Goal: Transaction & Acquisition: Purchase product/service

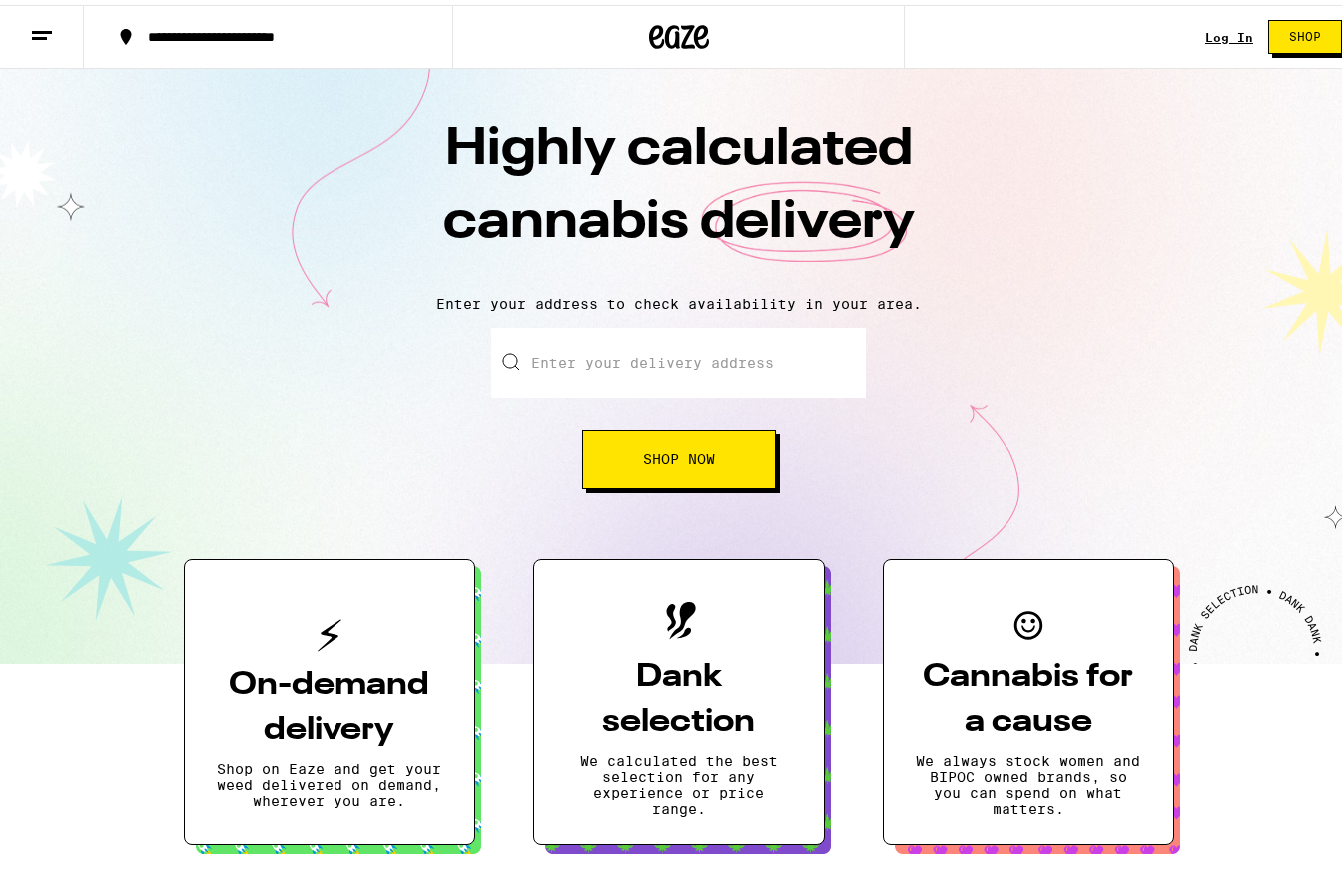
click at [1190, 33] on div "**********" at bounding box center [678, 32] width 1357 height 64
click at [1212, 29] on link "Log In" at bounding box center [1230, 32] width 48 height 13
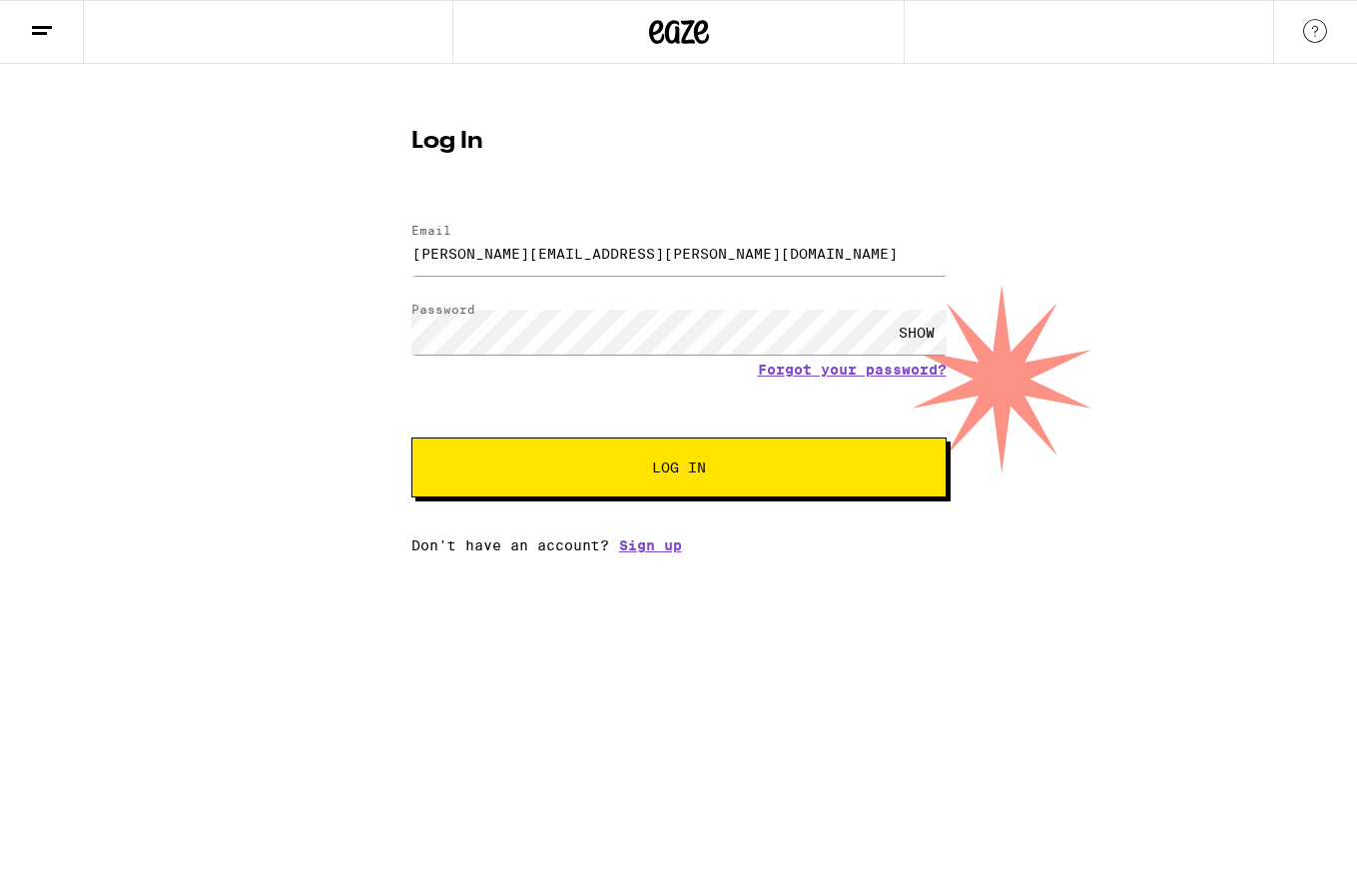
click at [714, 482] on button "Log In" at bounding box center [678, 467] width 535 height 60
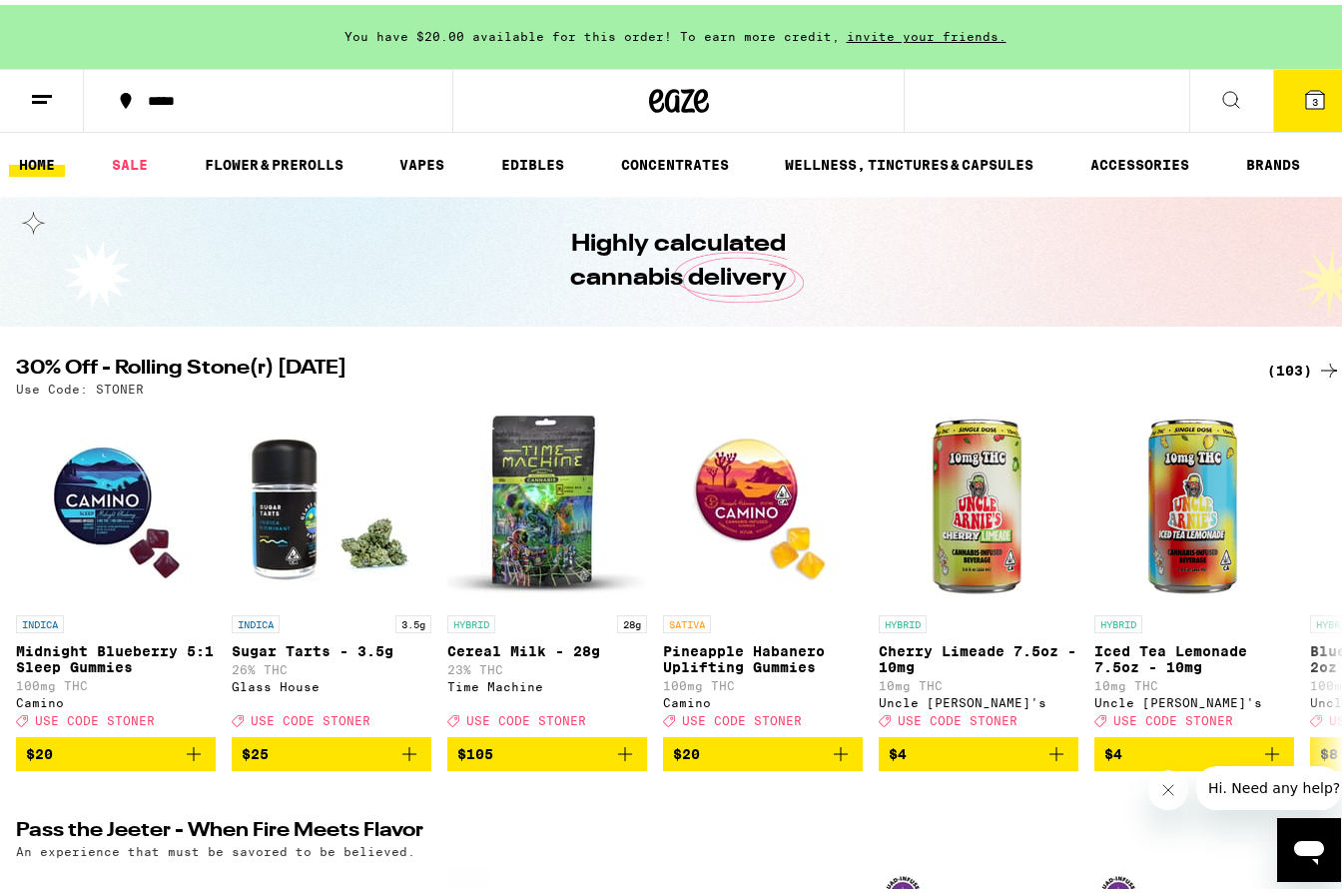
click at [1303, 82] on button "3" at bounding box center [1315, 96] width 84 height 62
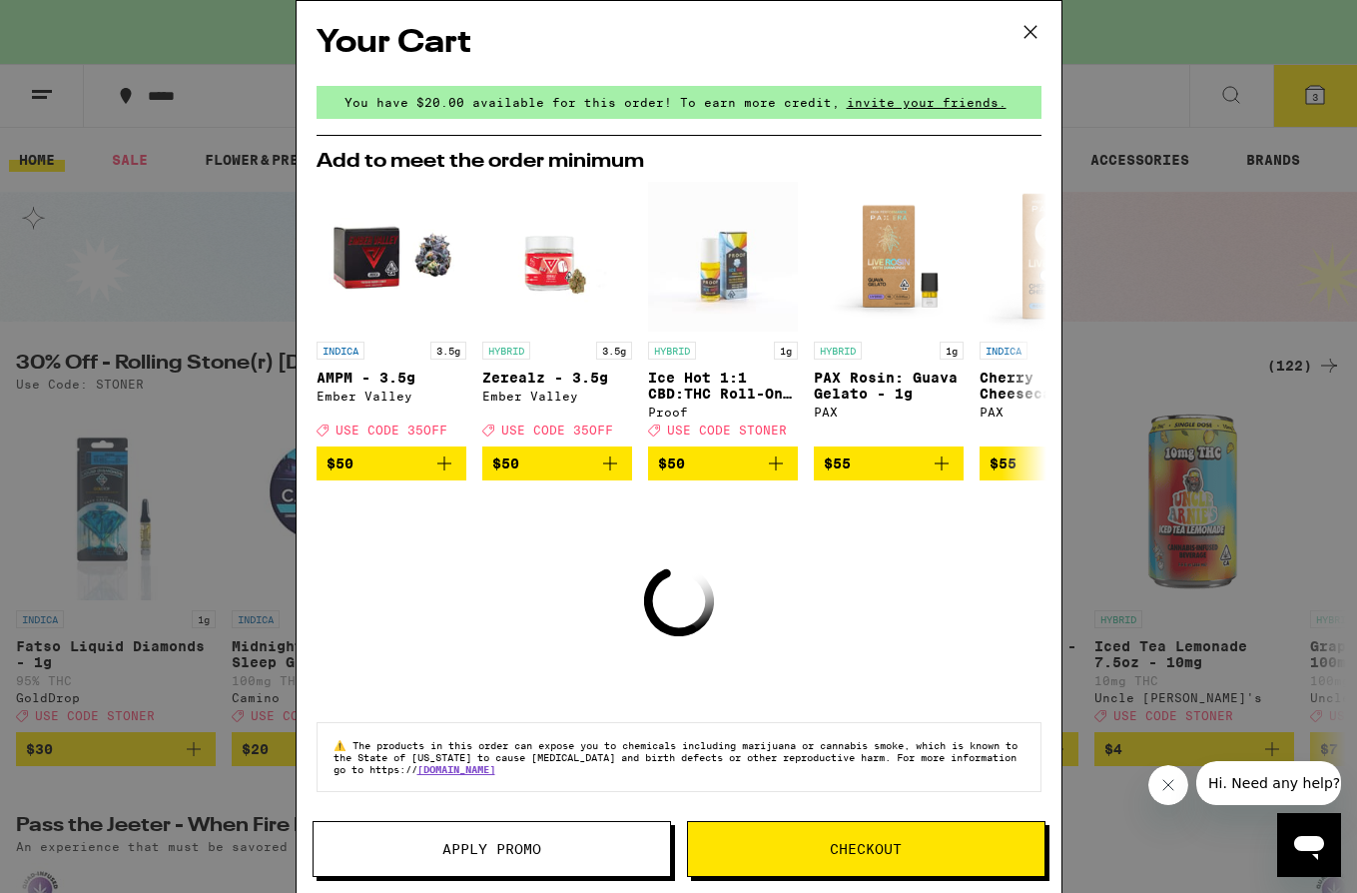
click at [1027, 24] on icon at bounding box center [1031, 32] width 30 height 30
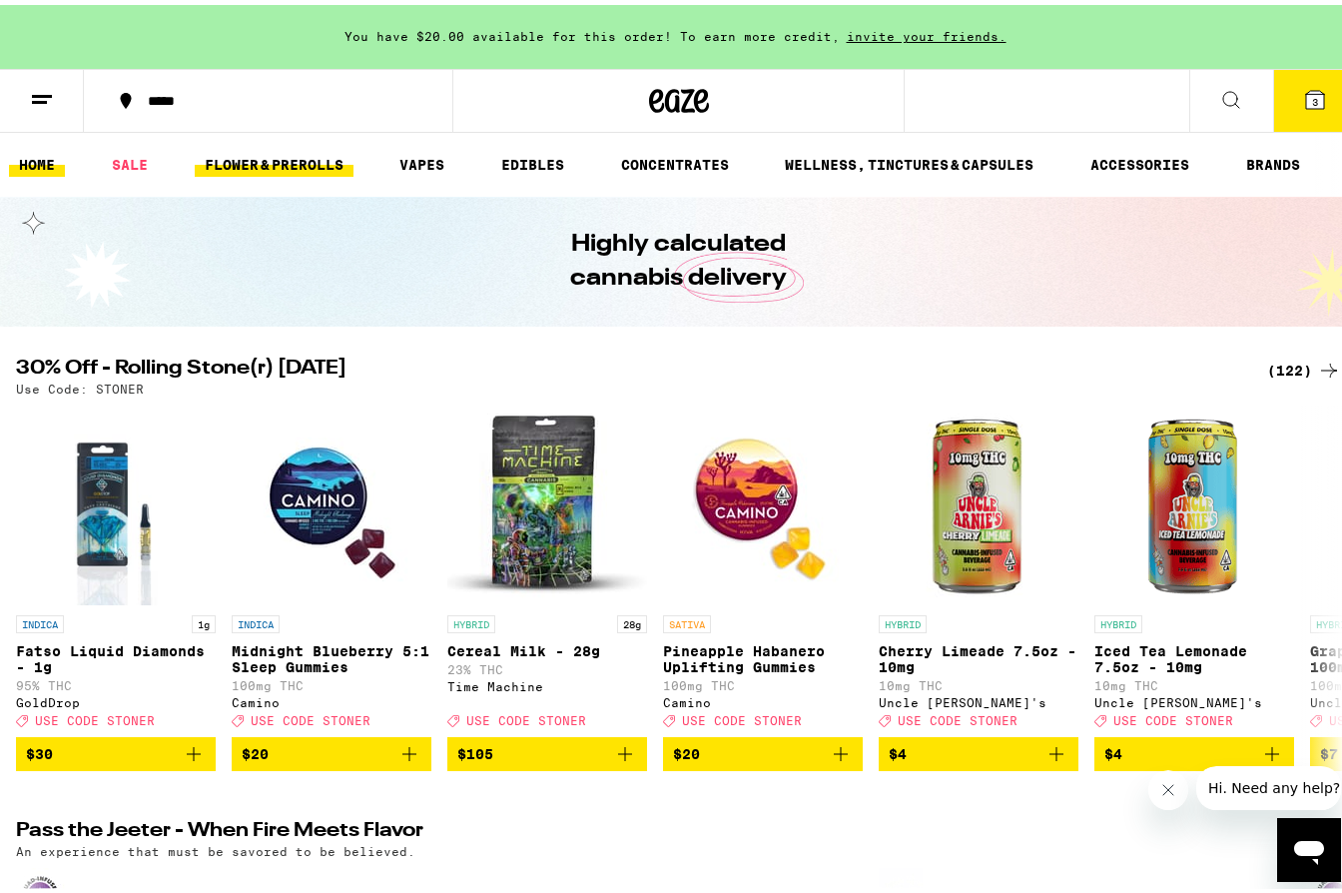
click at [325, 154] on link "FLOWER & PREROLLS" at bounding box center [274, 160] width 159 height 24
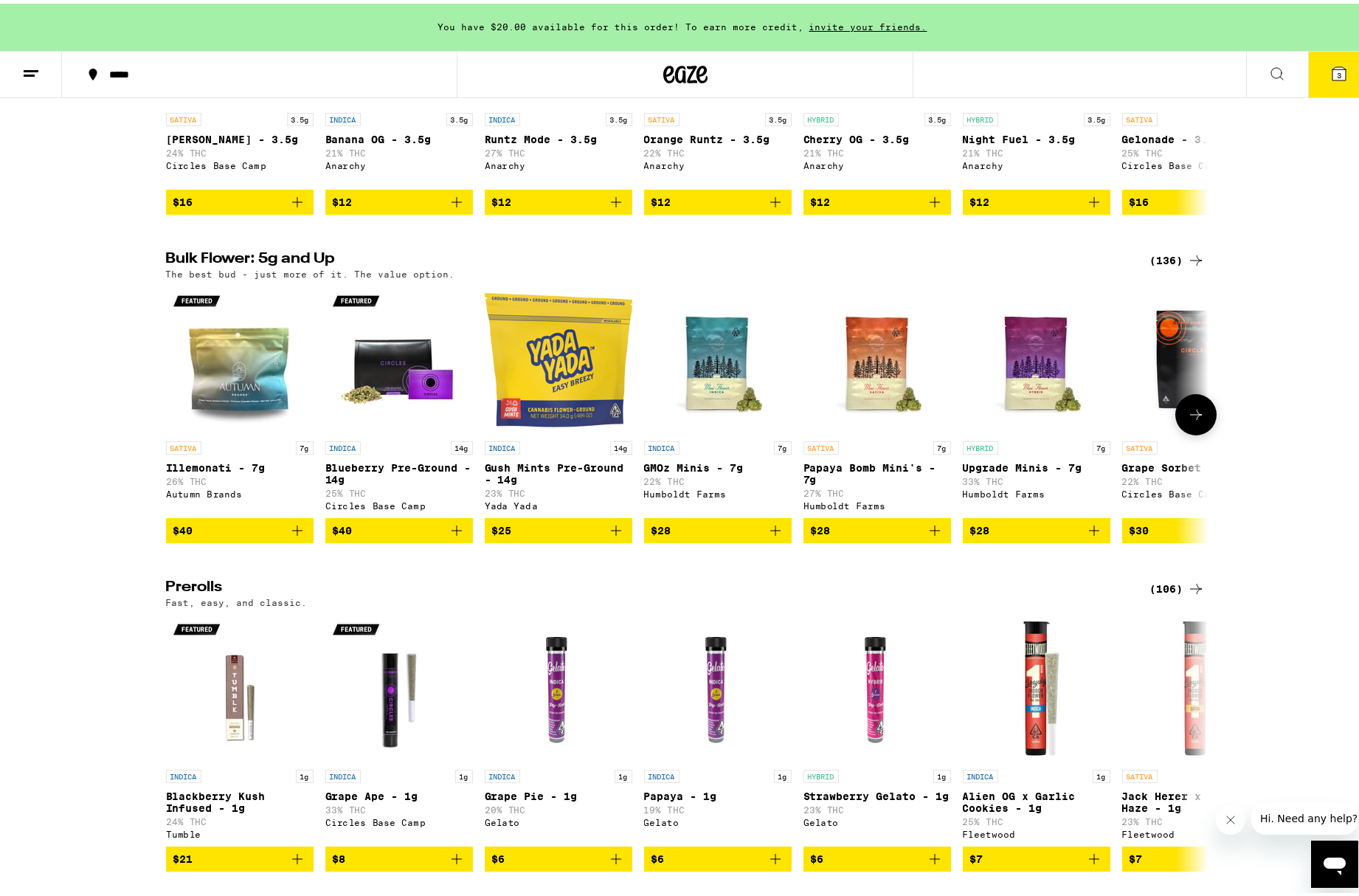
scroll to position [339, 0]
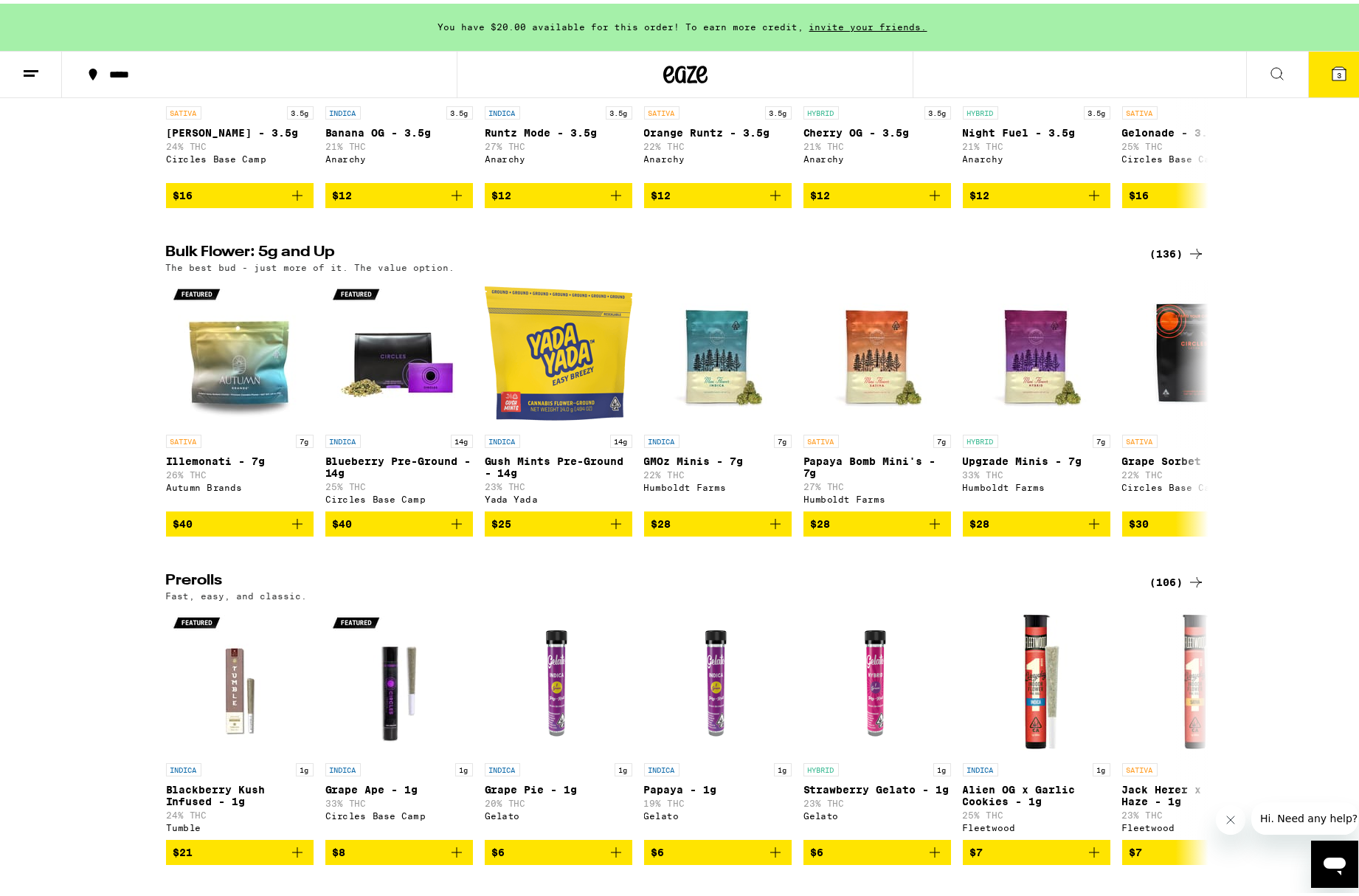
click at [990, 261] on div "Flower: 1g - 4g (112) The best bud - 1g and 4g flower. Roll it up or pack into …" at bounding box center [685, 685] width 1370 height 1546
click at [990, 259] on div "(136)" at bounding box center [1177, 250] width 55 height 18
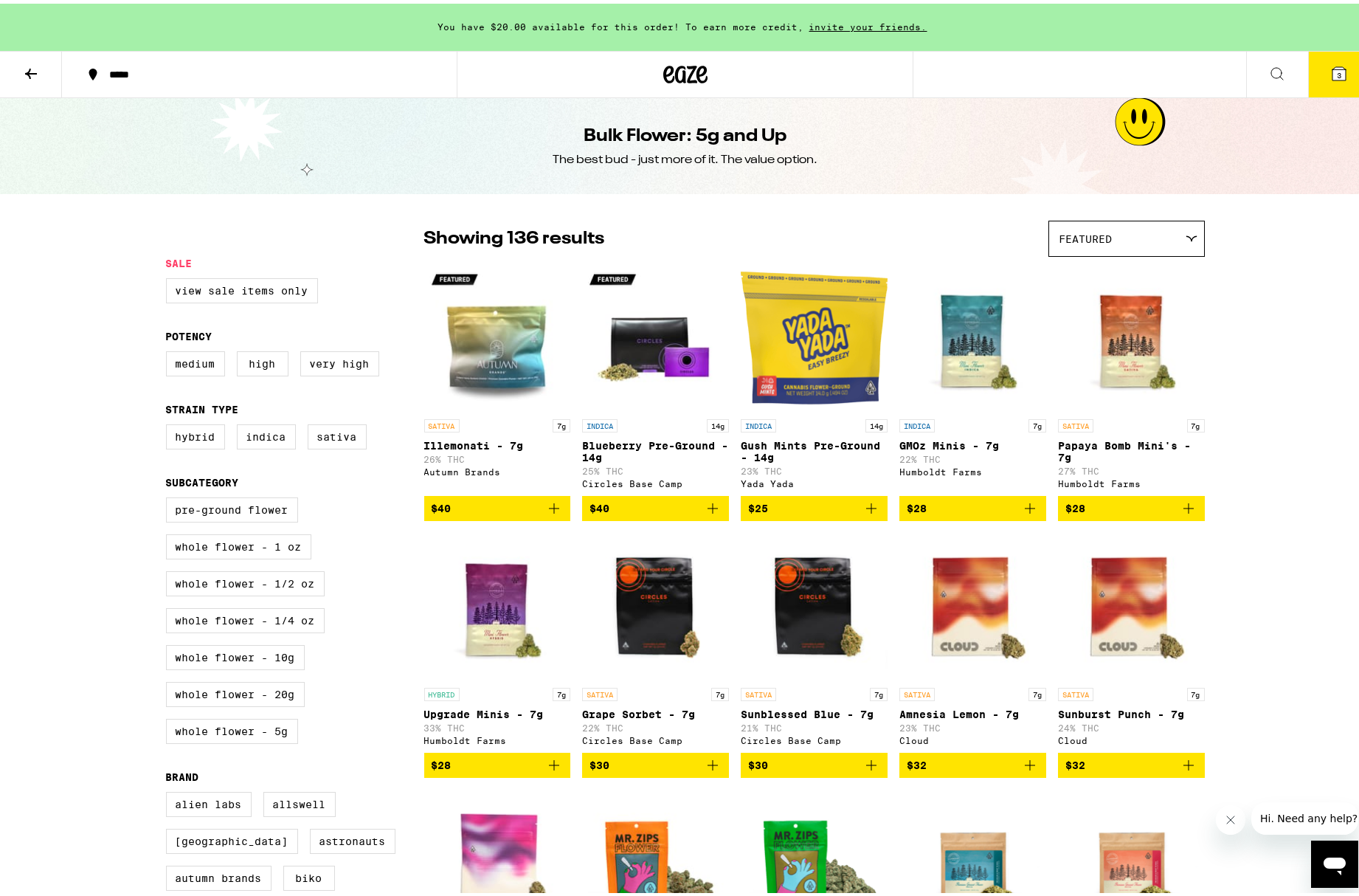
click at [990, 230] on div "Featured" at bounding box center [1126, 235] width 155 height 35
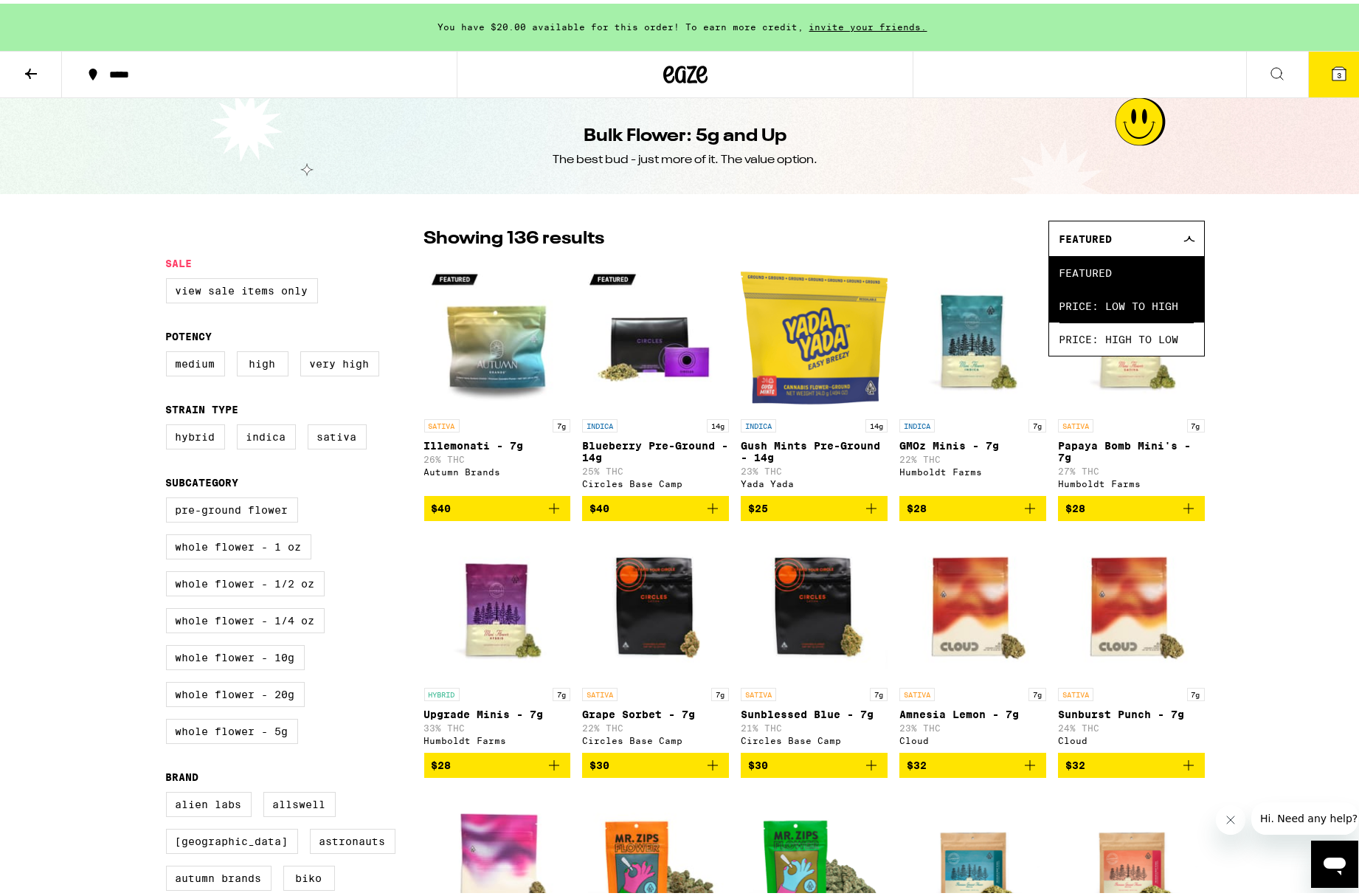
click at [990, 303] on span "Price: Low to High" at bounding box center [1126, 302] width 134 height 33
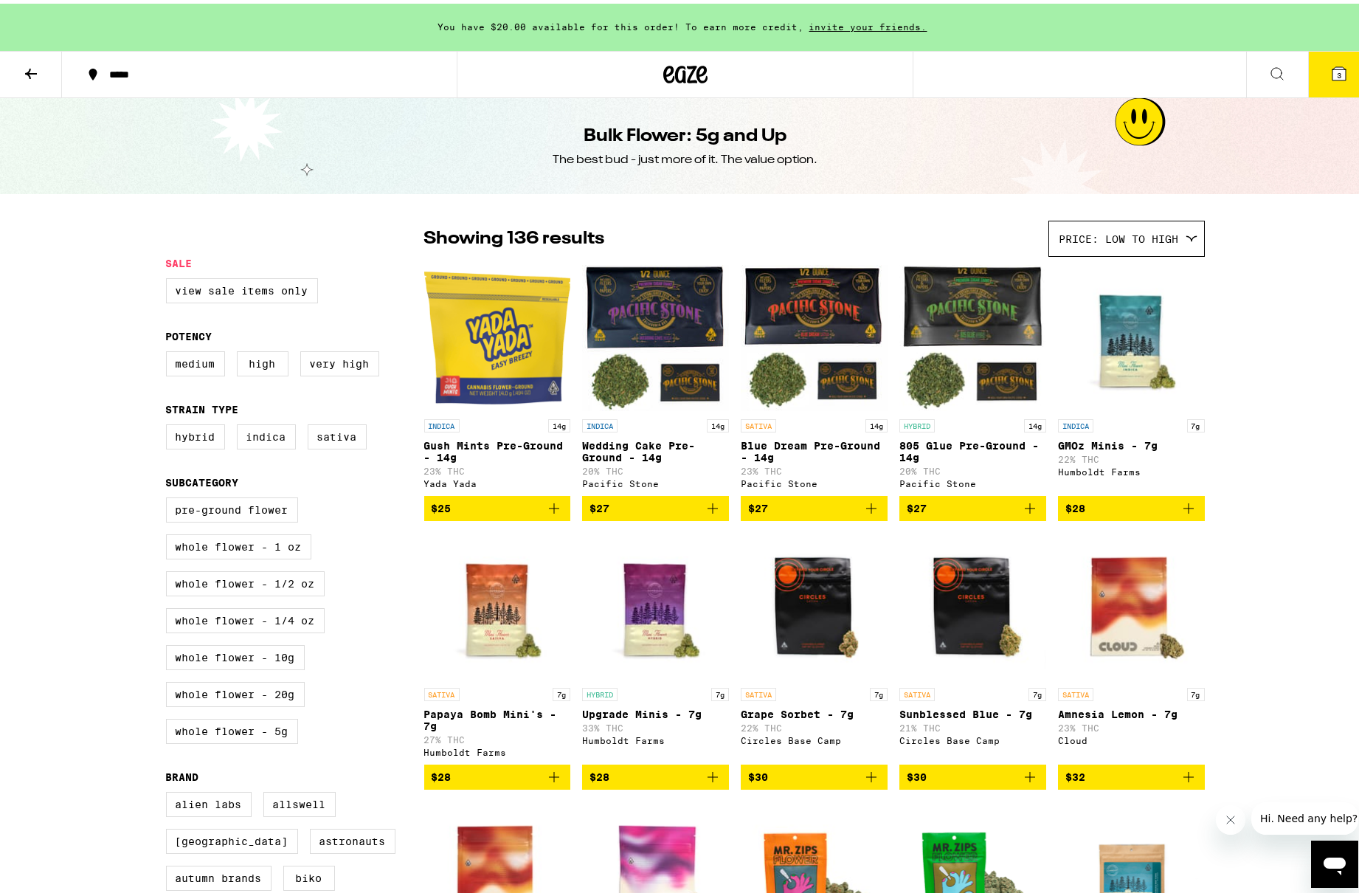
click at [36, 70] on icon at bounding box center [31, 70] width 12 height 10
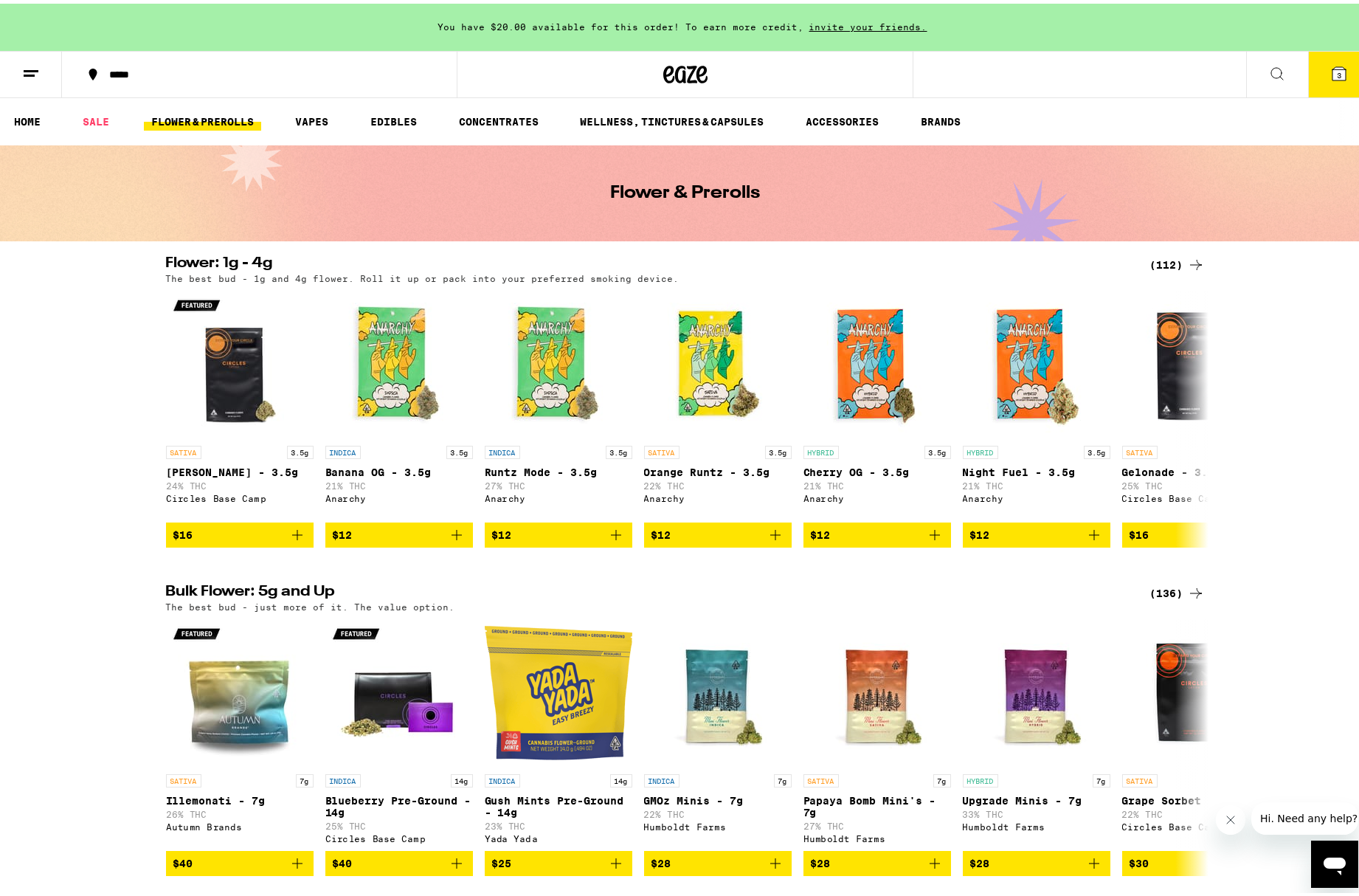
click at [990, 263] on div "(112)" at bounding box center [1177, 261] width 55 height 18
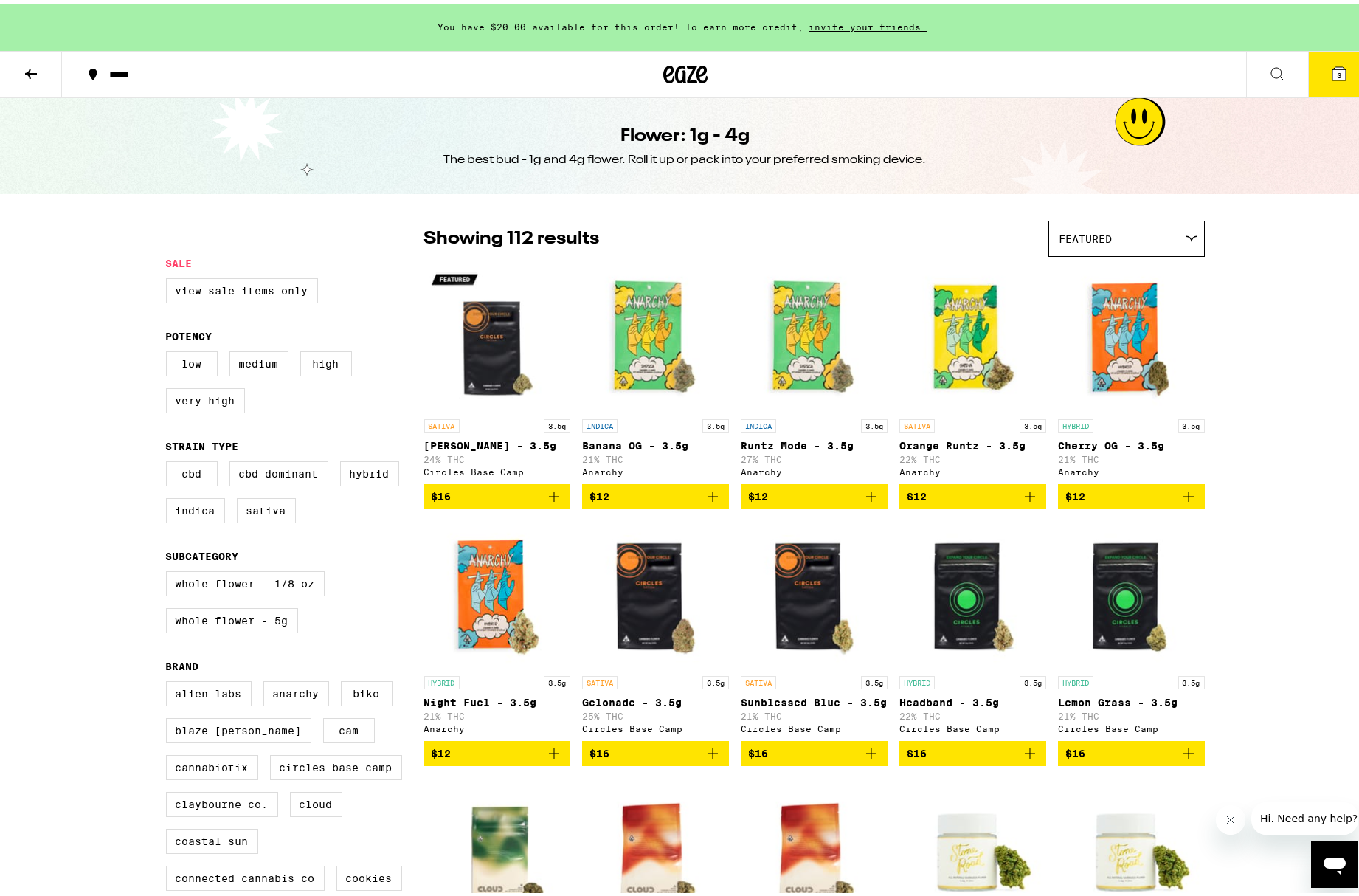
click at [990, 235] on div "Featured" at bounding box center [1126, 235] width 155 height 35
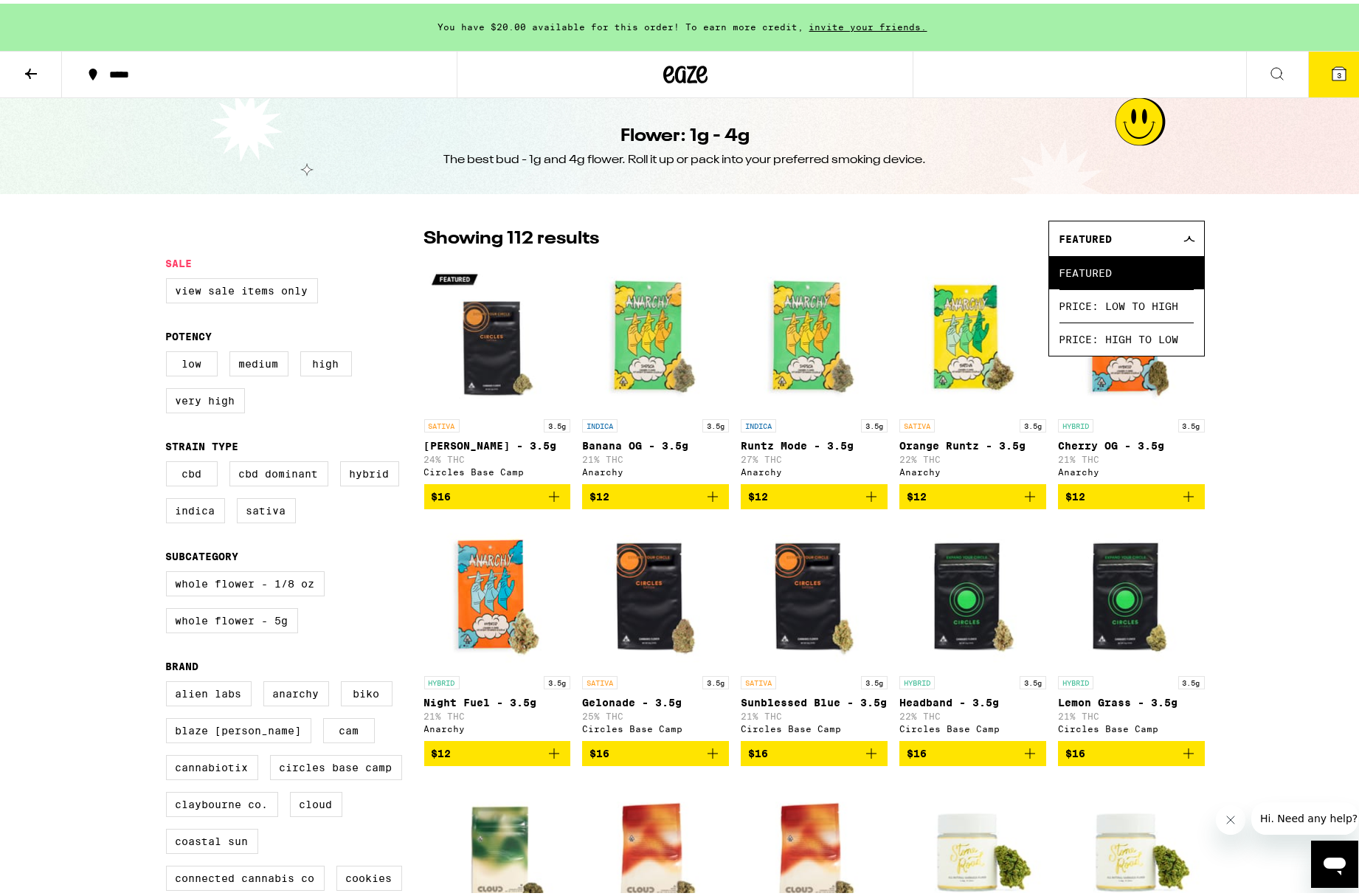
click at [990, 239] on span "Featured" at bounding box center [1086, 236] width 53 height 12
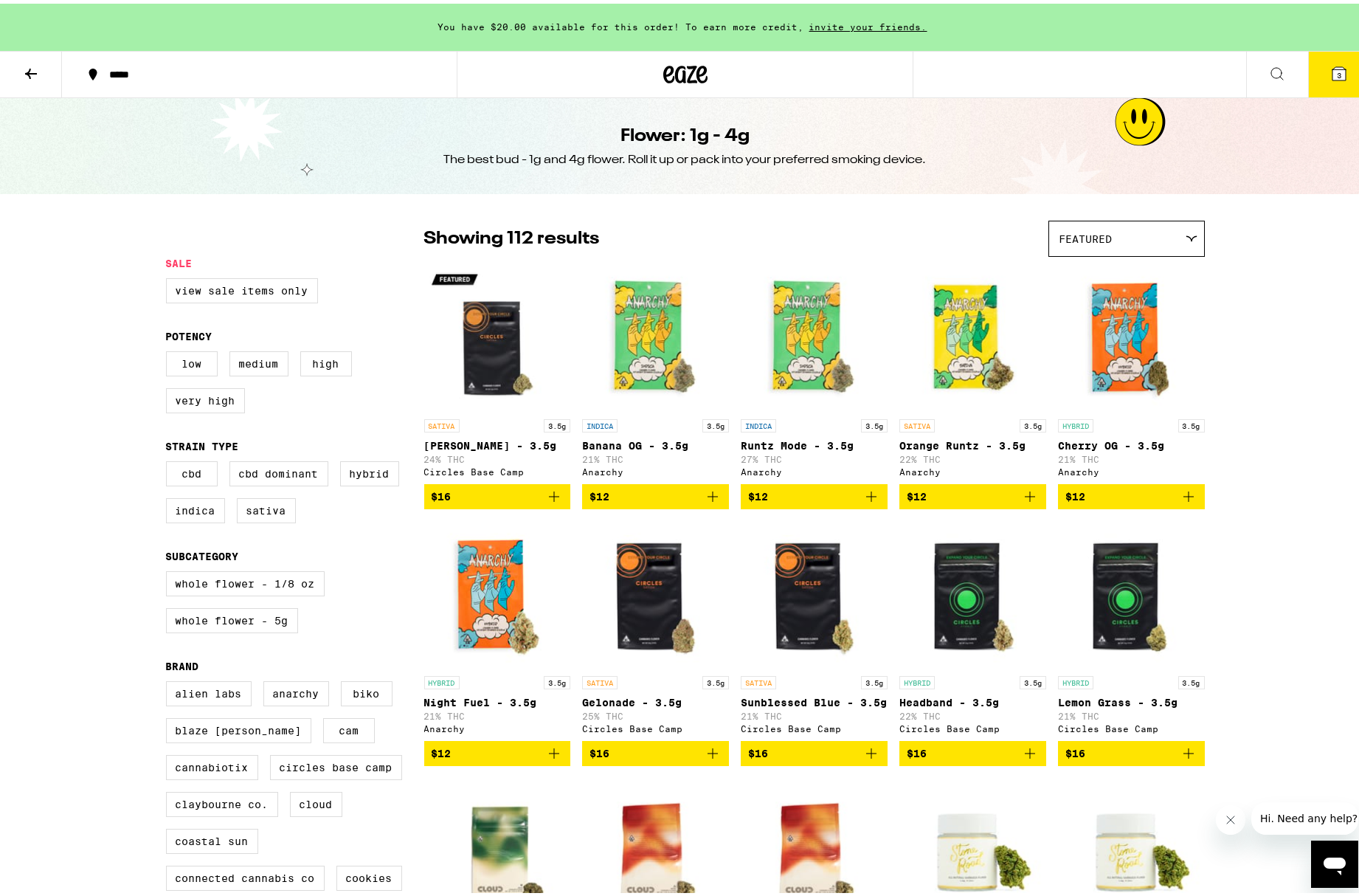
click at [990, 82] on button at bounding box center [1277, 71] width 62 height 47
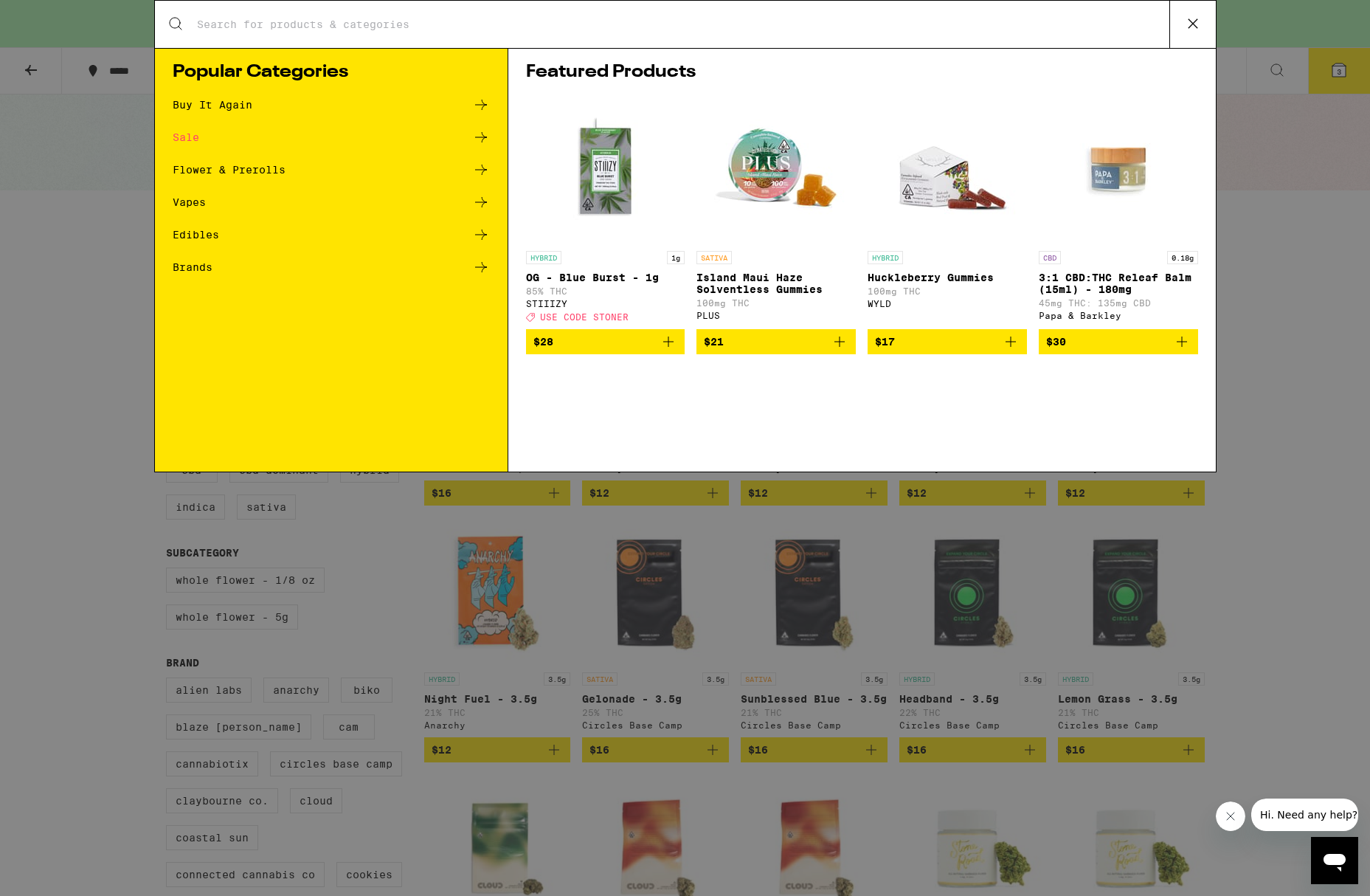
click at [898, 23] on input "Search for Products" at bounding box center [682, 24] width 973 height 13
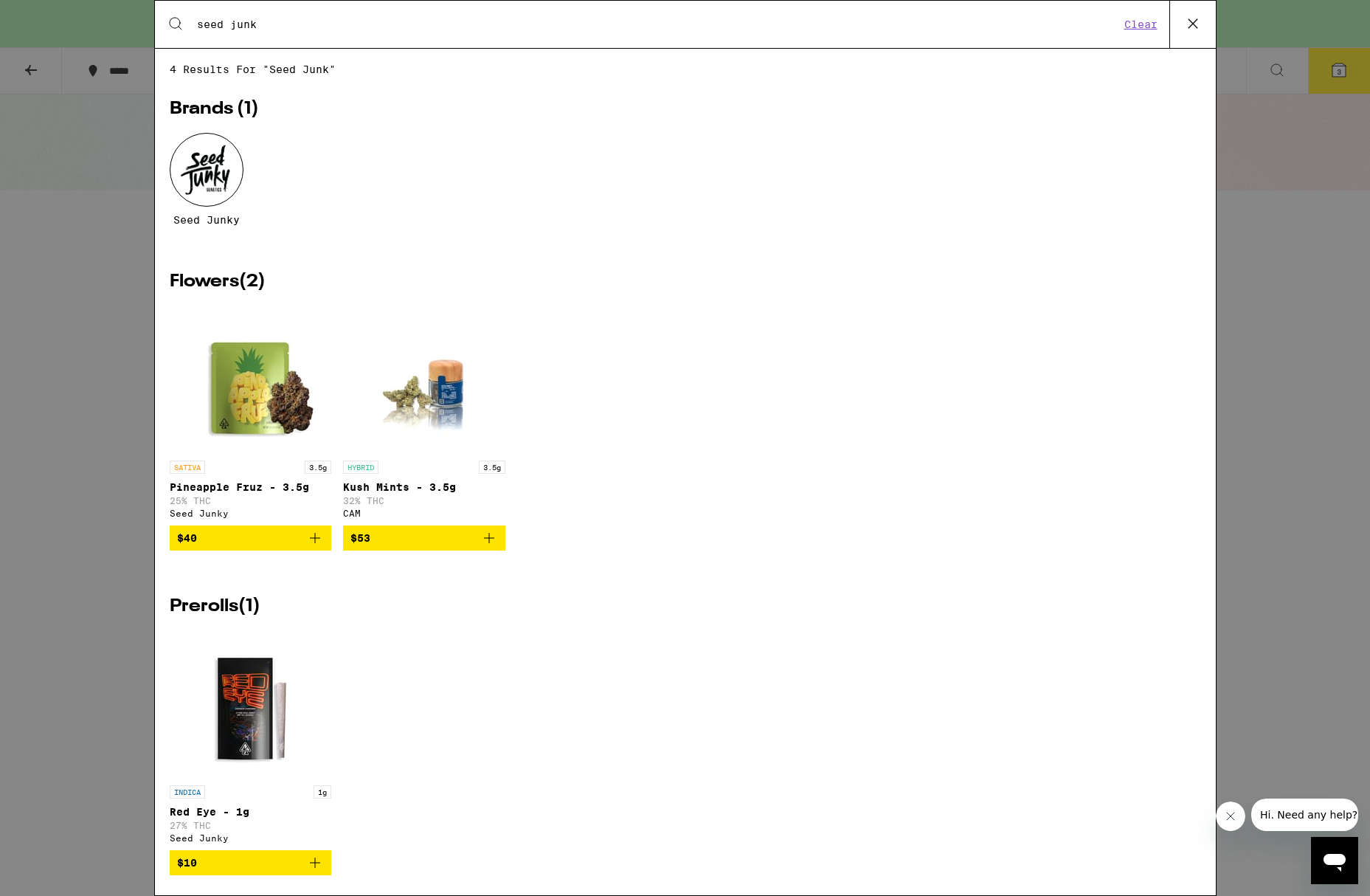
type input "seed junk"
click at [242, 188] on div "Seed Junky" at bounding box center [207, 179] width 74 height 93
click at [214, 189] on div at bounding box center [207, 170] width 74 height 74
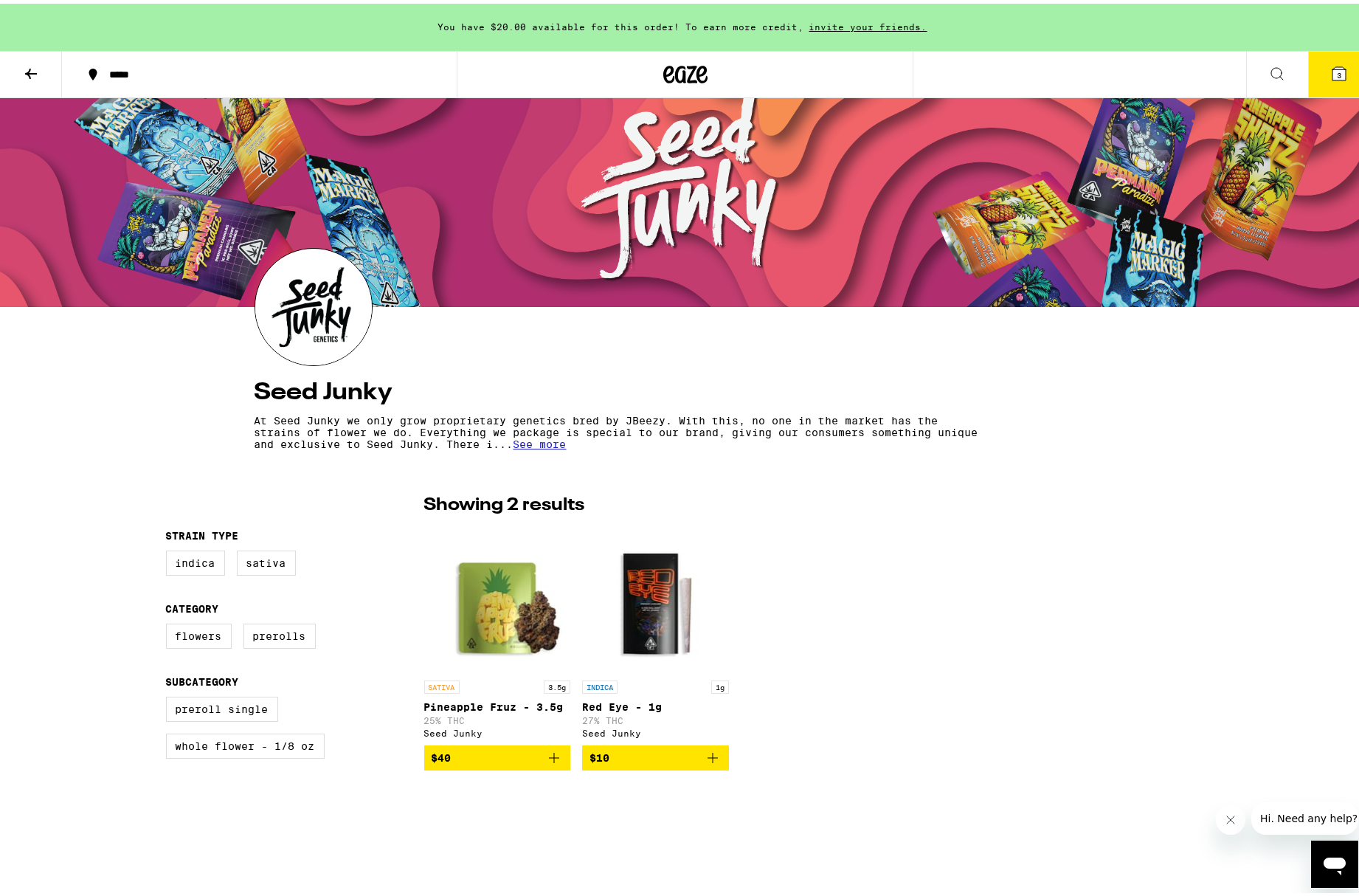
click at [624, 568] on img "Open page for Red Eye - 1g from Seed Junky" at bounding box center [655, 595] width 147 height 148
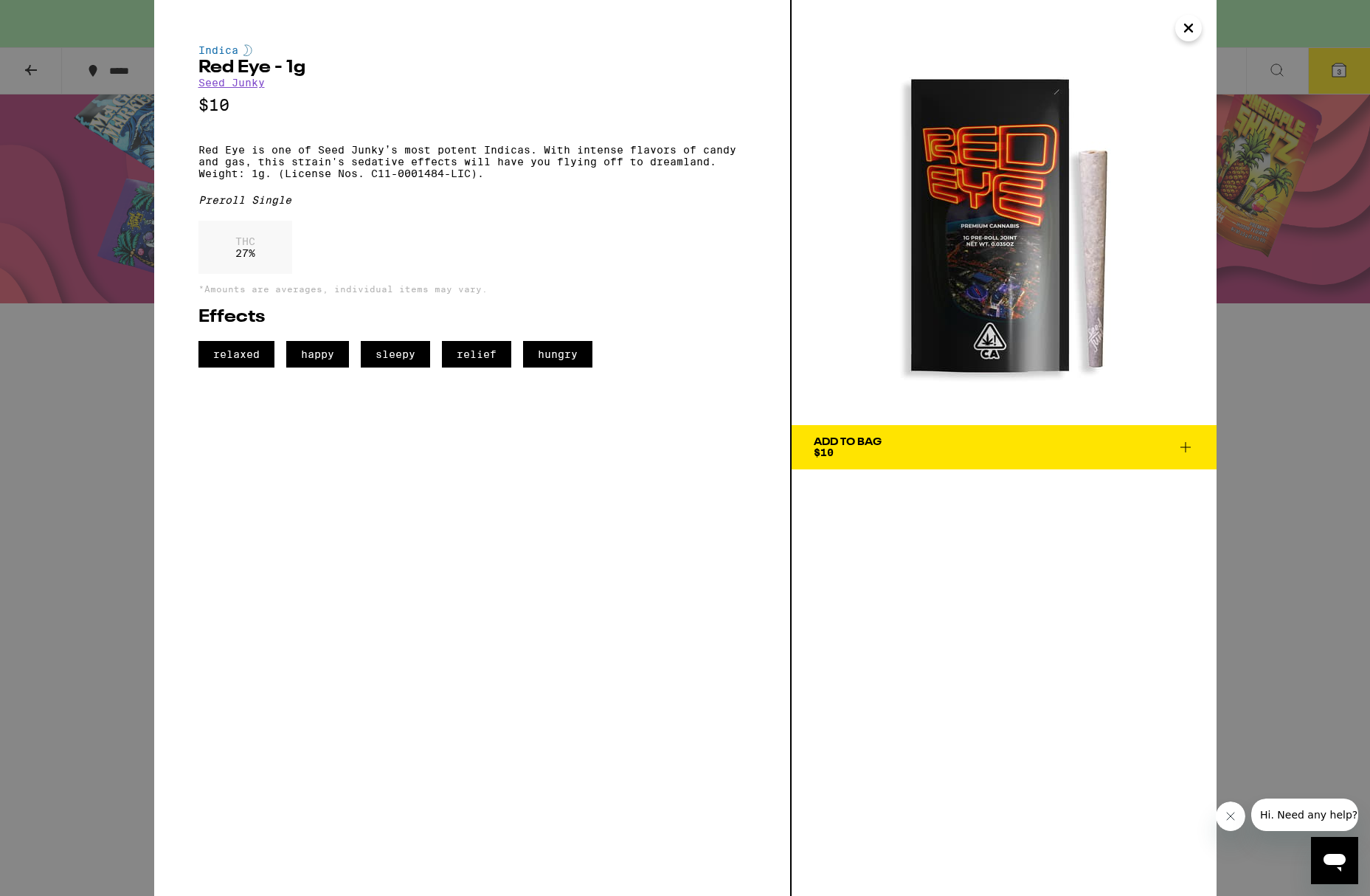
click at [16, 584] on div "Indica [MEDICAL_DATA] - 1g Seed Junky $10 [MEDICAL_DATA] is one of Seed Junky’s…" at bounding box center [685, 448] width 1370 height 896
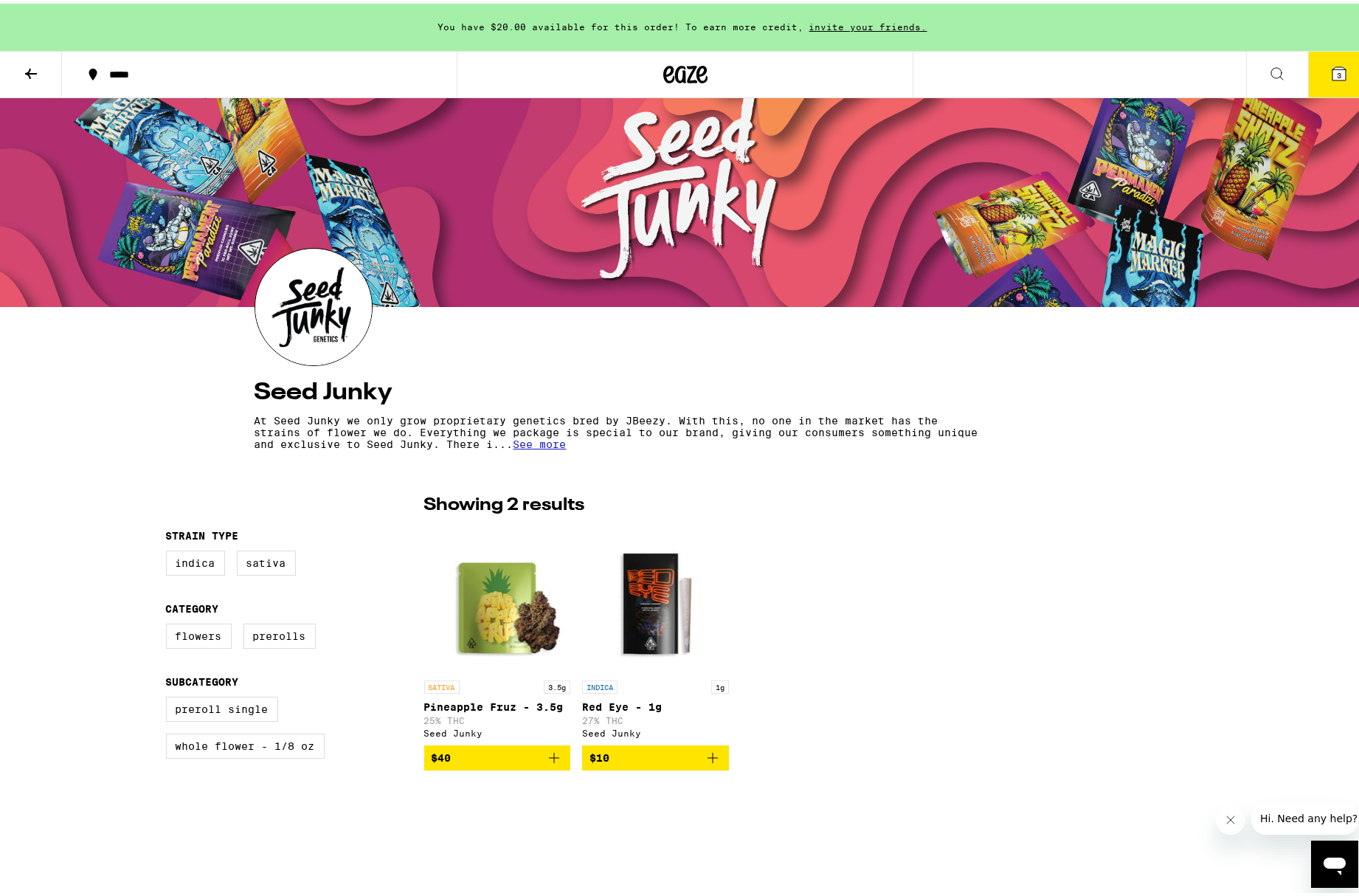
click at [36, 55] on button at bounding box center [31, 71] width 62 height 47
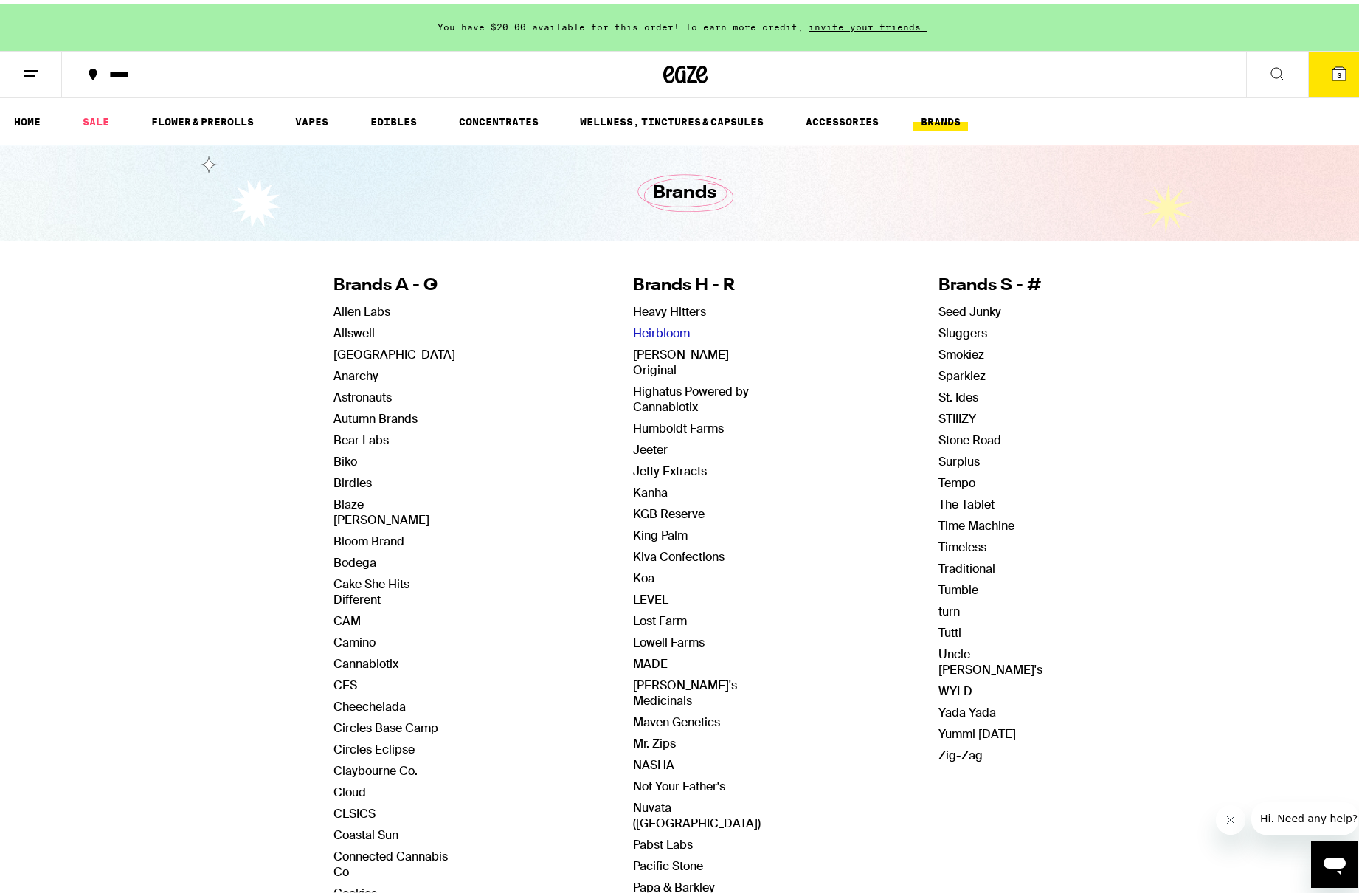
click at [658, 327] on link "Heirbloom" at bounding box center [662, 329] width 57 height 16
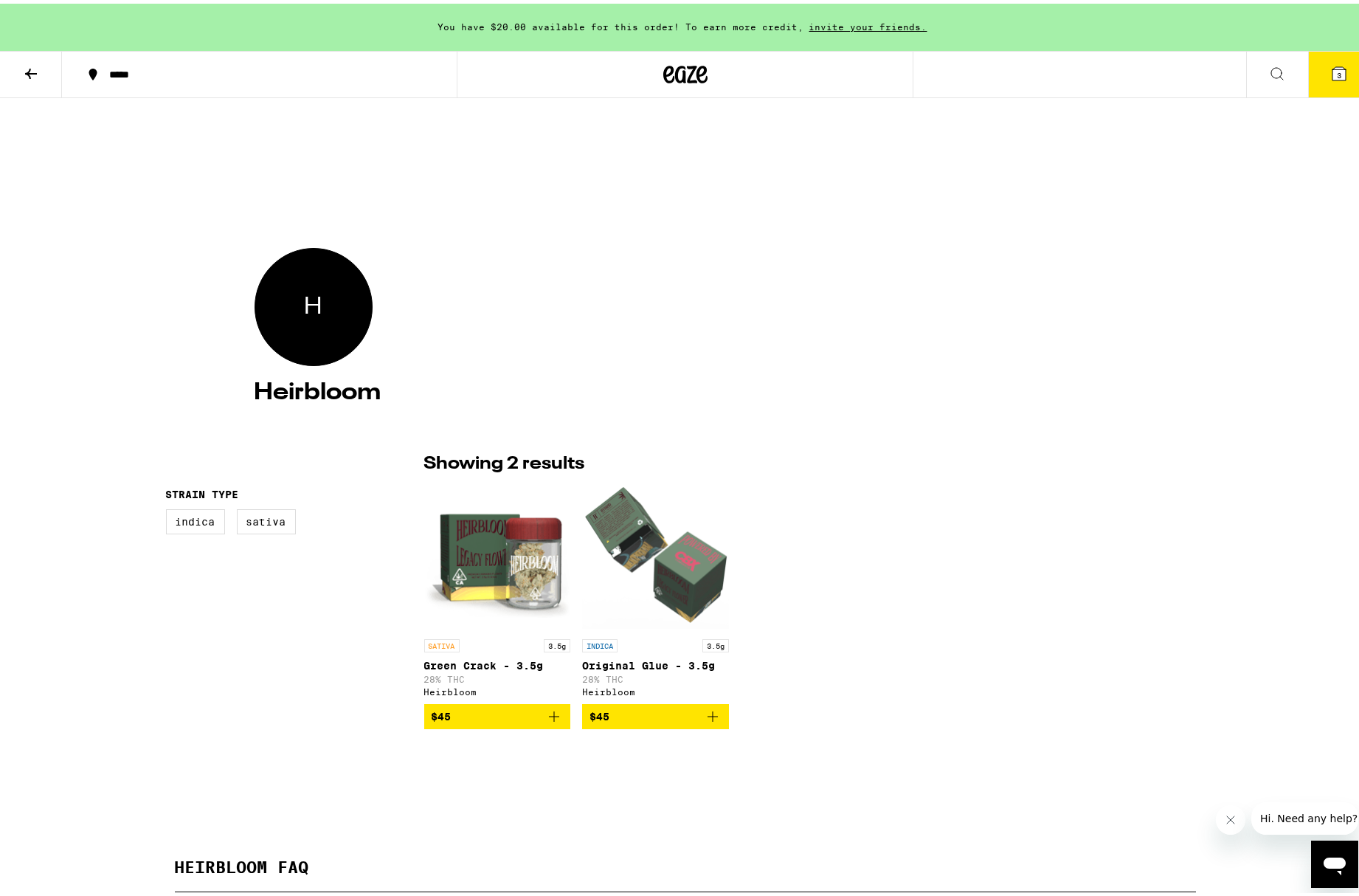
scroll to position [7, 0]
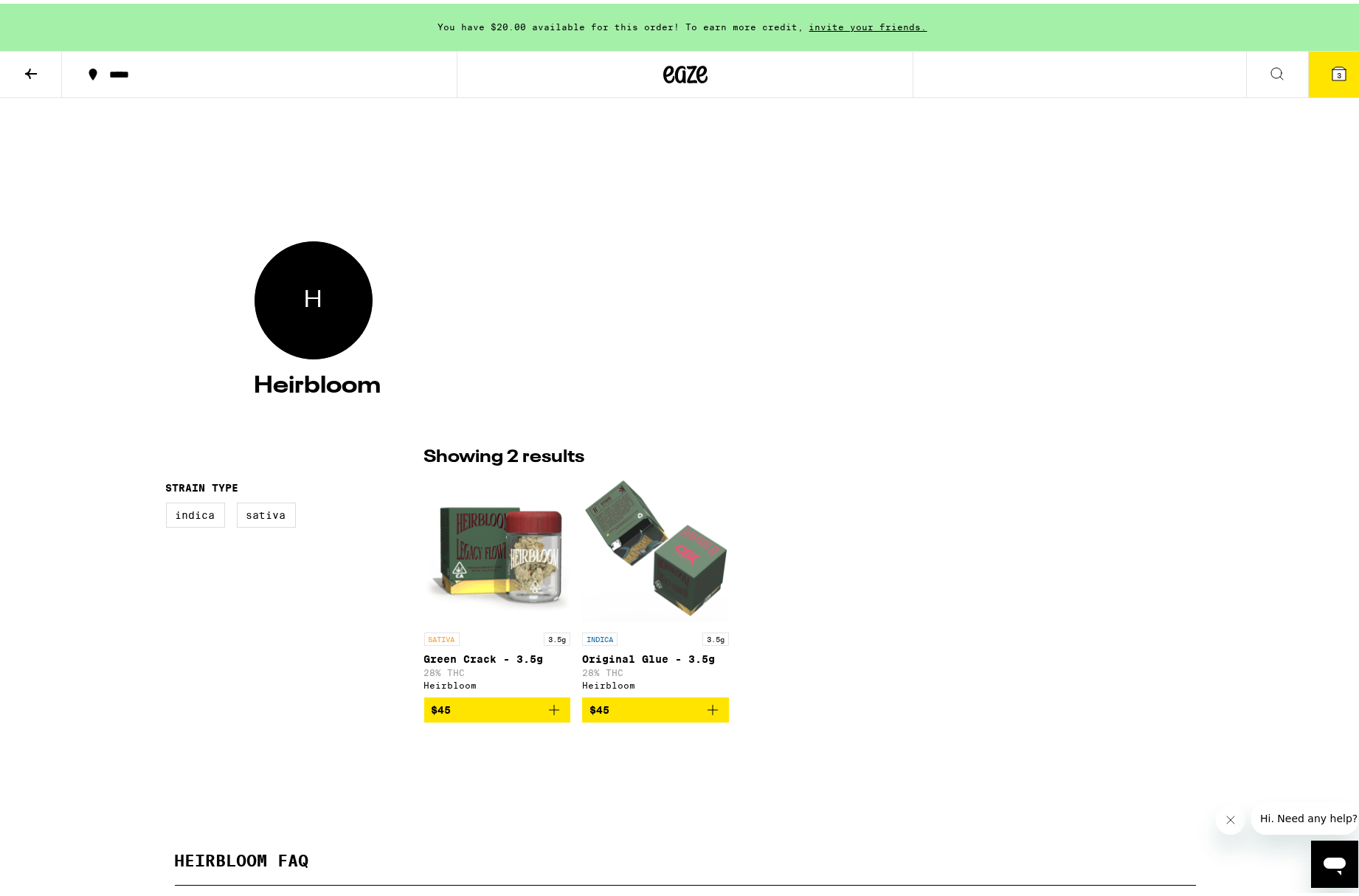
click at [35, 75] on icon at bounding box center [31, 70] width 18 height 18
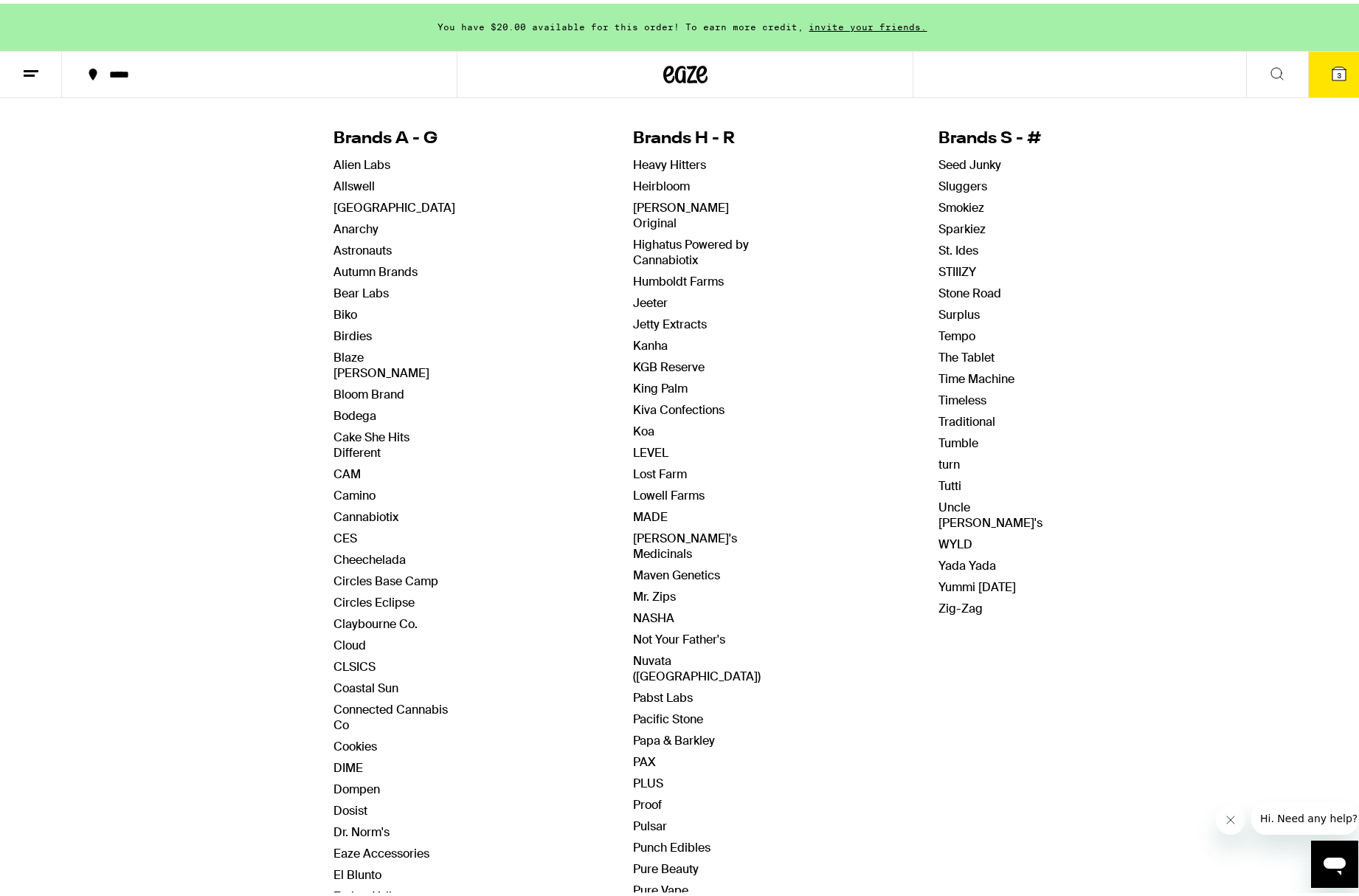
scroll to position [148, 0]
click at [634, 659] on link "PAX" at bounding box center [645, 756] width 23 height 16
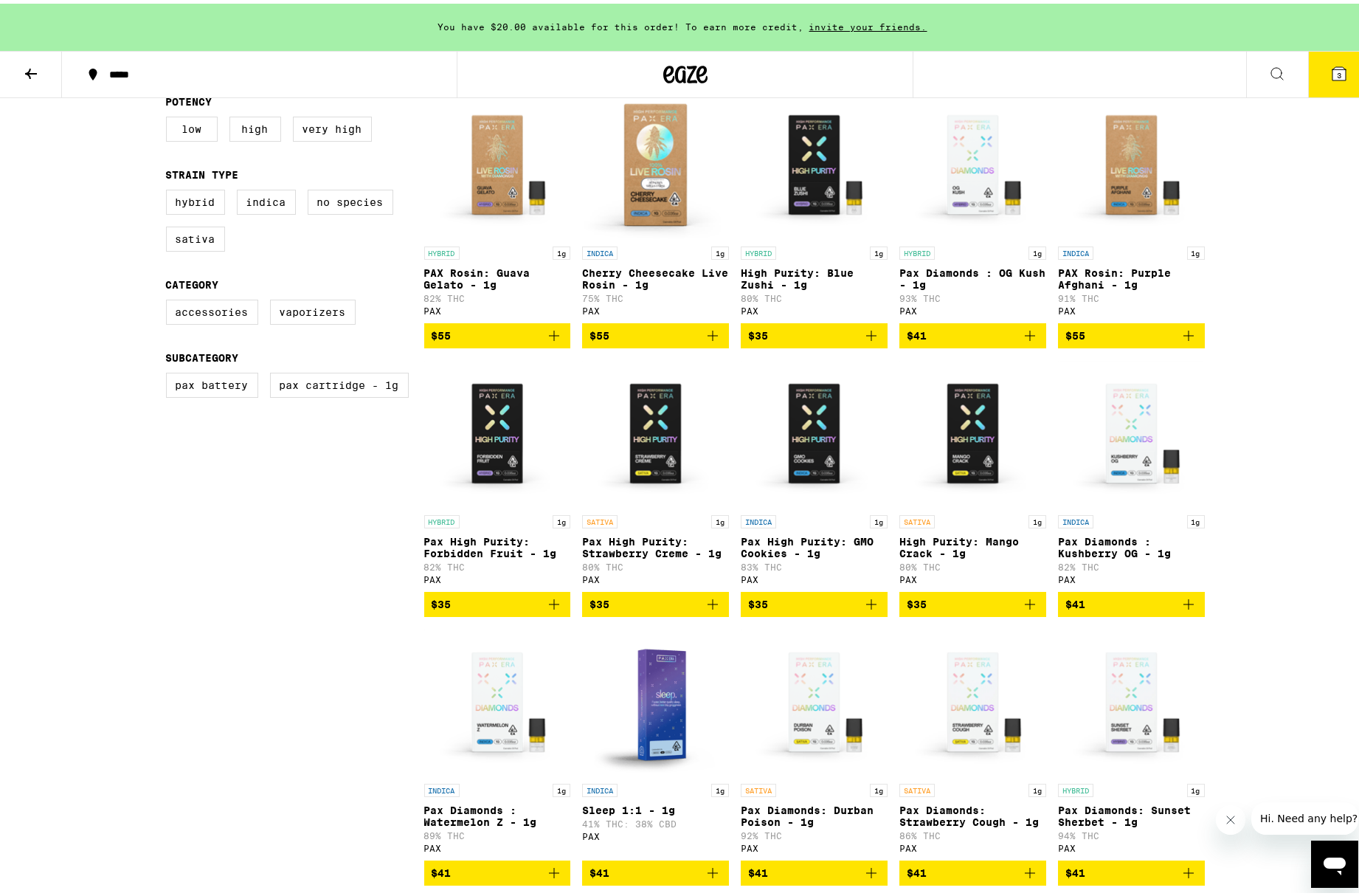
scroll to position [431, 0]
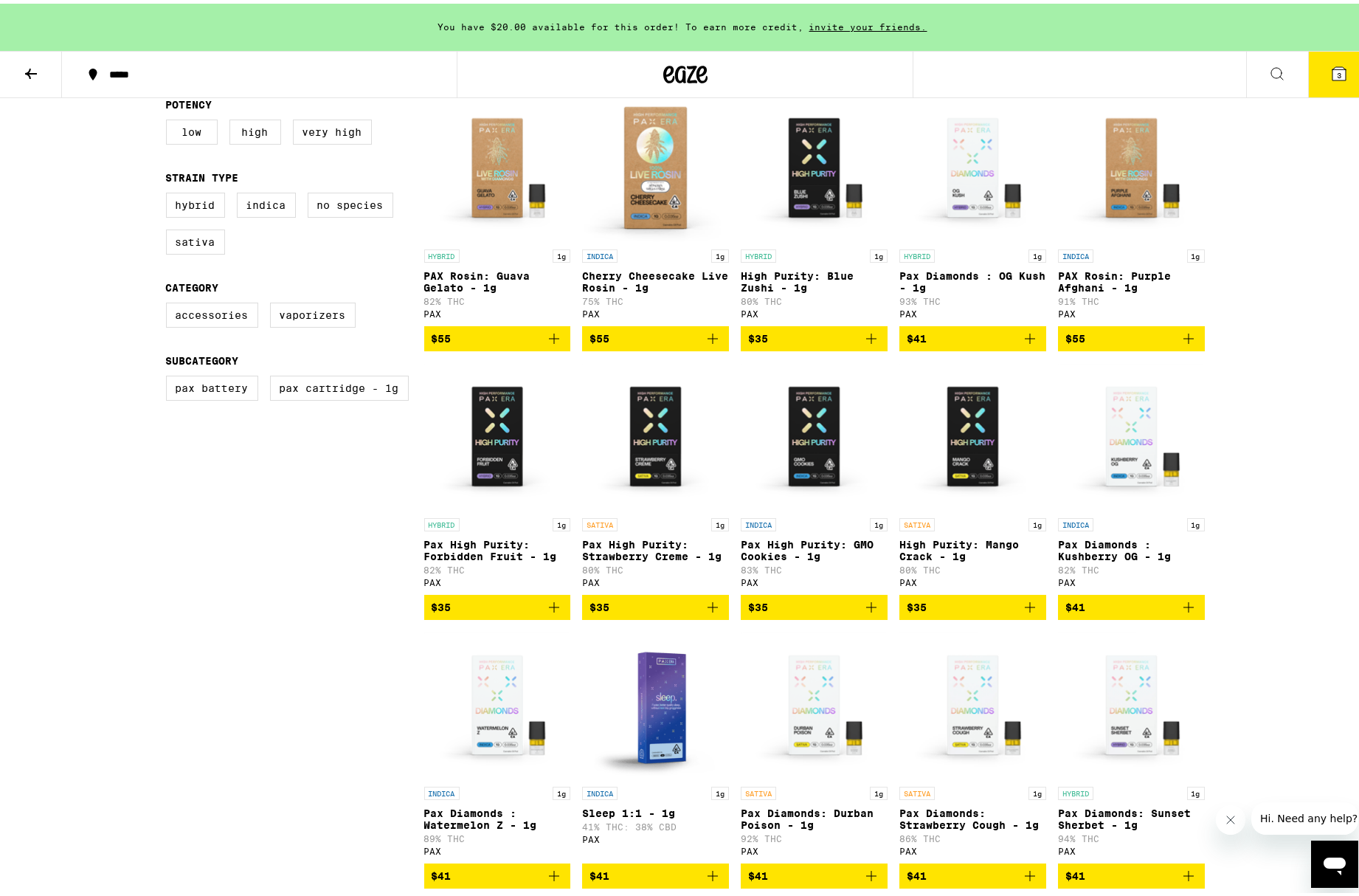
click at [990, 341] on span "$55" at bounding box center [1131, 335] width 132 height 18
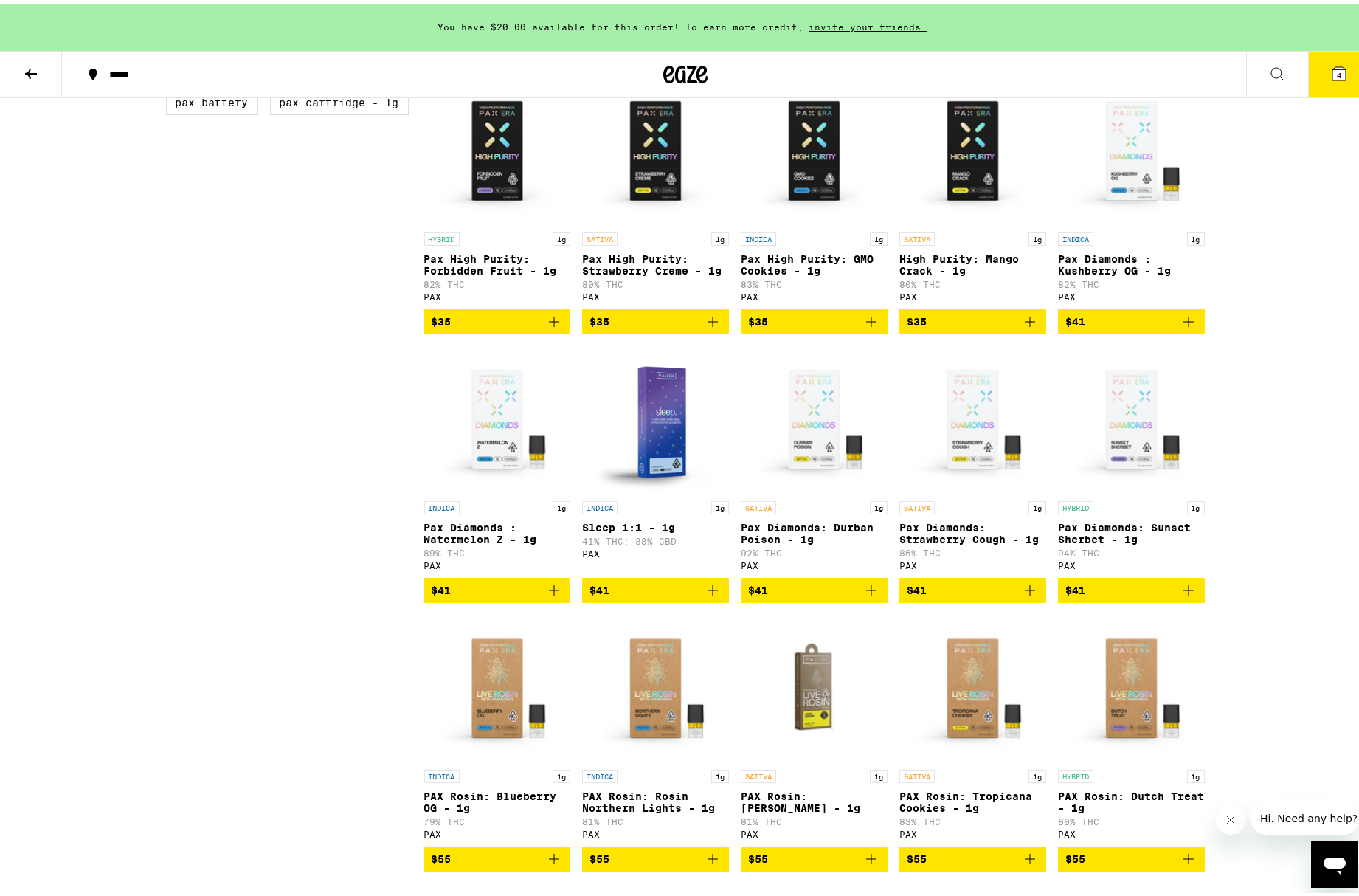
scroll to position [759, 0]
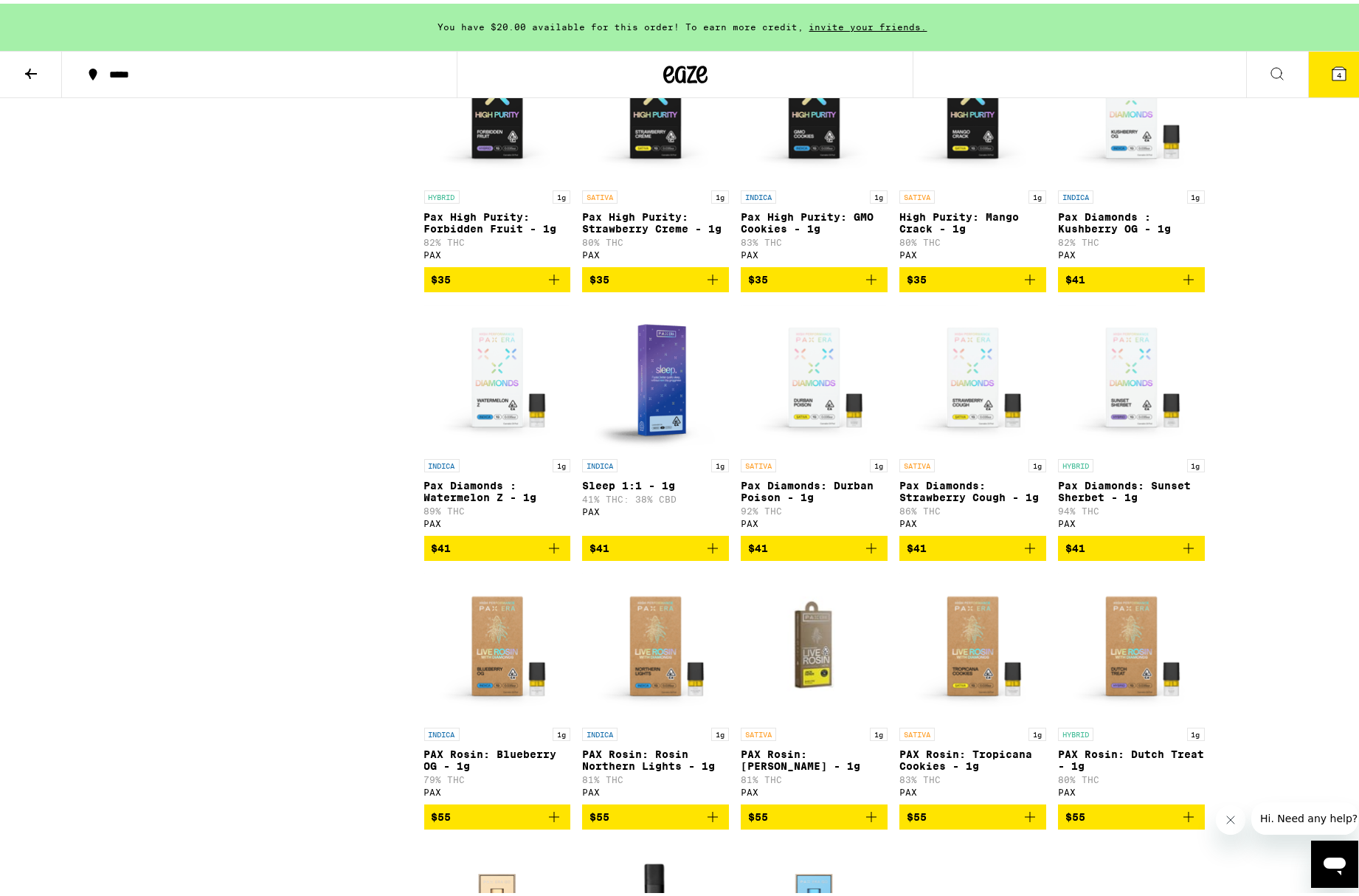
click at [791, 659] on img "Open page for PAX Rosin: Jack Herer - 1g from PAX" at bounding box center [814, 643] width 147 height 148
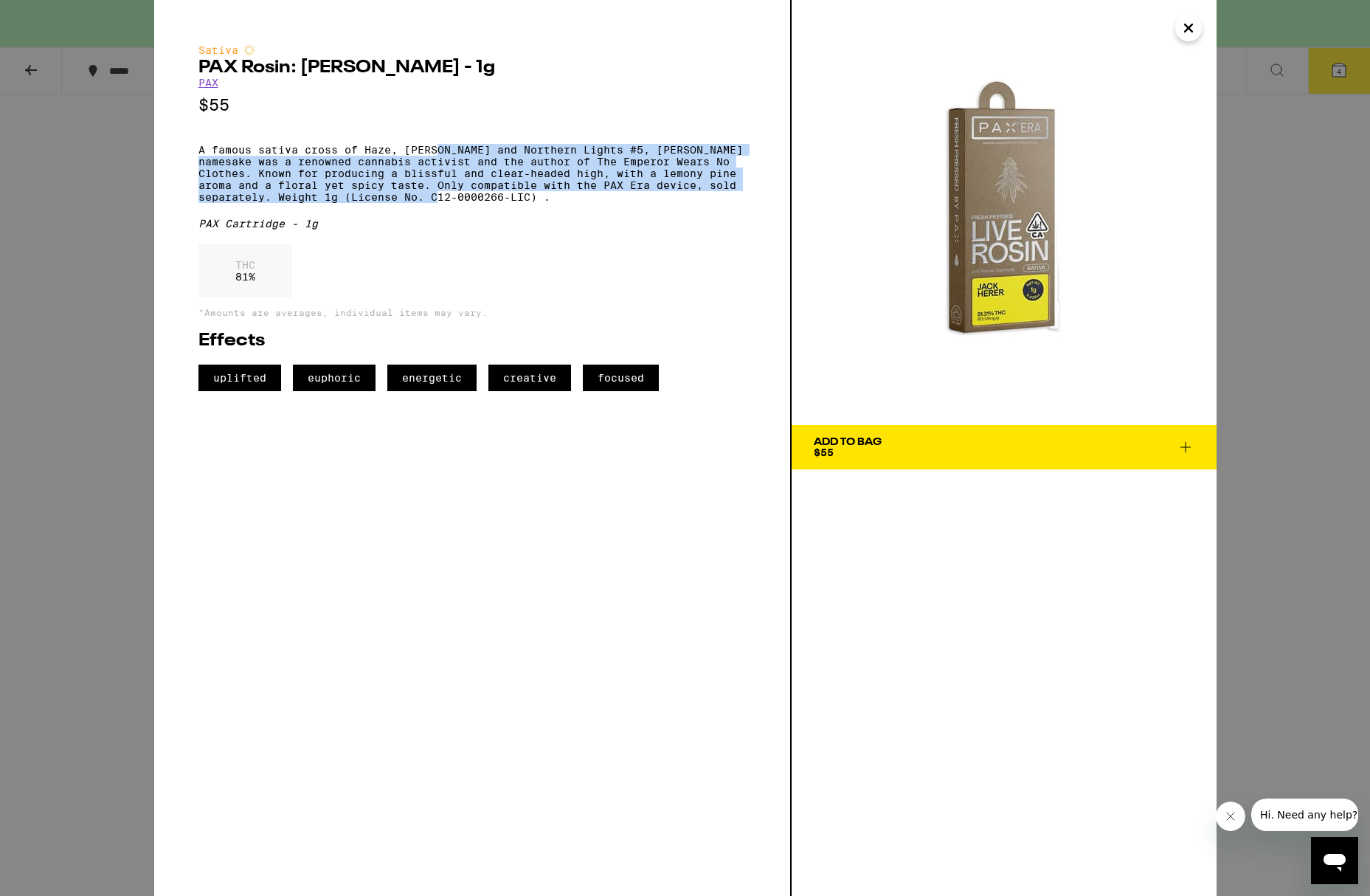
drag, startPoint x: 441, startPoint y: 156, endPoint x: 456, endPoint y: 211, distance: 57.0
click at [456, 203] on p "A famous sativa cross of Haze, [PERSON_NAME] and Northern Lights #5, [PERSON_NA…" at bounding box center [472, 174] width 547 height 59
click at [104, 239] on div "Sativa PAX Rosin: [PERSON_NAME] - 1g PAX $55 A famous sativa cross of Haze, [PE…" at bounding box center [685, 448] width 1370 height 896
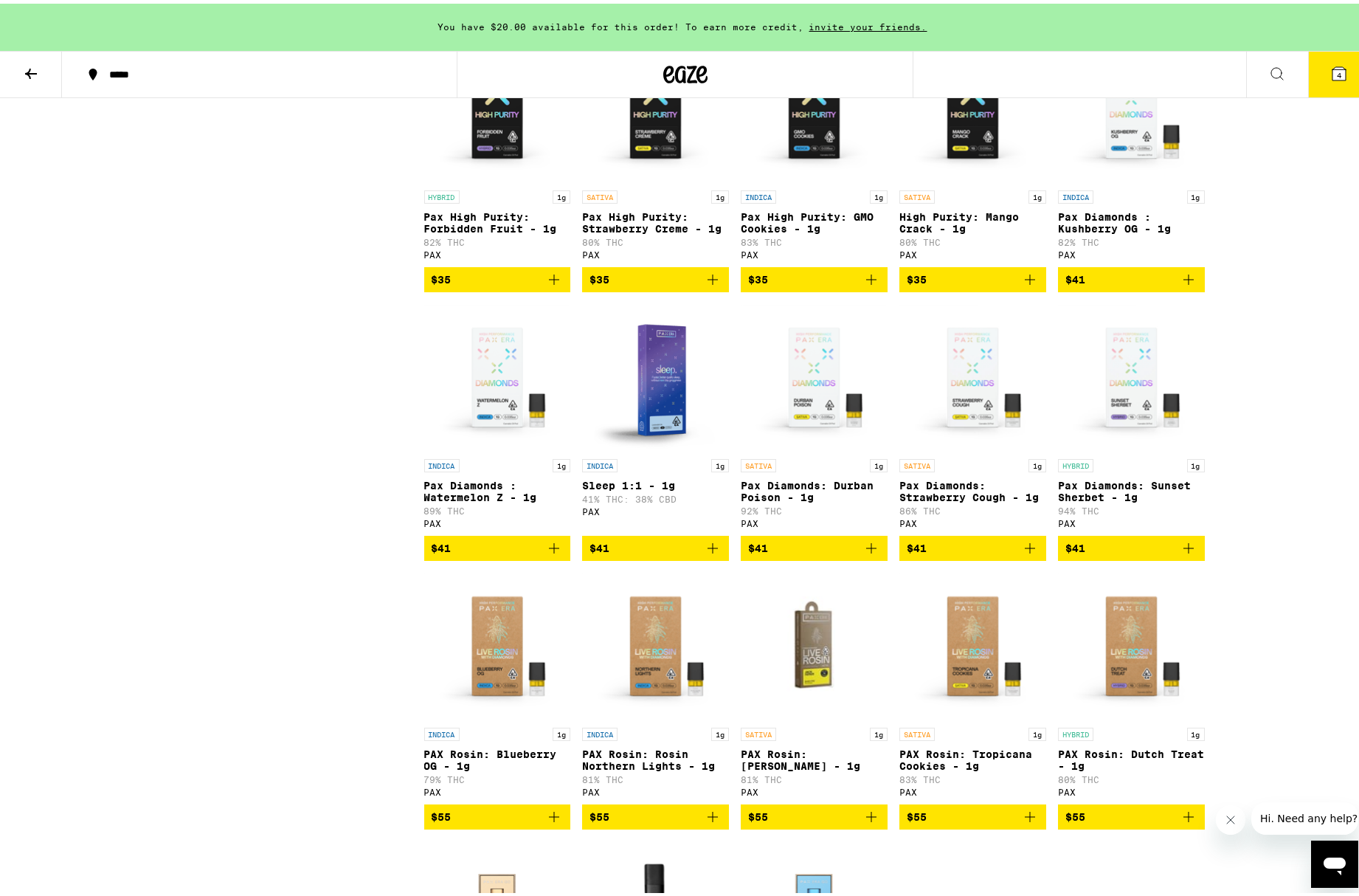
click at [660, 647] on img "Open page for PAX Rosin: Rosin Northern Lights - 1g from PAX" at bounding box center [655, 643] width 147 height 148
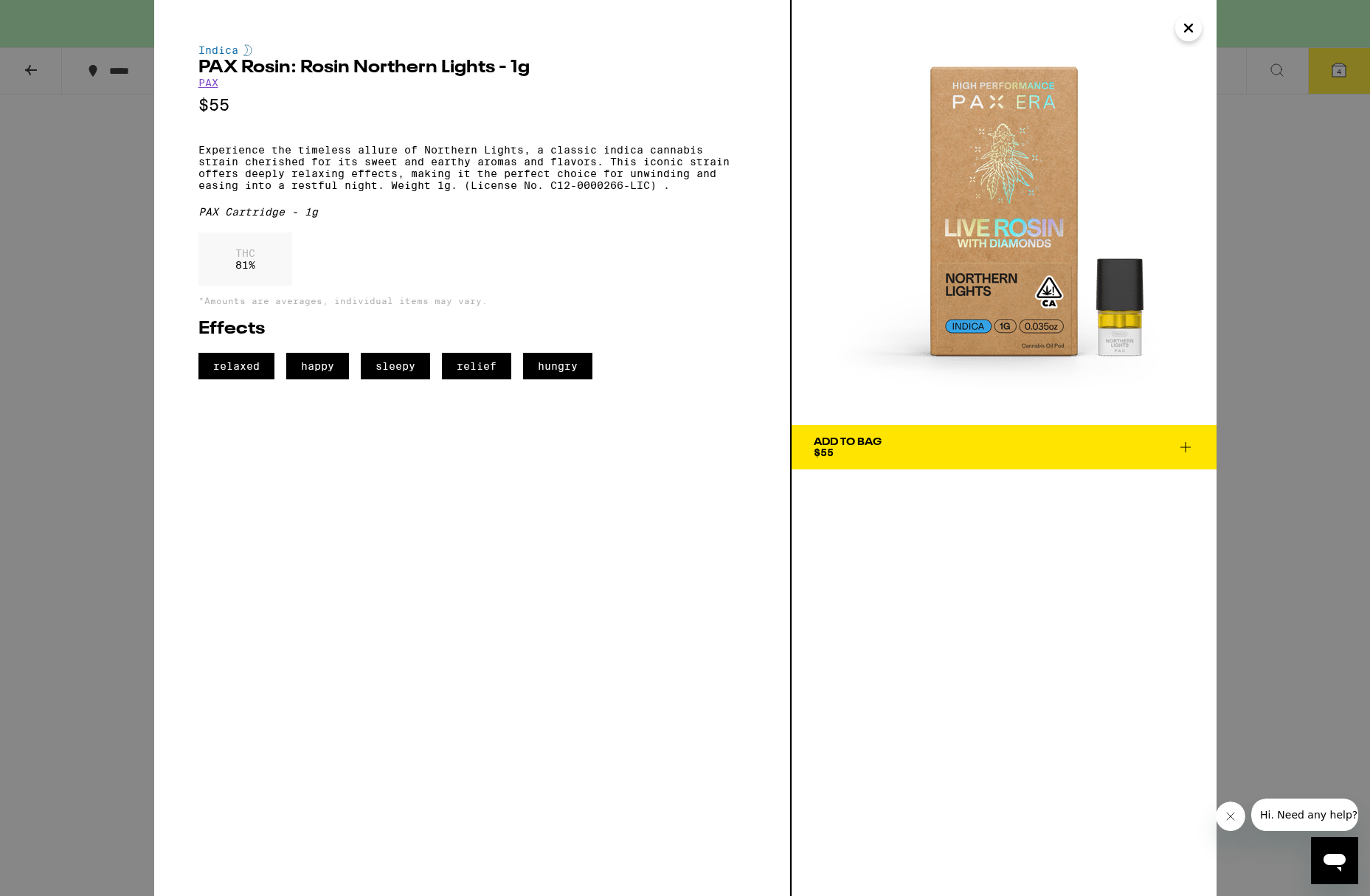
click at [932, 442] on span "Add To Bag $55" at bounding box center [1004, 447] width 380 height 21
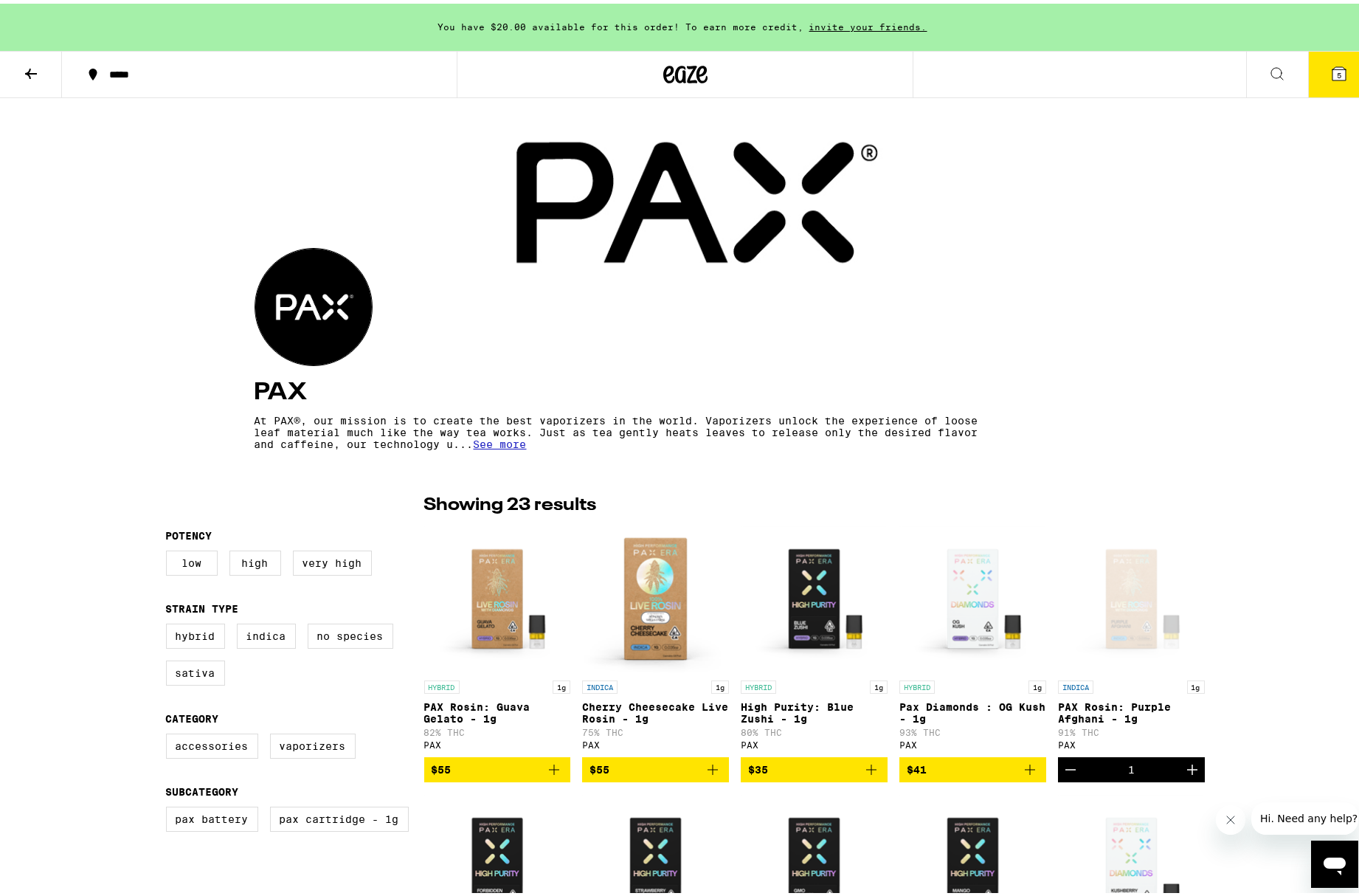
click at [990, 594] on div "Open page for PAX Rosin: Purple Afghani - 1g from PAX" at bounding box center [1131, 595] width 147 height 148
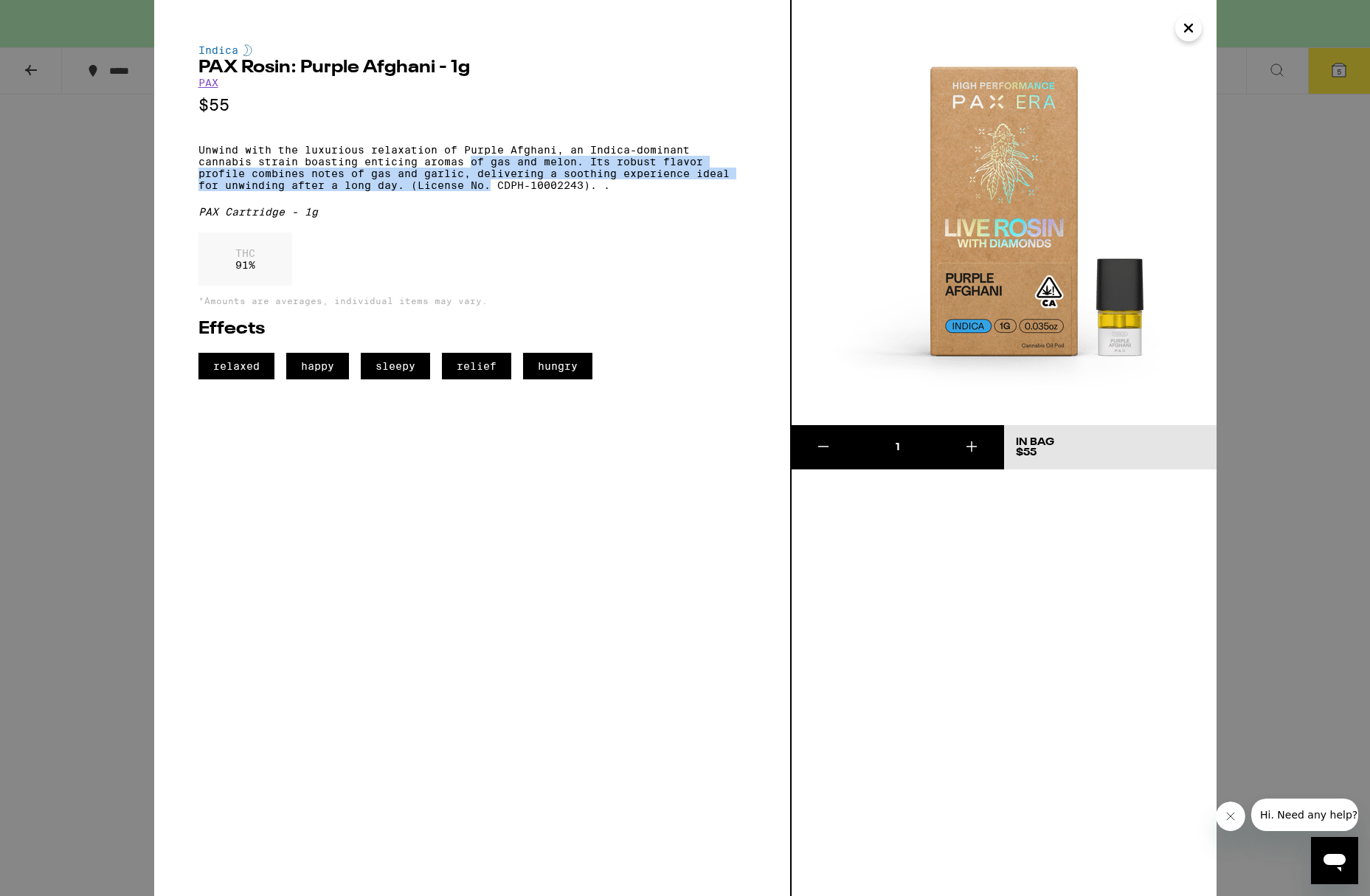
drag, startPoint x: 470, startPoint y: 166, endPoint x: 494, endPoint y: 195, distance: 37.6
click at [494, 191] on p "Unwind with the luxurious relaxation of Purple Afghani, an Indica-dominant cann…" at bounding box center [472, 168] width 547 height 47
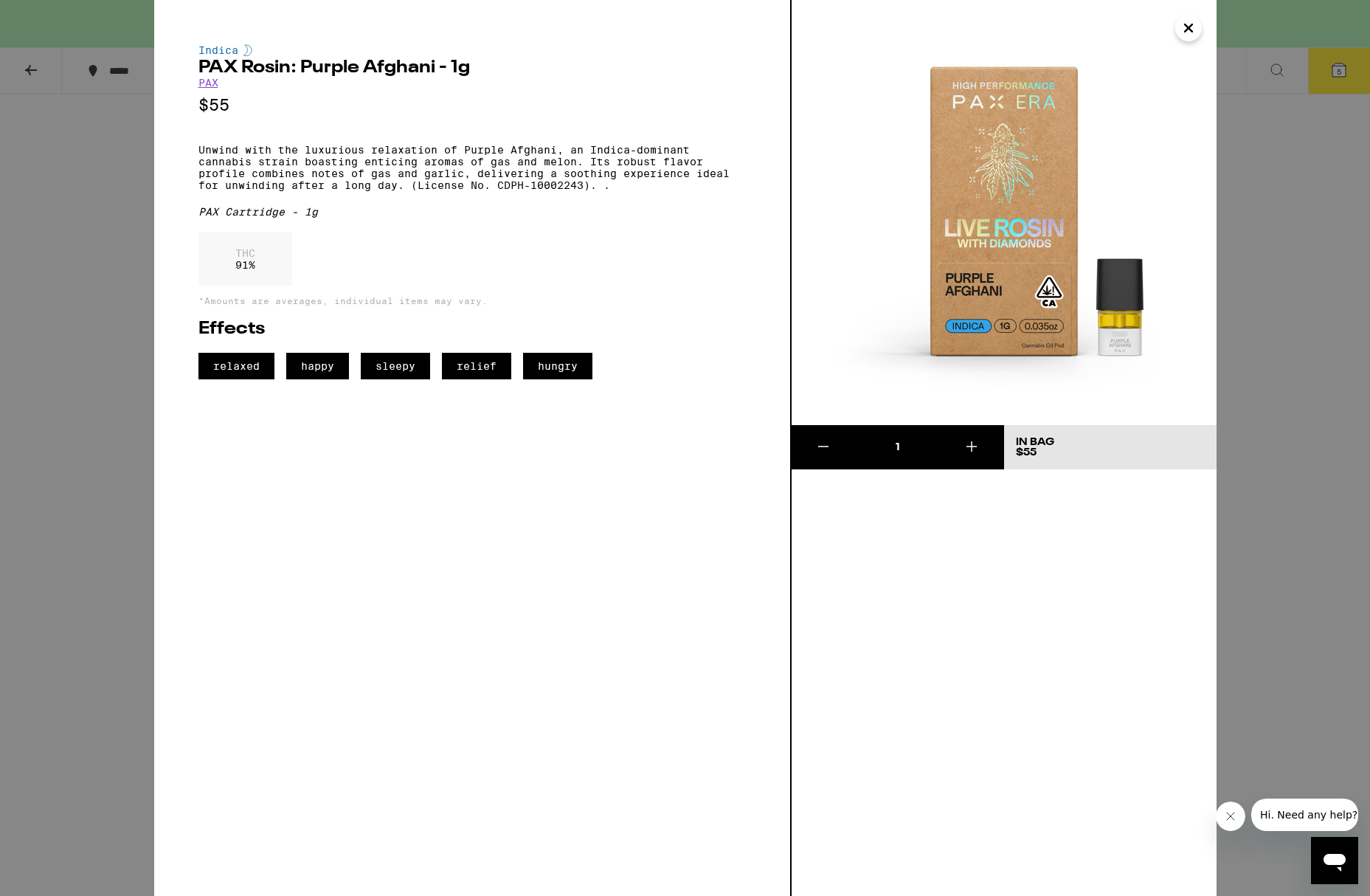
click at [122, 228] on div "Indica PAX Rosin: Purple Afghani - 1g PAX $55 Unwind with the luxurious relaxat…" at bounding box center [685, 448] width 1370 height 896
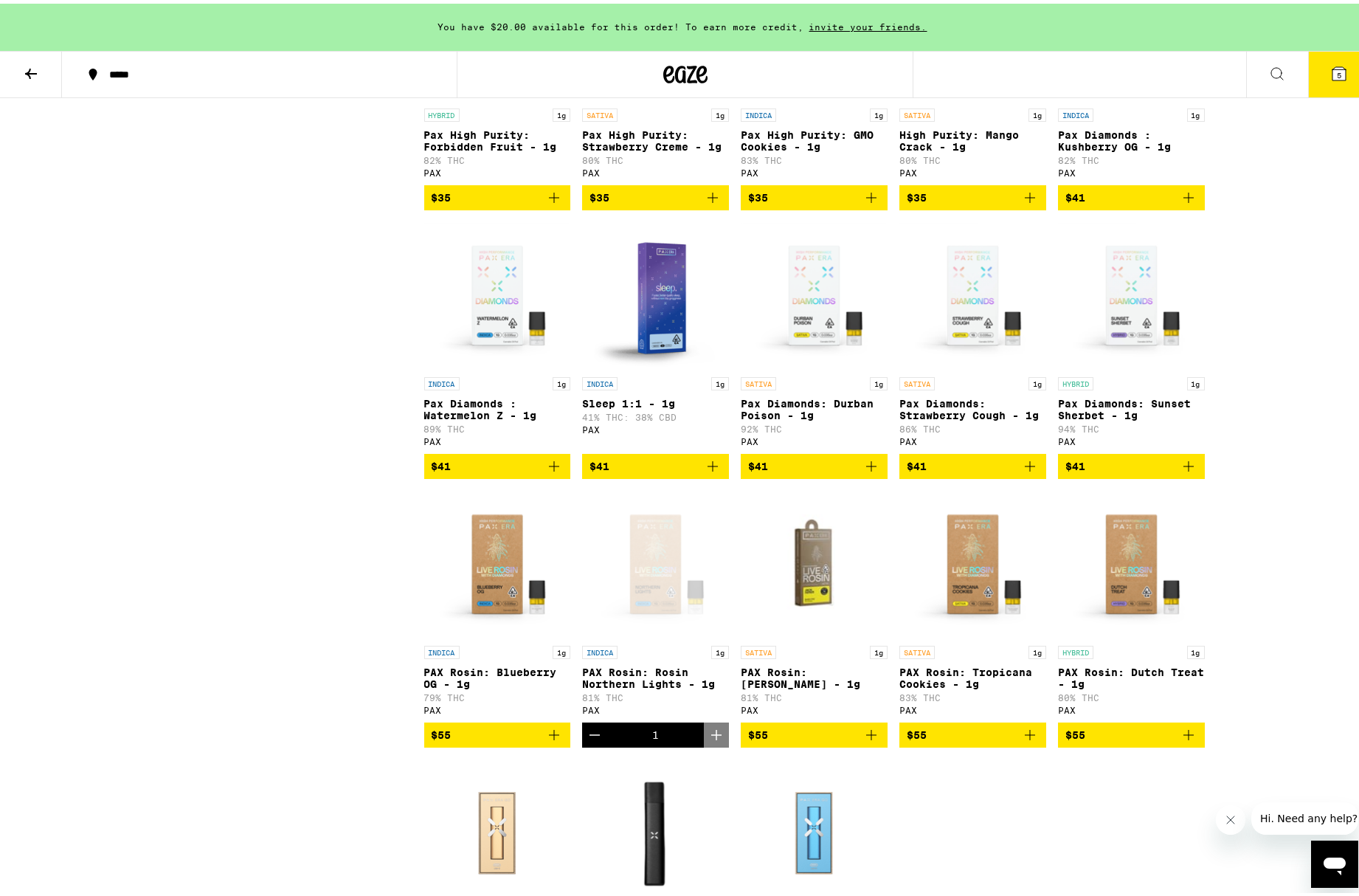
scroll to position [1090, 0]
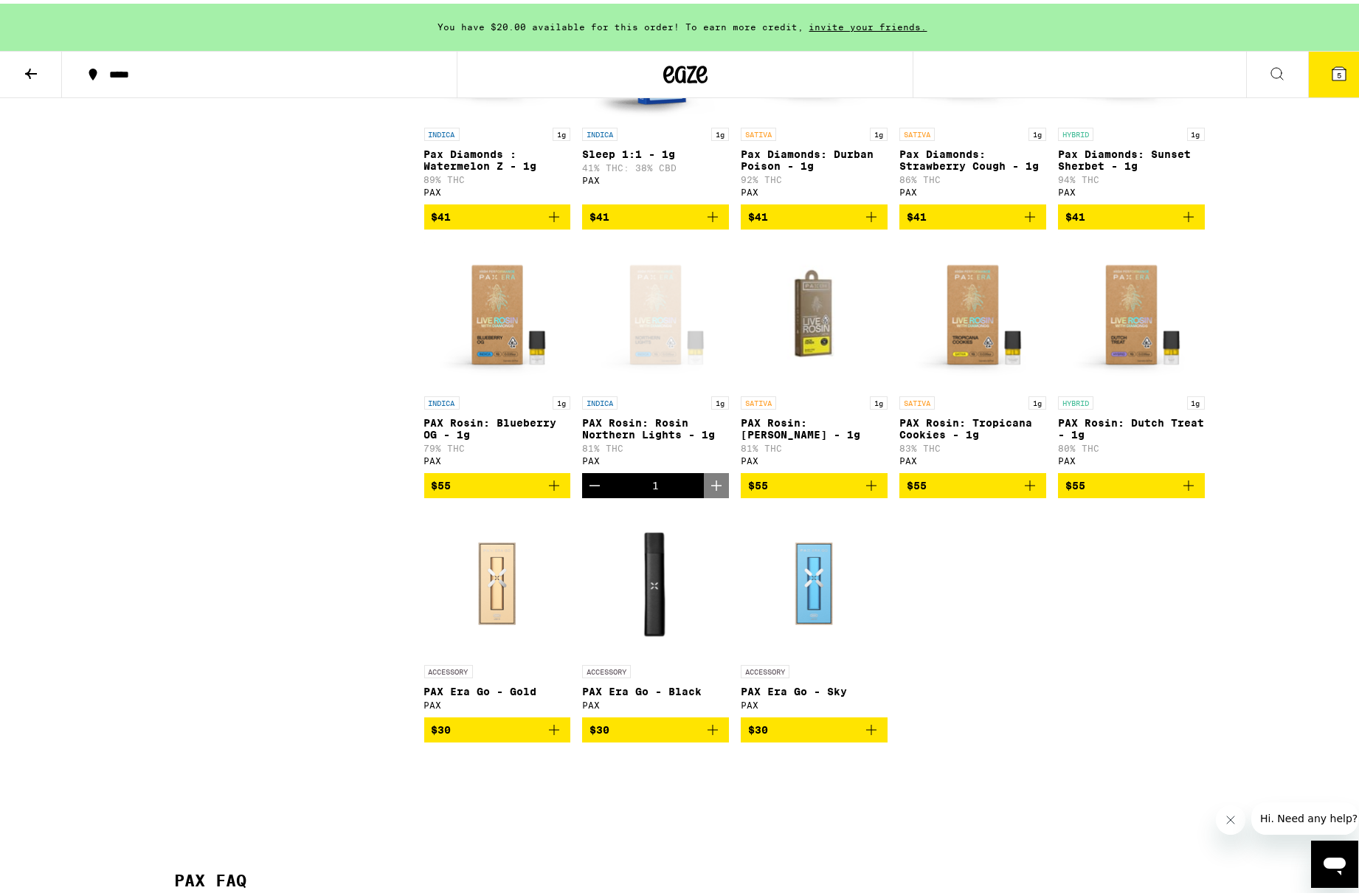
click at [964, 385] on img "Open page for PAX Rosin: Tropicana Cookies - 1g from PAX" at bounding box center [973, 312] width 147 height 148
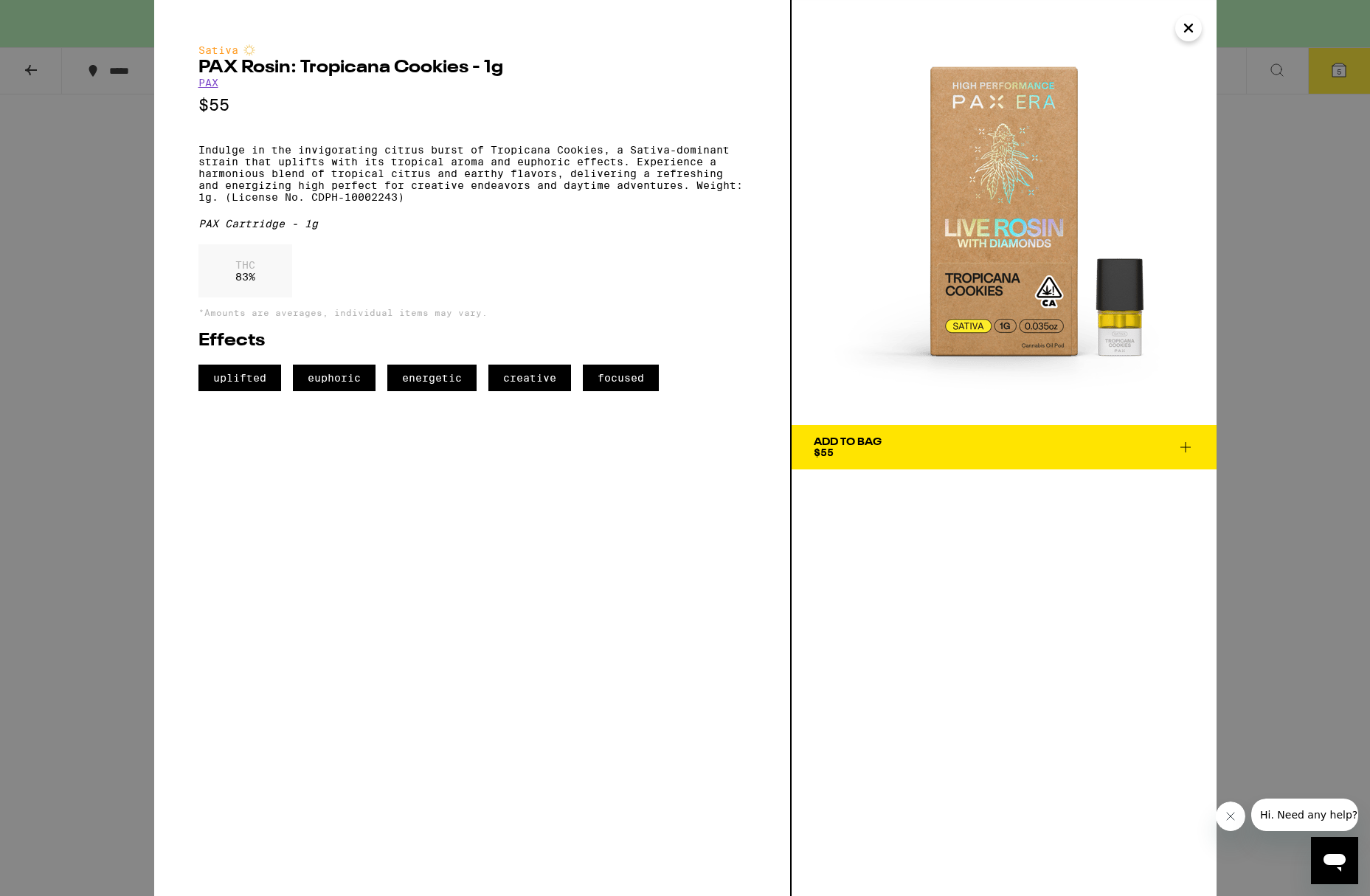
click at [964, 451] on span "Add To Bag $55" at bounding box center [1004, 447] width 380 height 21
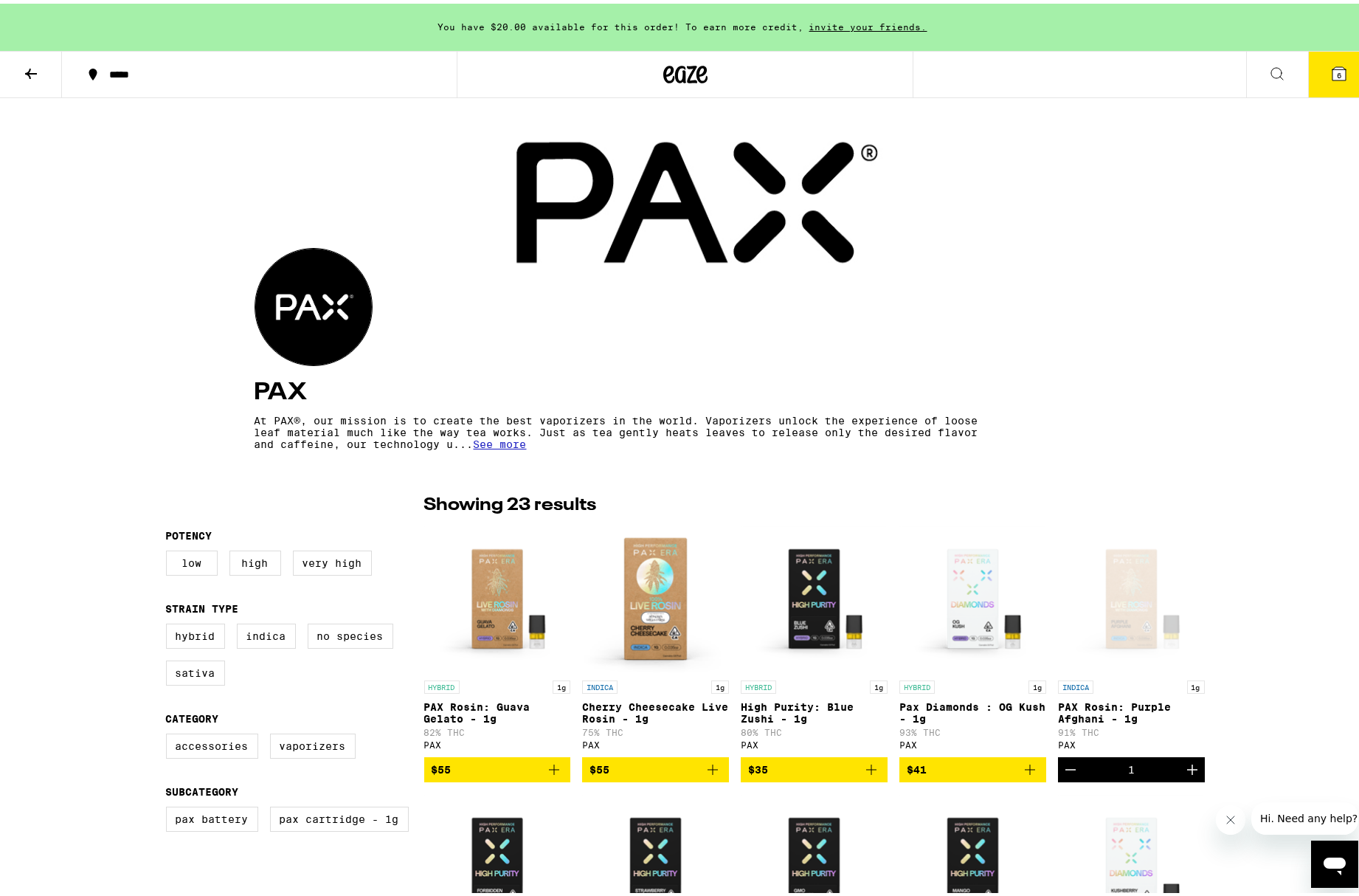
click at [21, 64] on button at bounding box center [31, 71] width 62 height 47
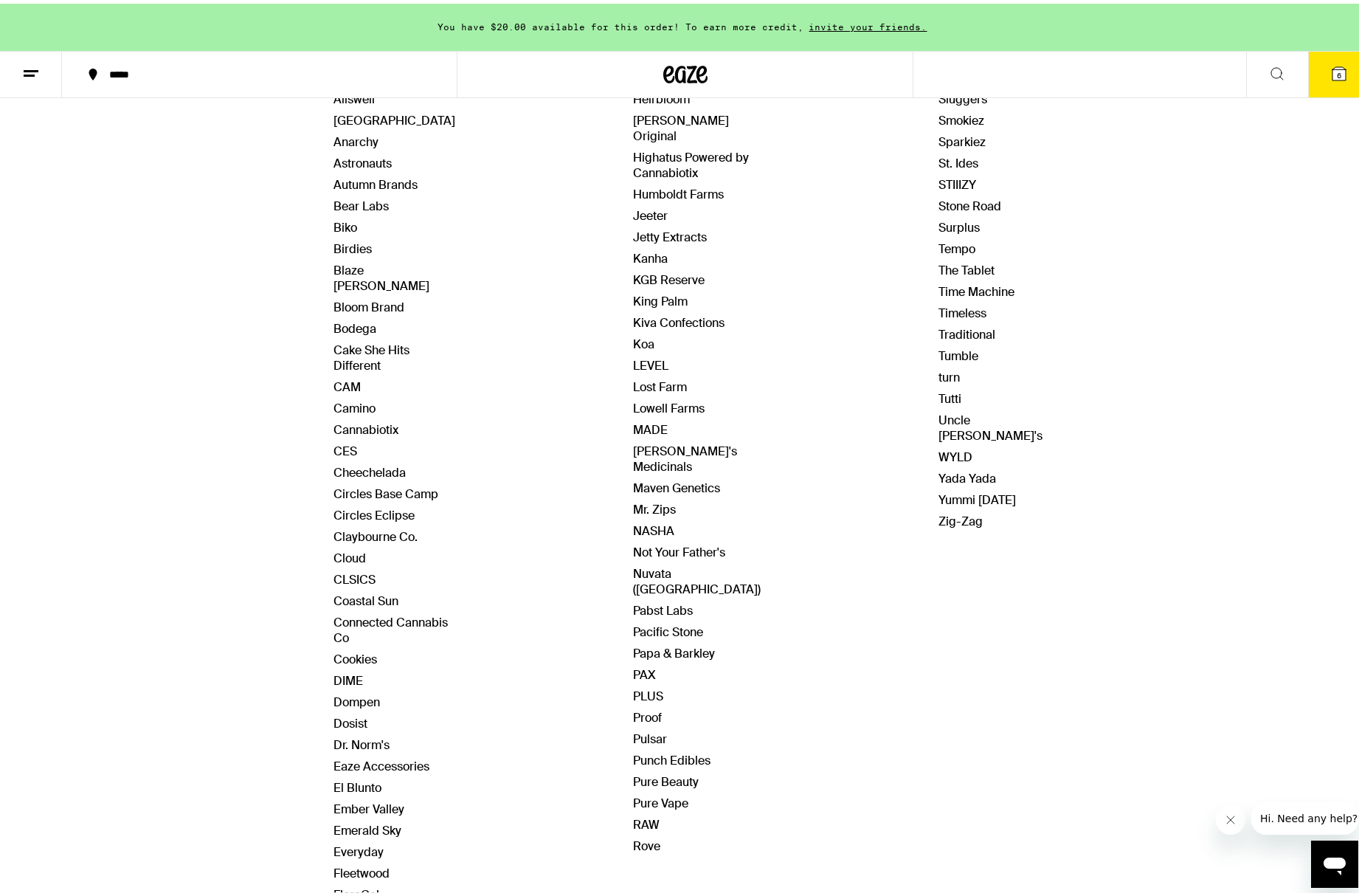
scroll to position [236, 0]
click at [662, 659] on link "Pure Beauty" at bounding box center [666, 776] width 66 height 16
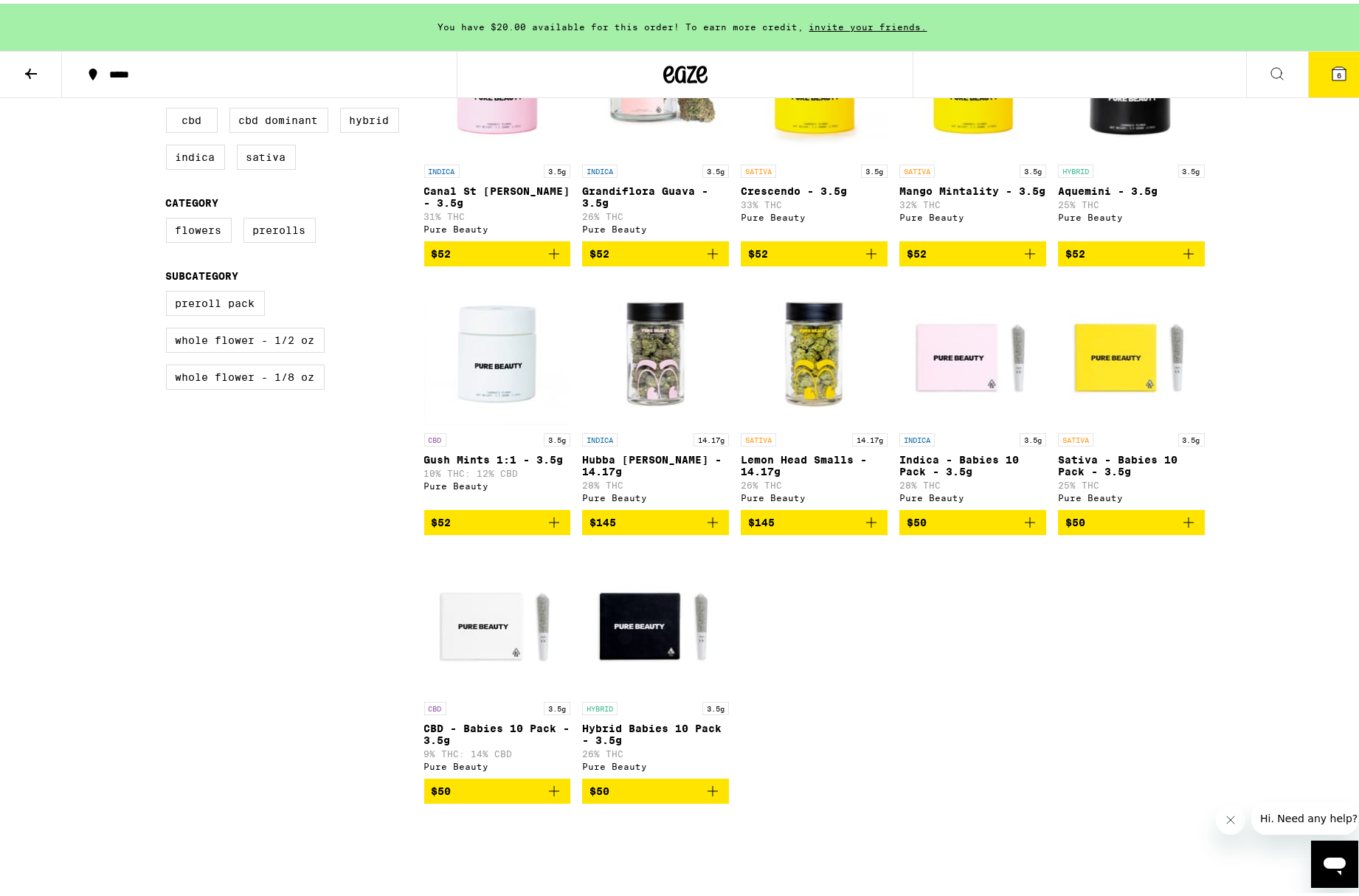
scroll to position [502, 0]
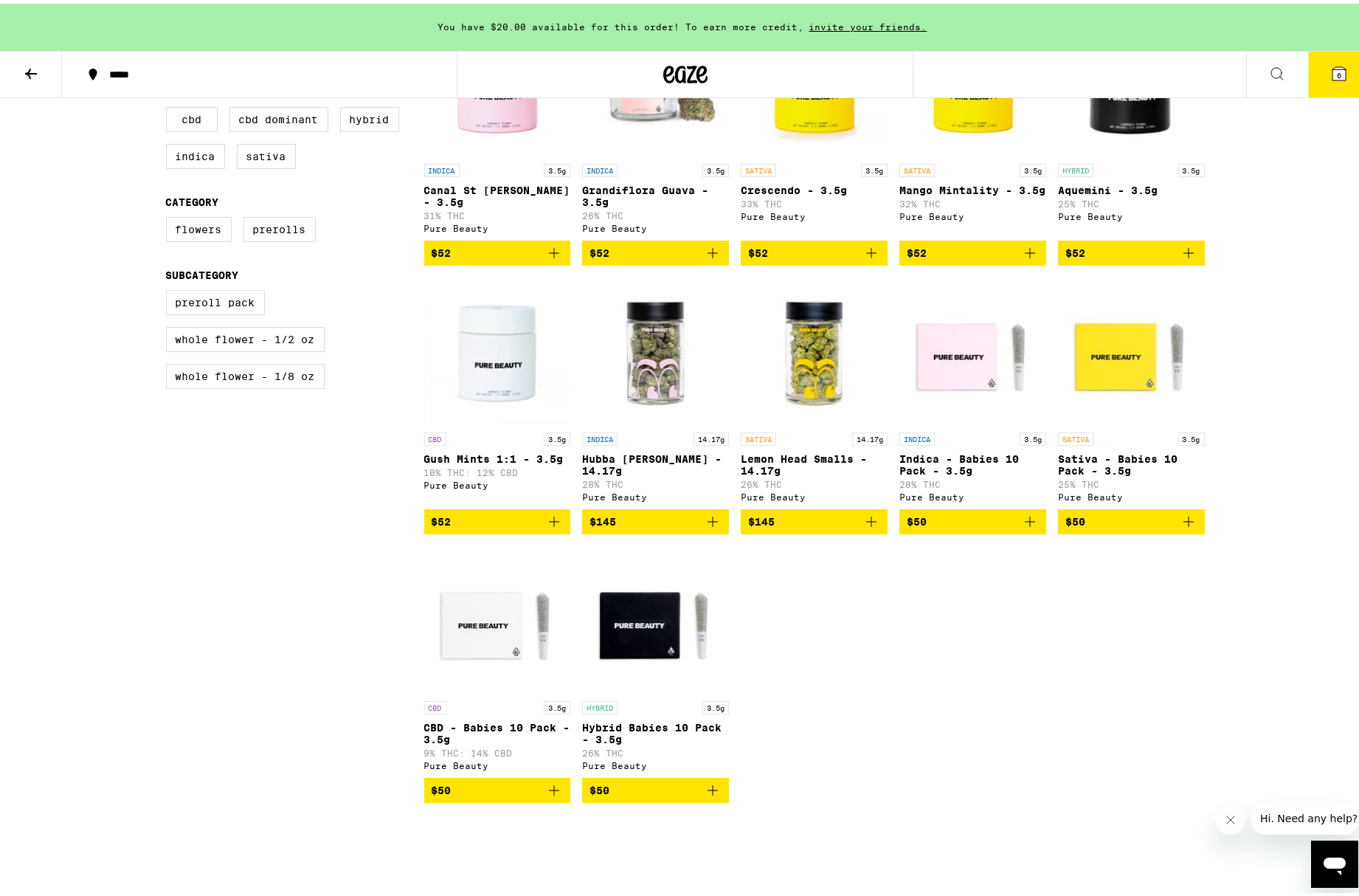
click at [660, 659] on span "$50" at bounding box center [655, 787] width 132 height 18
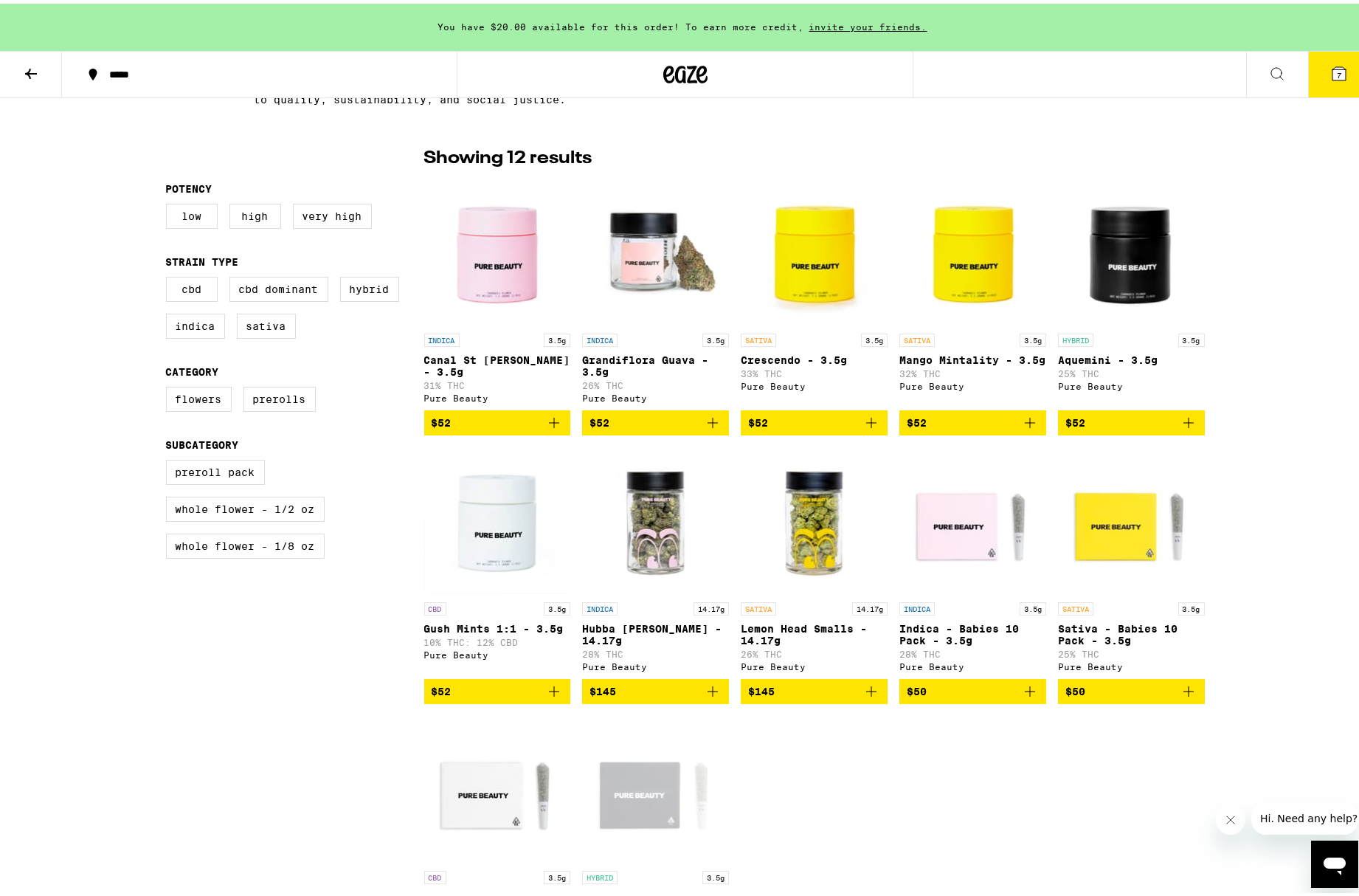
scroll to position [333, 0]
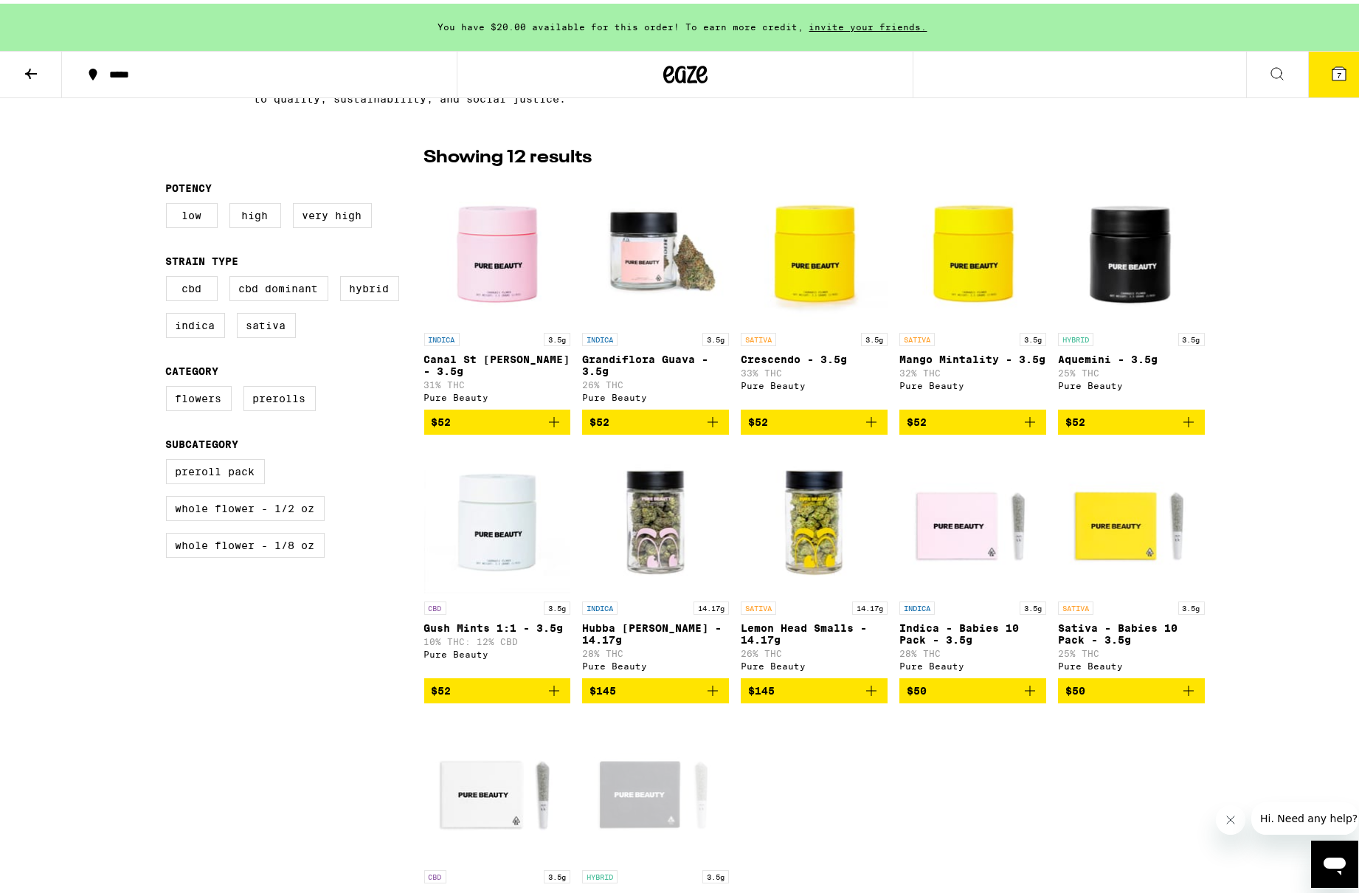
click at [922, 659] on span "$50" at bounding box center [972, 687] width 132 height 18
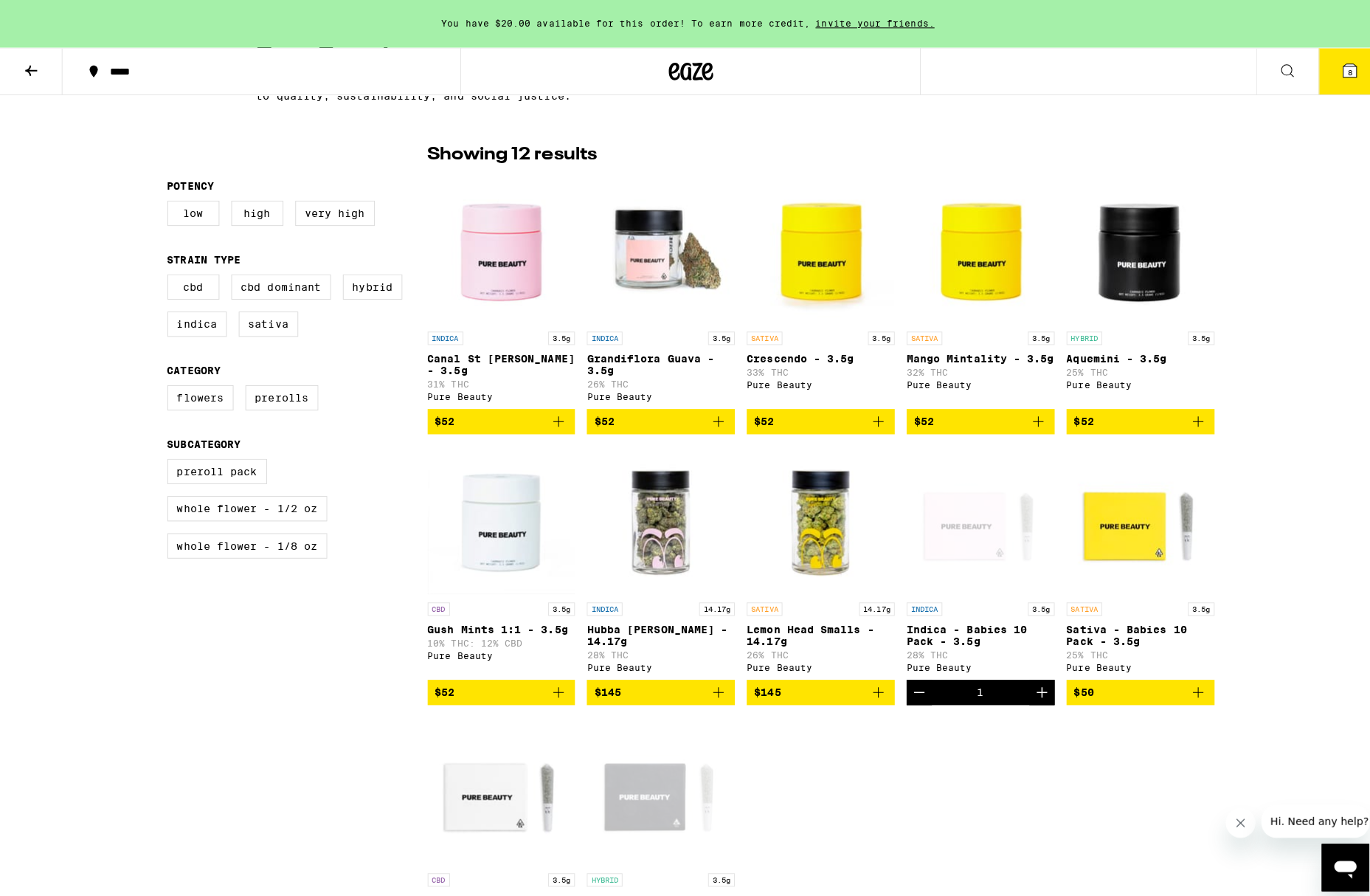
scroll to position [0, 0]
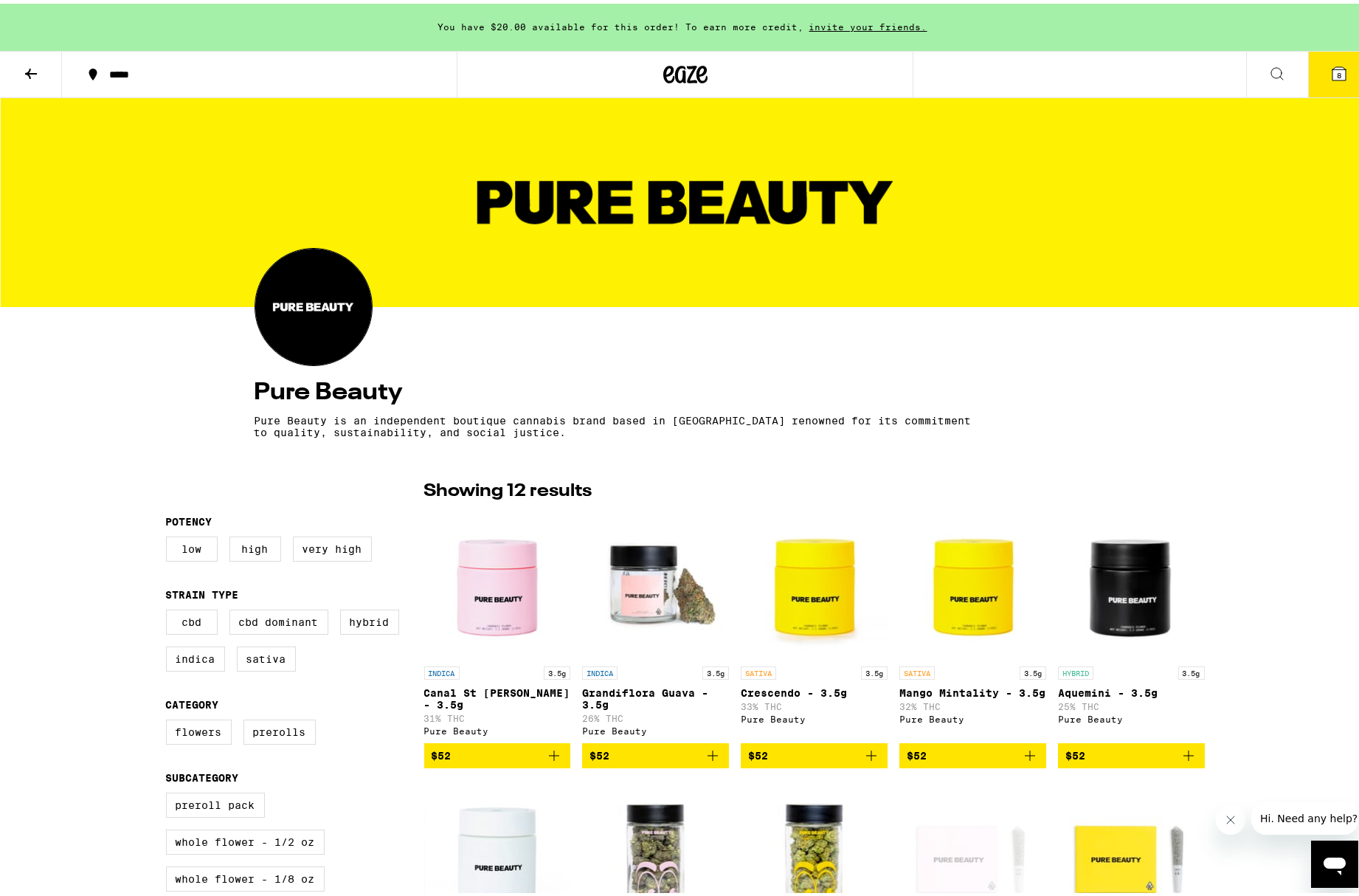
click at [990, 61] on button "8" at bounding box center [1339, 71] width 62 height 46
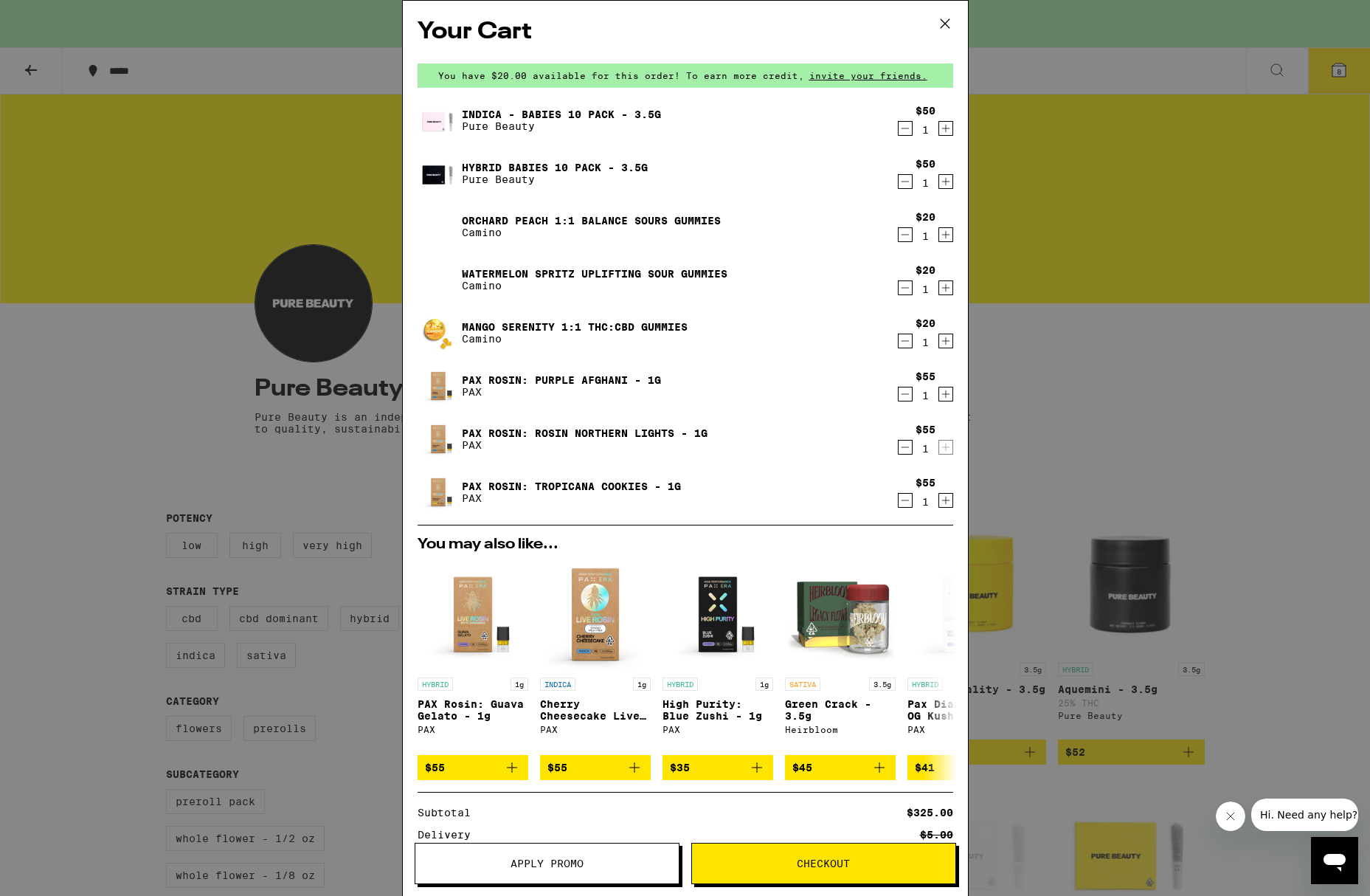
click at [899, 451] on icon "Decrement" at bounding box center [905, 447] width 13 height 18
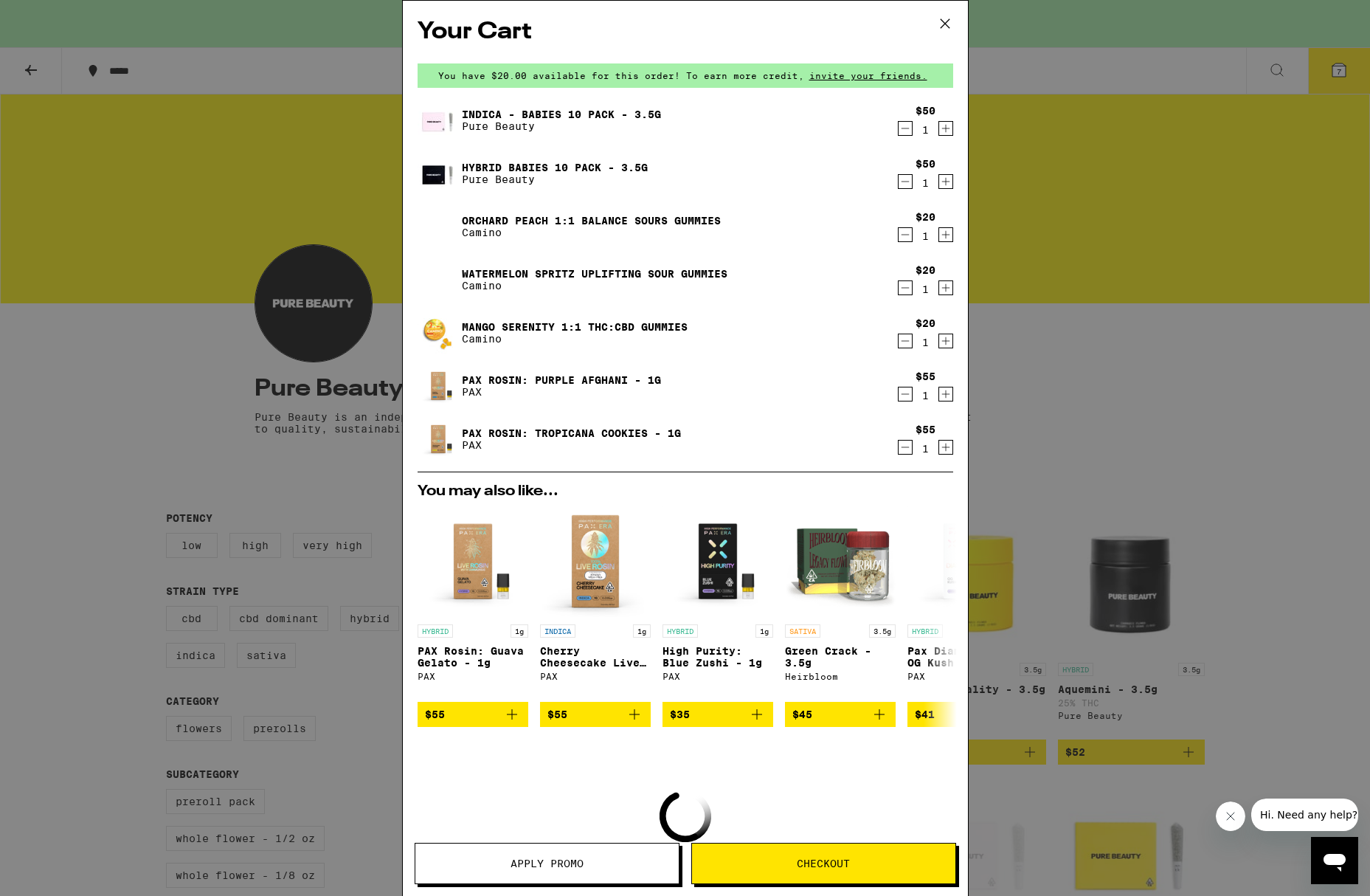
click at [899, 451] on icon "Decrement" at bounding box center [905, 447] width 13 height 18
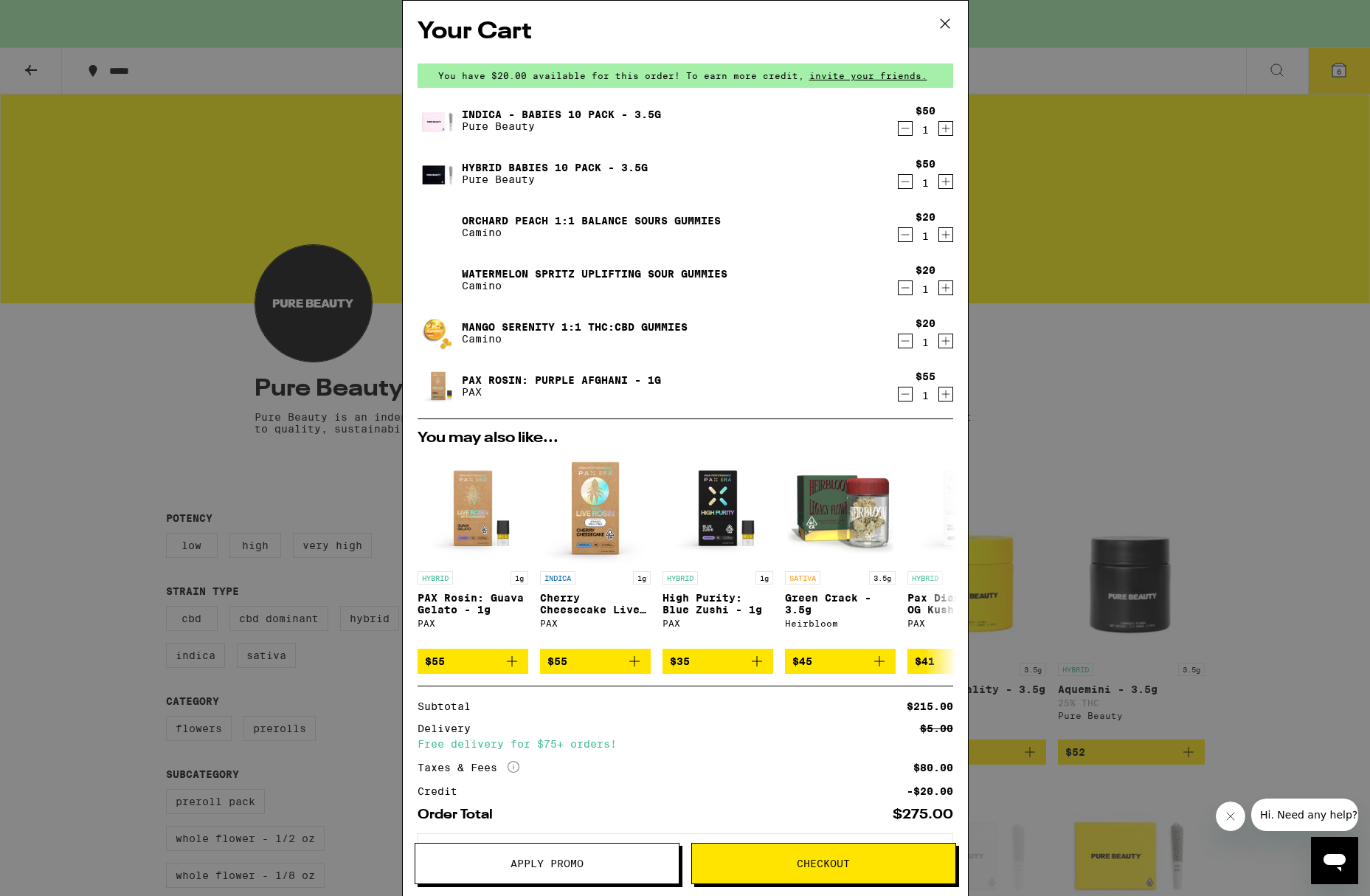
click at [899, 235] on icon "Decrement" at bounding box center [905, 235] width 13 height 18
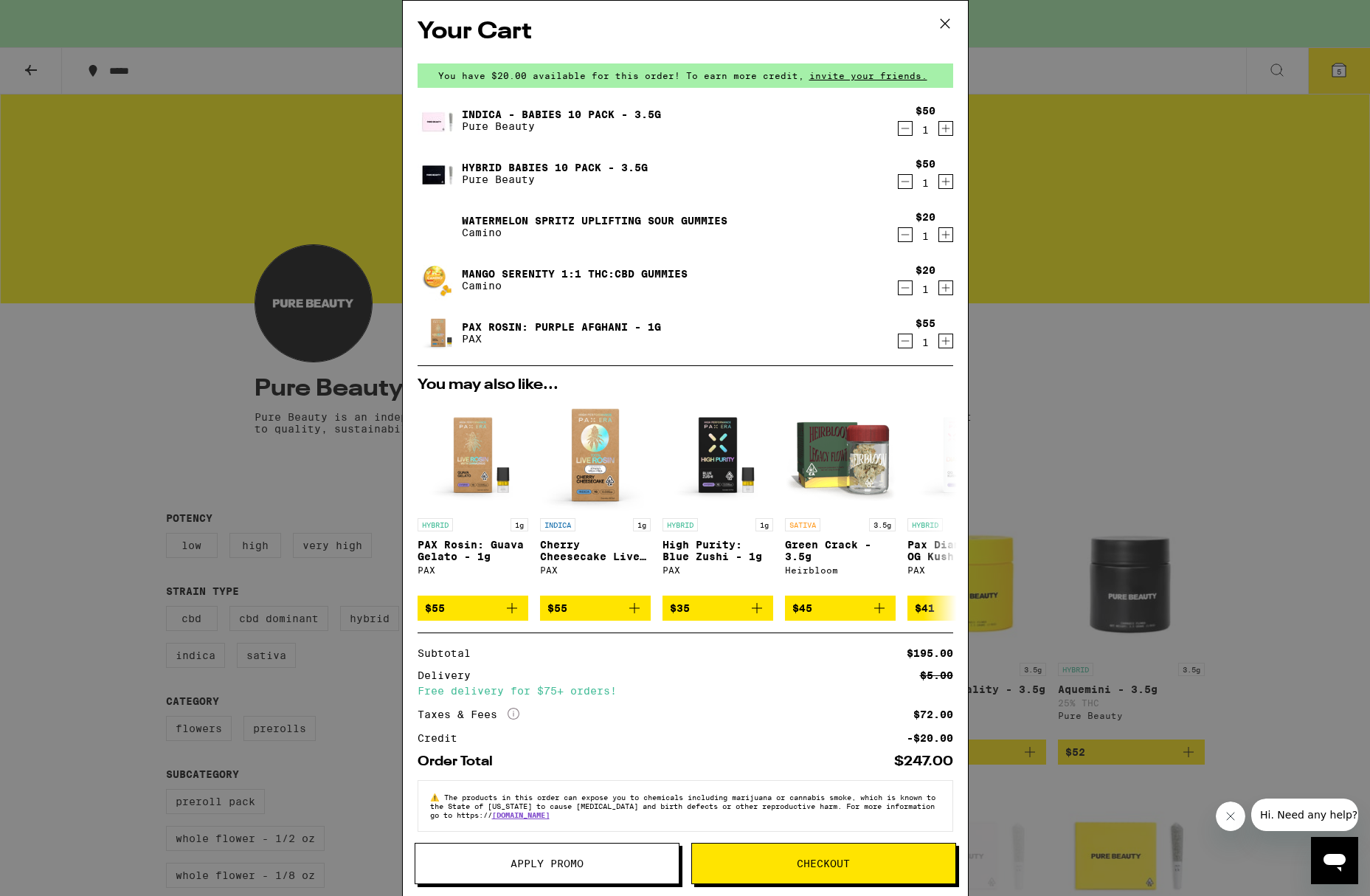
click at [899, 129] on icon "Decrement" at bounding box center [905, 129] width 13 height 18
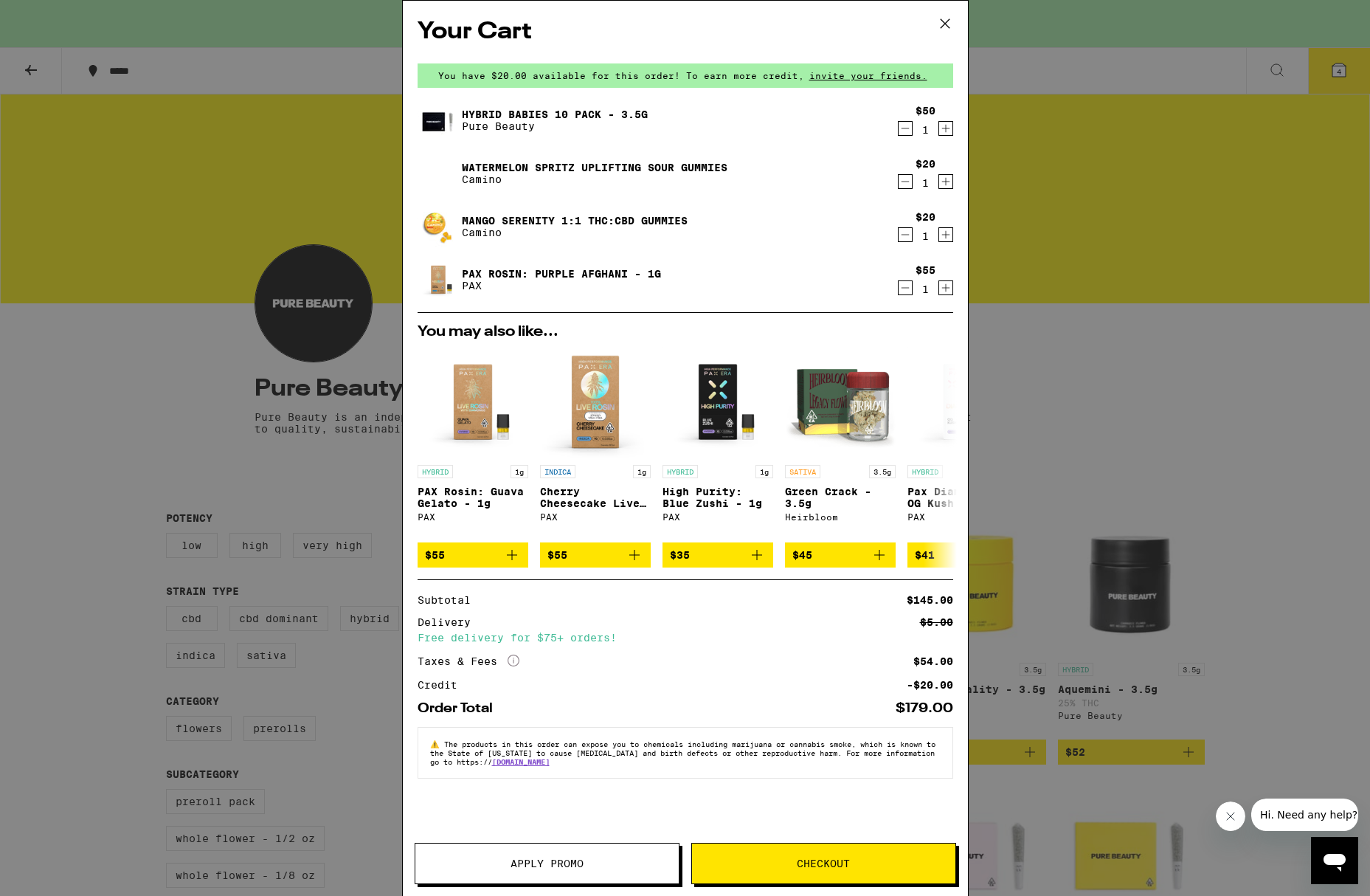
click at [944, 22] on icon at bounding box center [945, 24] width 22 height 22
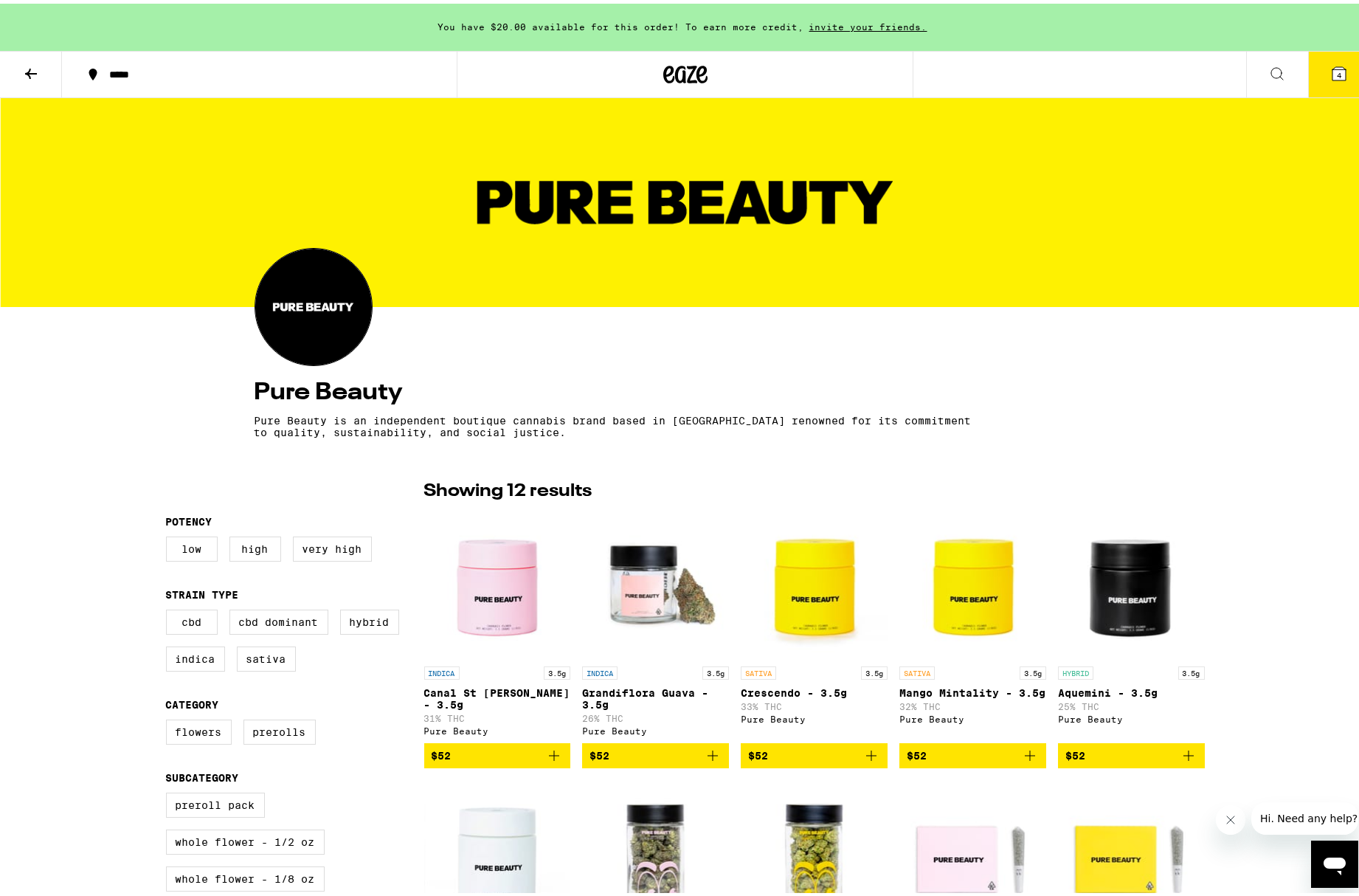
click at [33, 74] on icon at bounding box center [31, 70] width 18 height 18
click at [486, 427] on p "Pure Beauty is an independent boutique cannabis brand based in [GEOGRAPHIC_DATA…" at bounding box center [620, 423] width 732 height 24
click at [685, 439] on div "Pure Beauty Pure Beauty is an independent boutique cannabis brand based in [GEO…" at bounding box center [685, 901] width 1370 height 1613
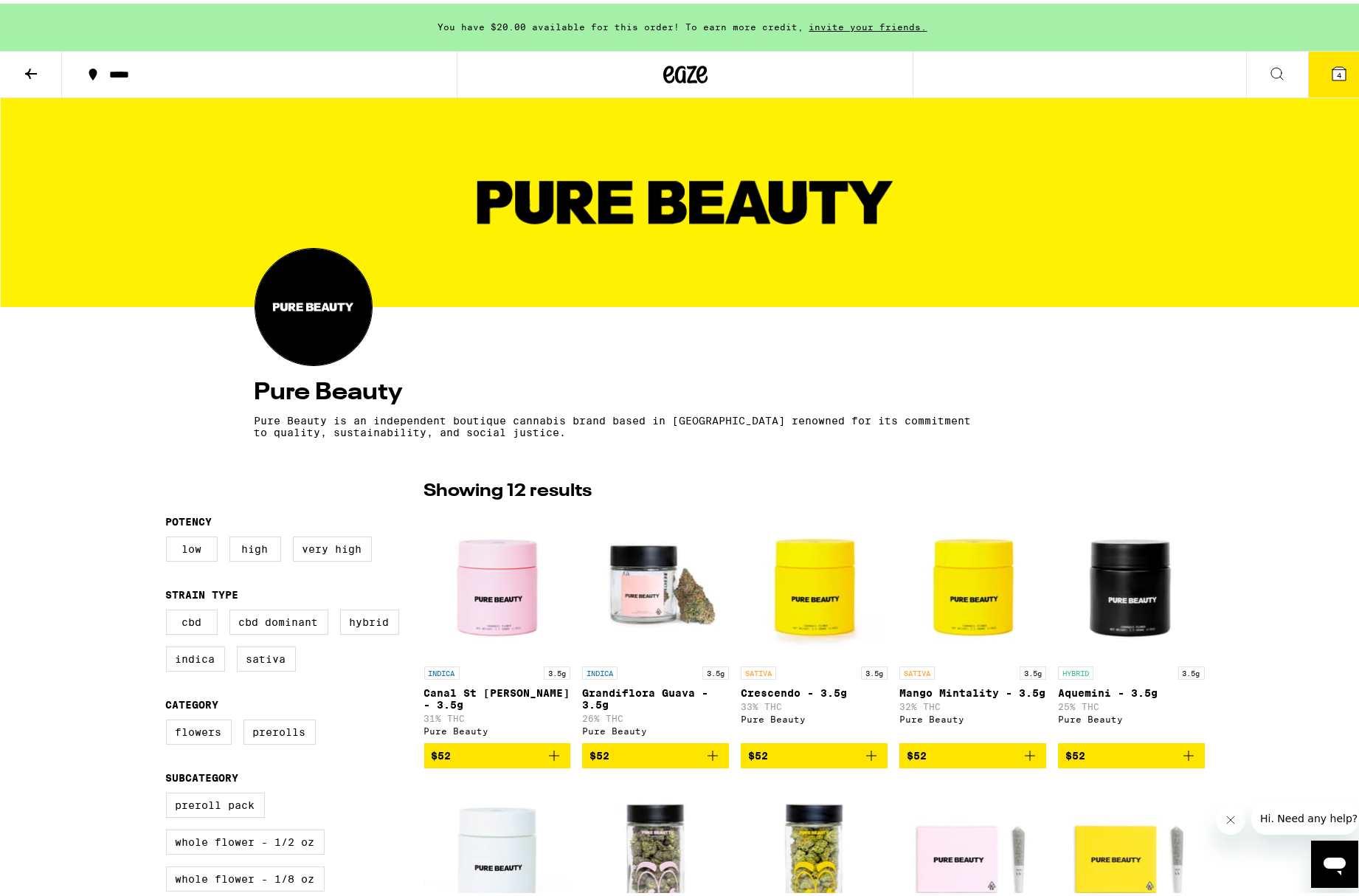
click at [49, 63] on button at bounding box center [31, 71] width 62 height 47
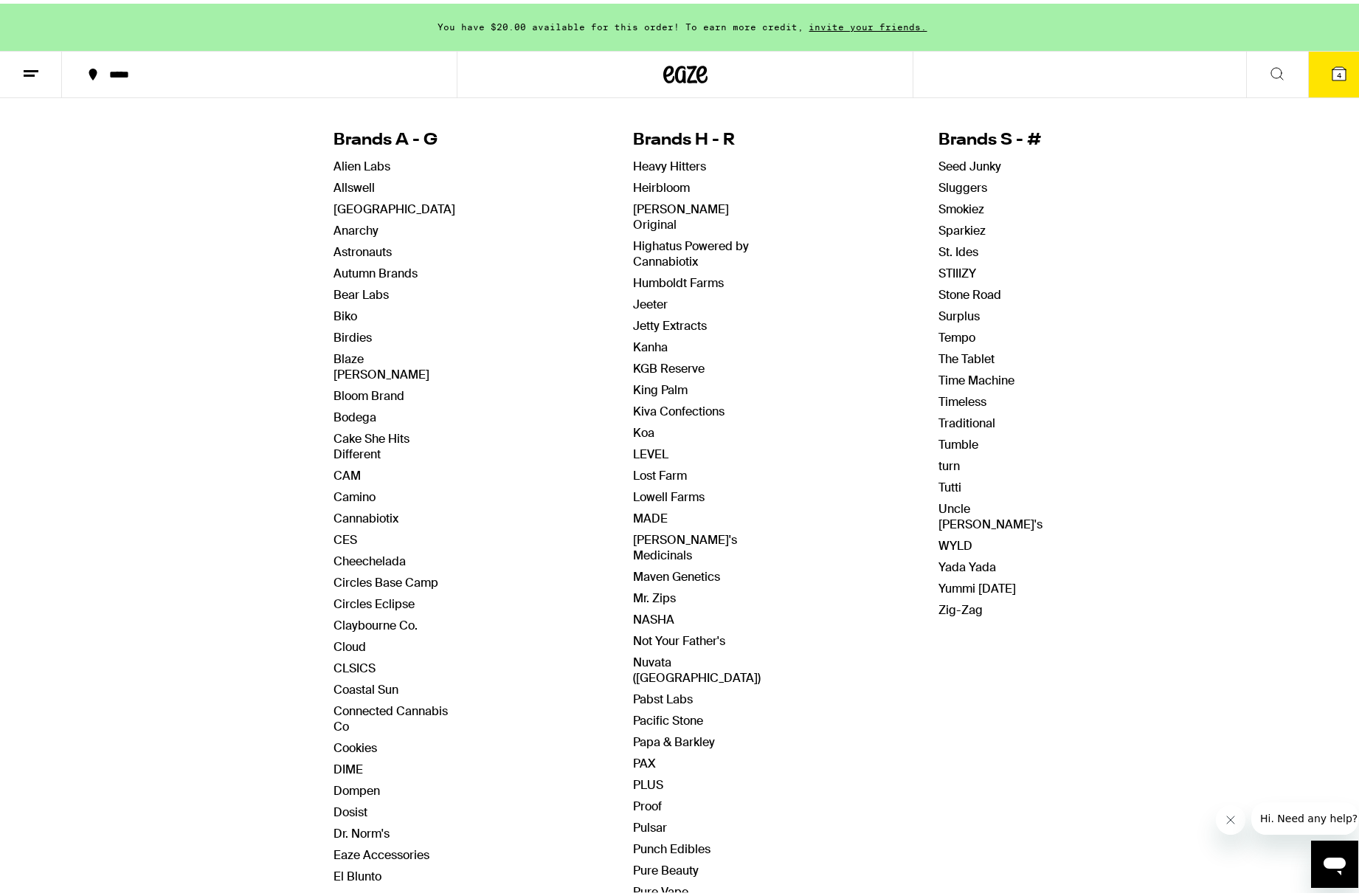
scroll to position [137, 0]
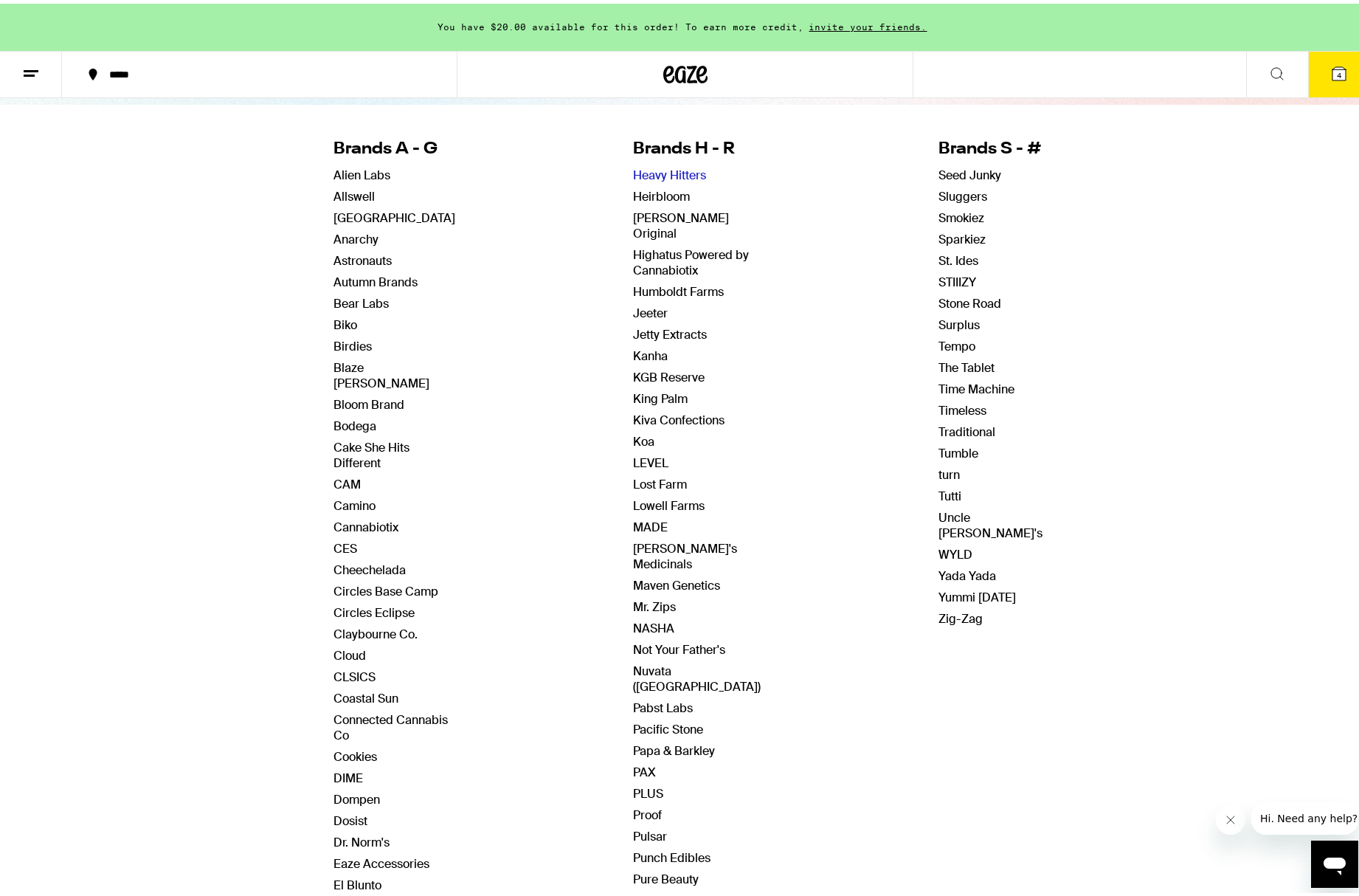
click at [660, 176] on link "Heavy Hitters" at bounding box center [670, 171] width 73 height 16
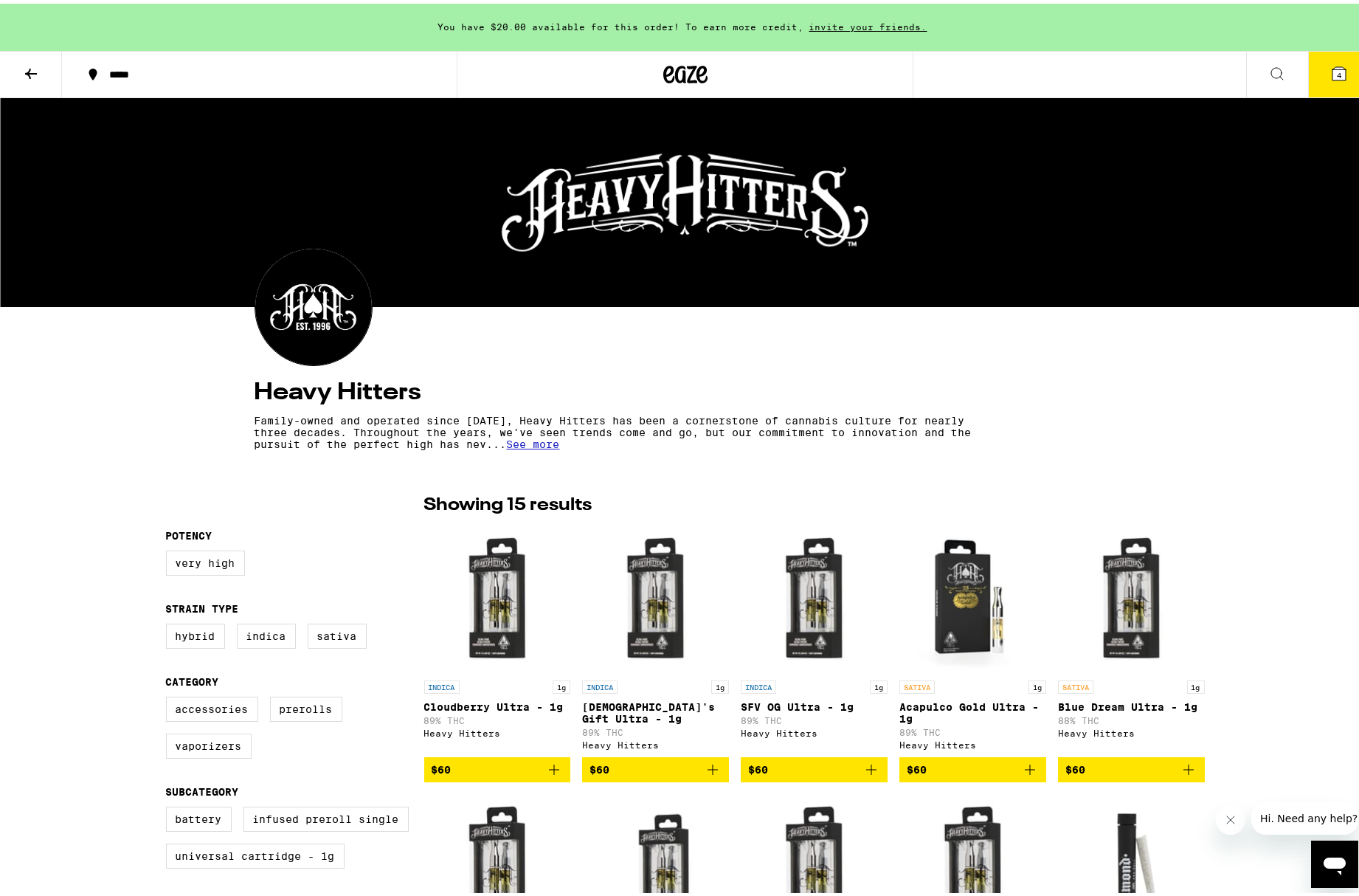
click at [38, 78] on button at bounding box center [31, 71] width 62 height 47
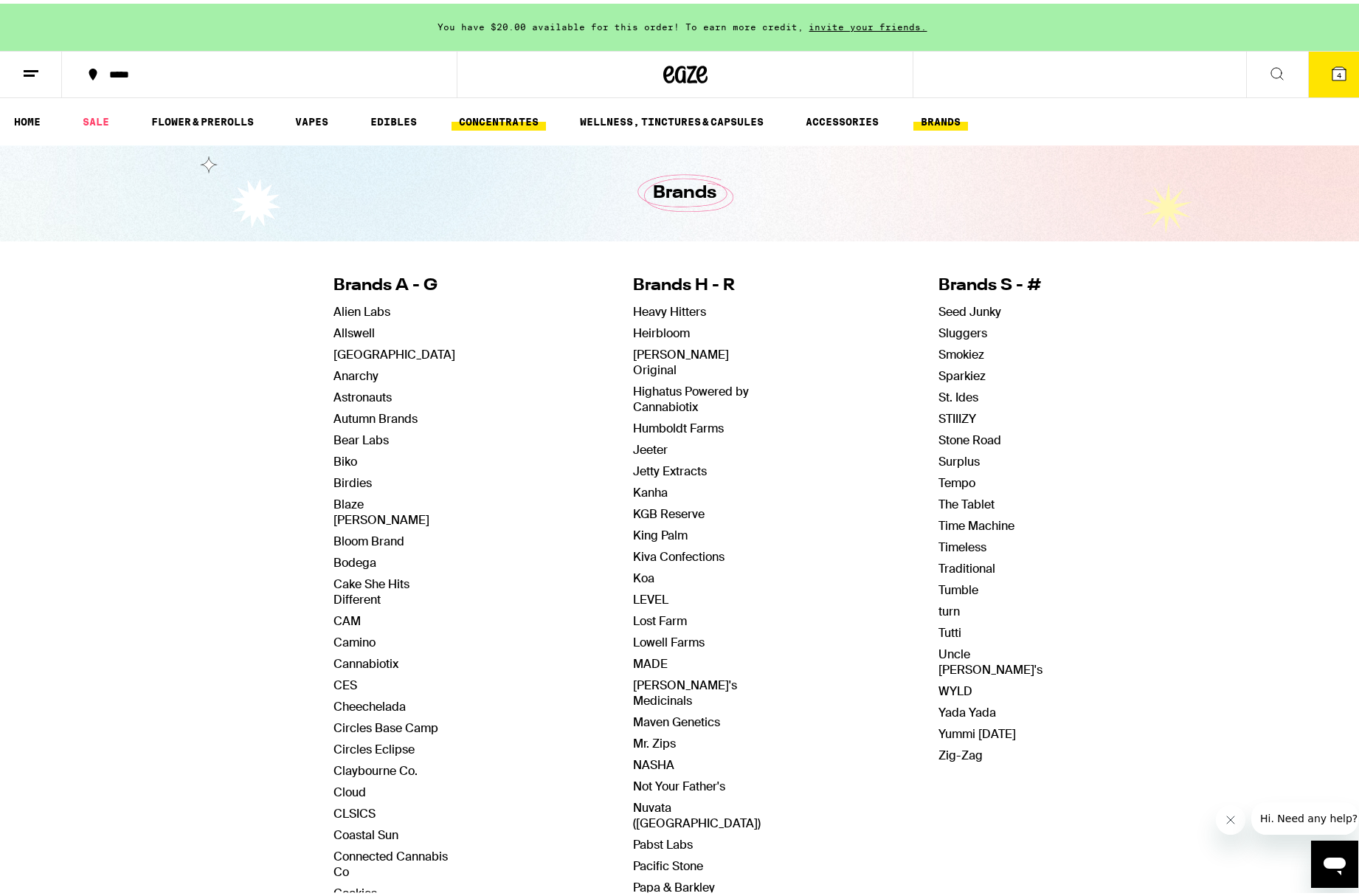
click at [502, 123] on link "CONCENTRATES" at bounding box center [499, 118] width 95 height 18
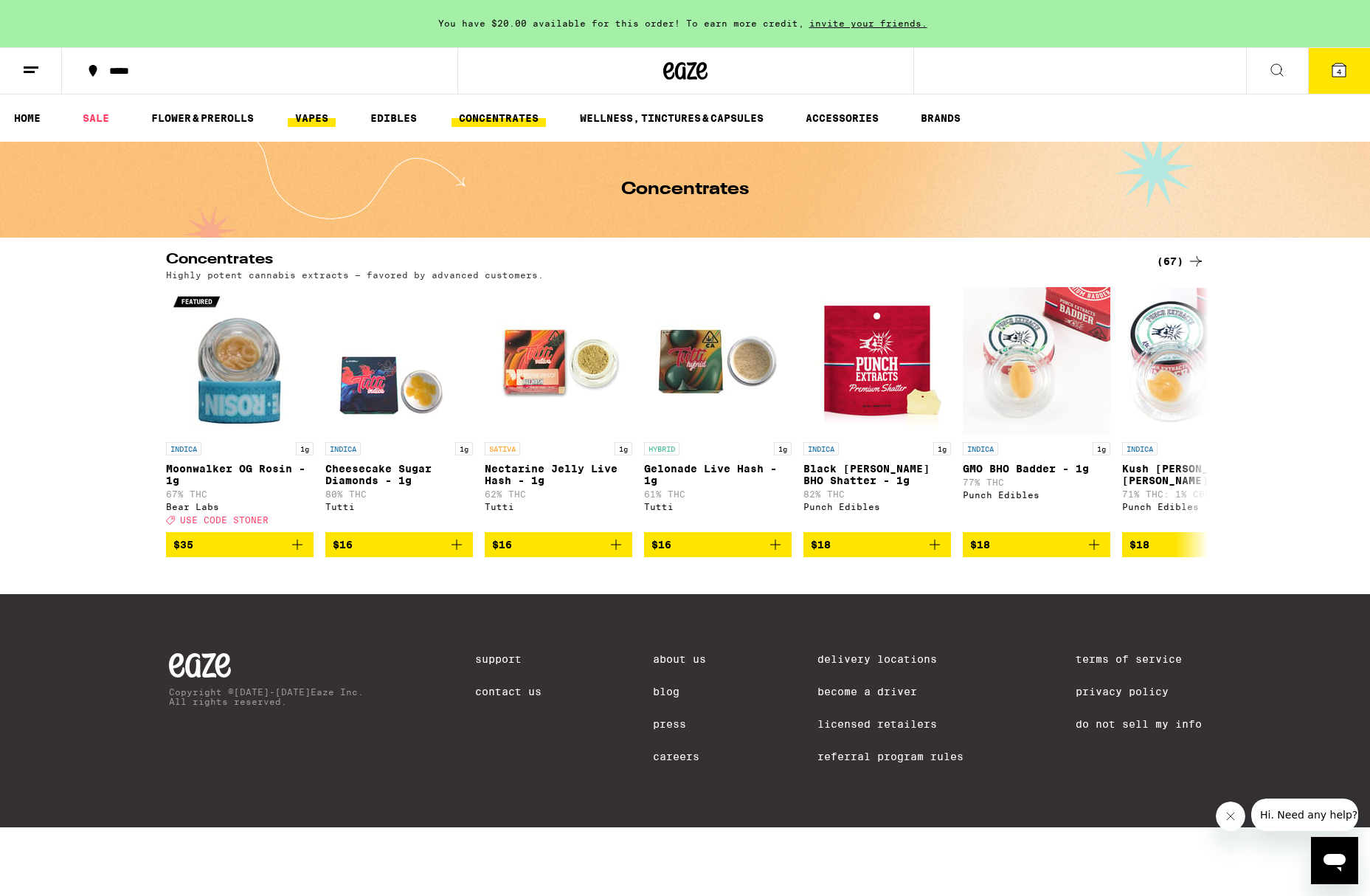
click at [329, 116] on link "VAPES" at bounding box center [312, 118] width 48 height 18
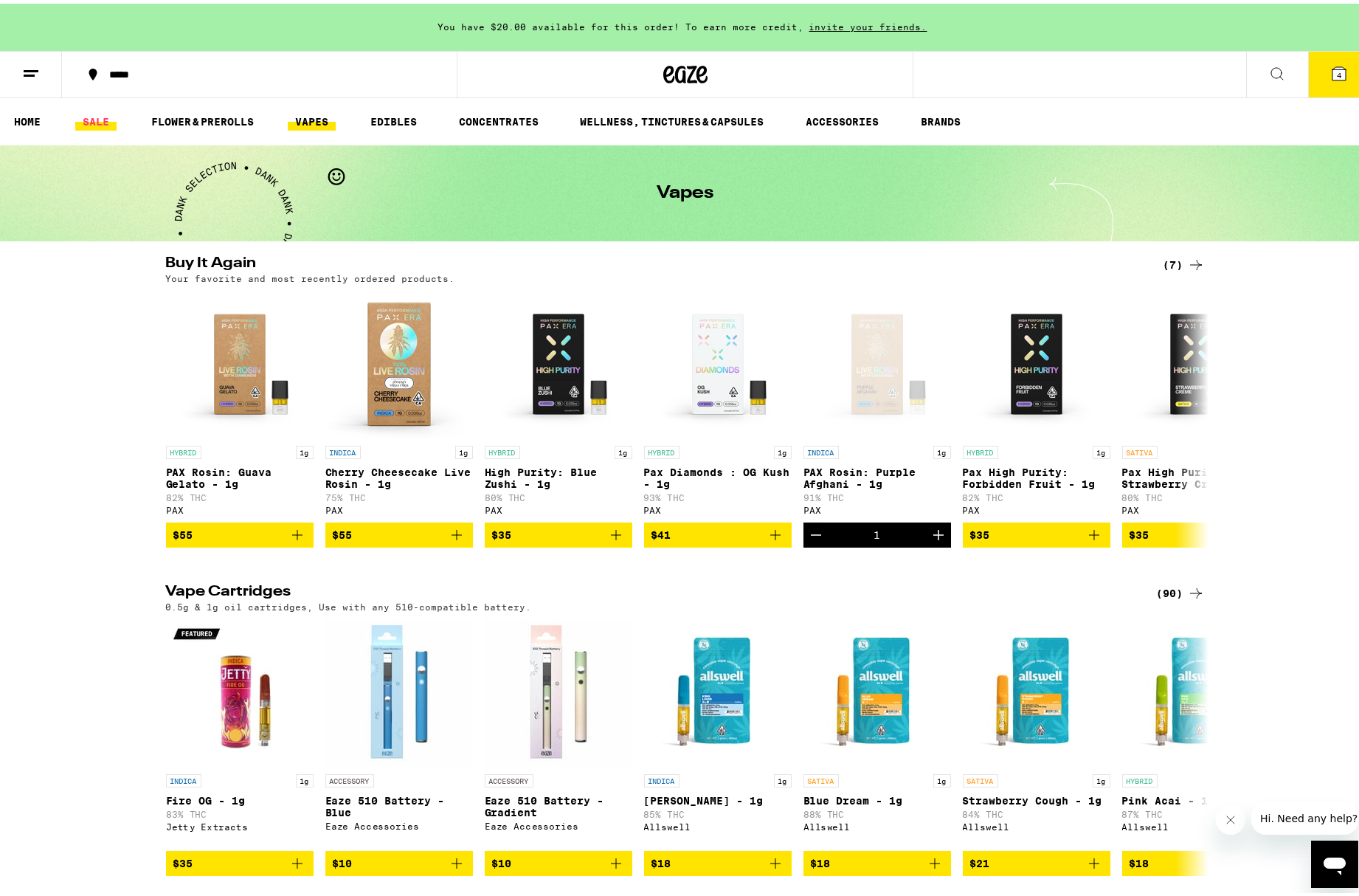
click at [114, 116] on link "SALE" at bounding box center [96, 118] width 41 height 18
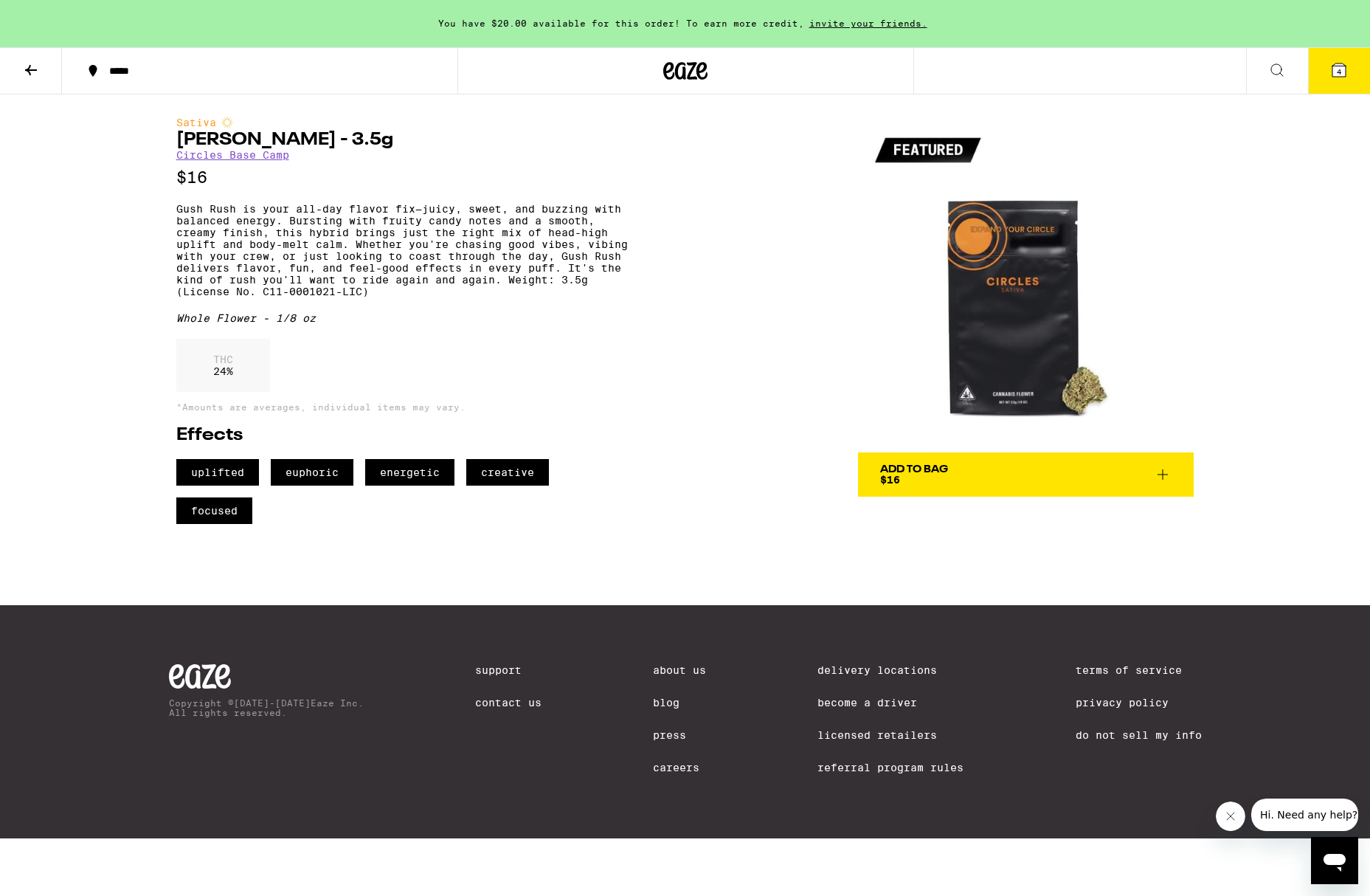
click at [914, 458] on button "Add To Bag $16" at bounding box center [1026, 474] width 335 height 44
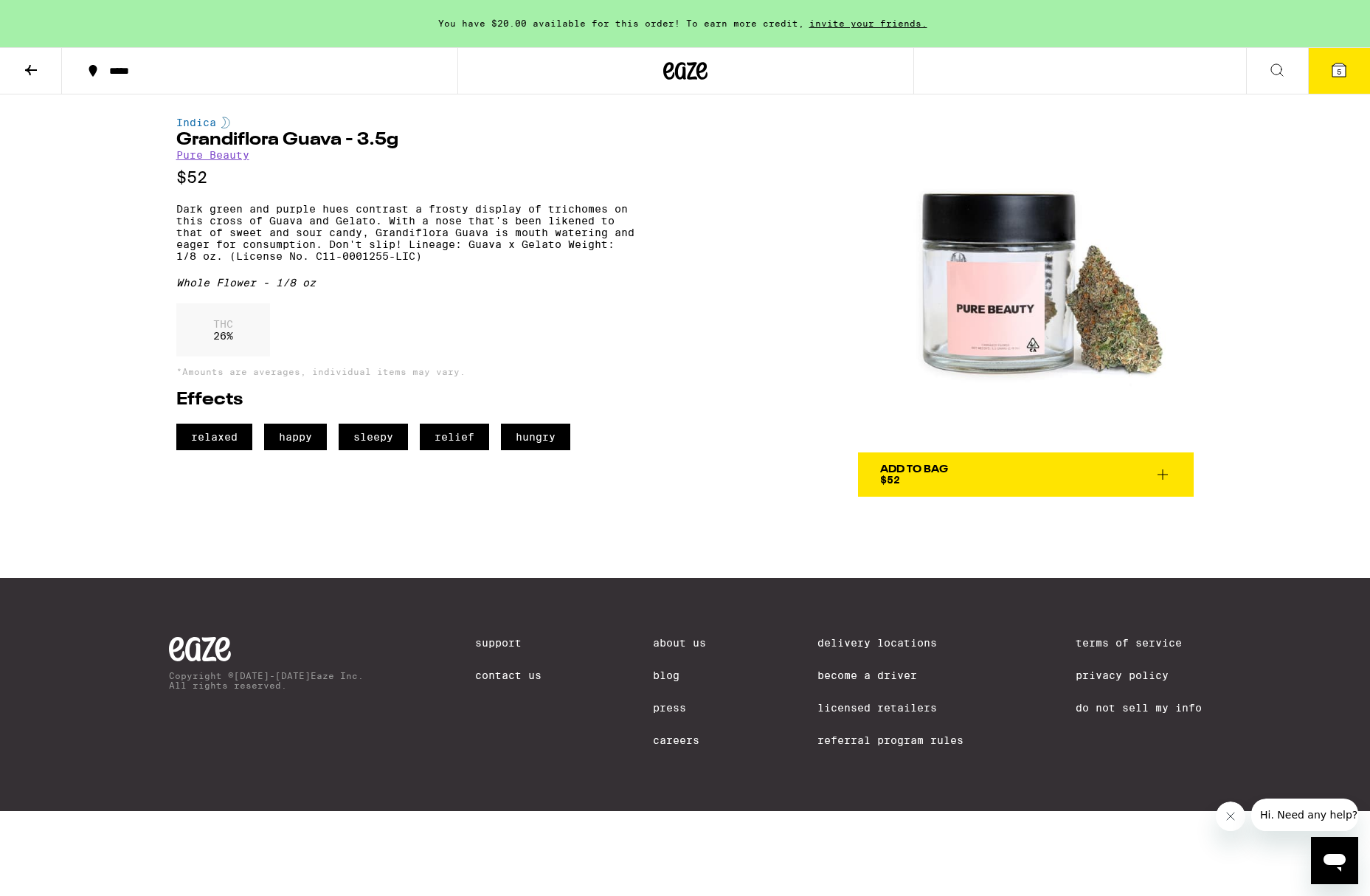
click at [956, 465] on span "Add To Bag $52" at bounding box center [1026, 474] width 292 height 21
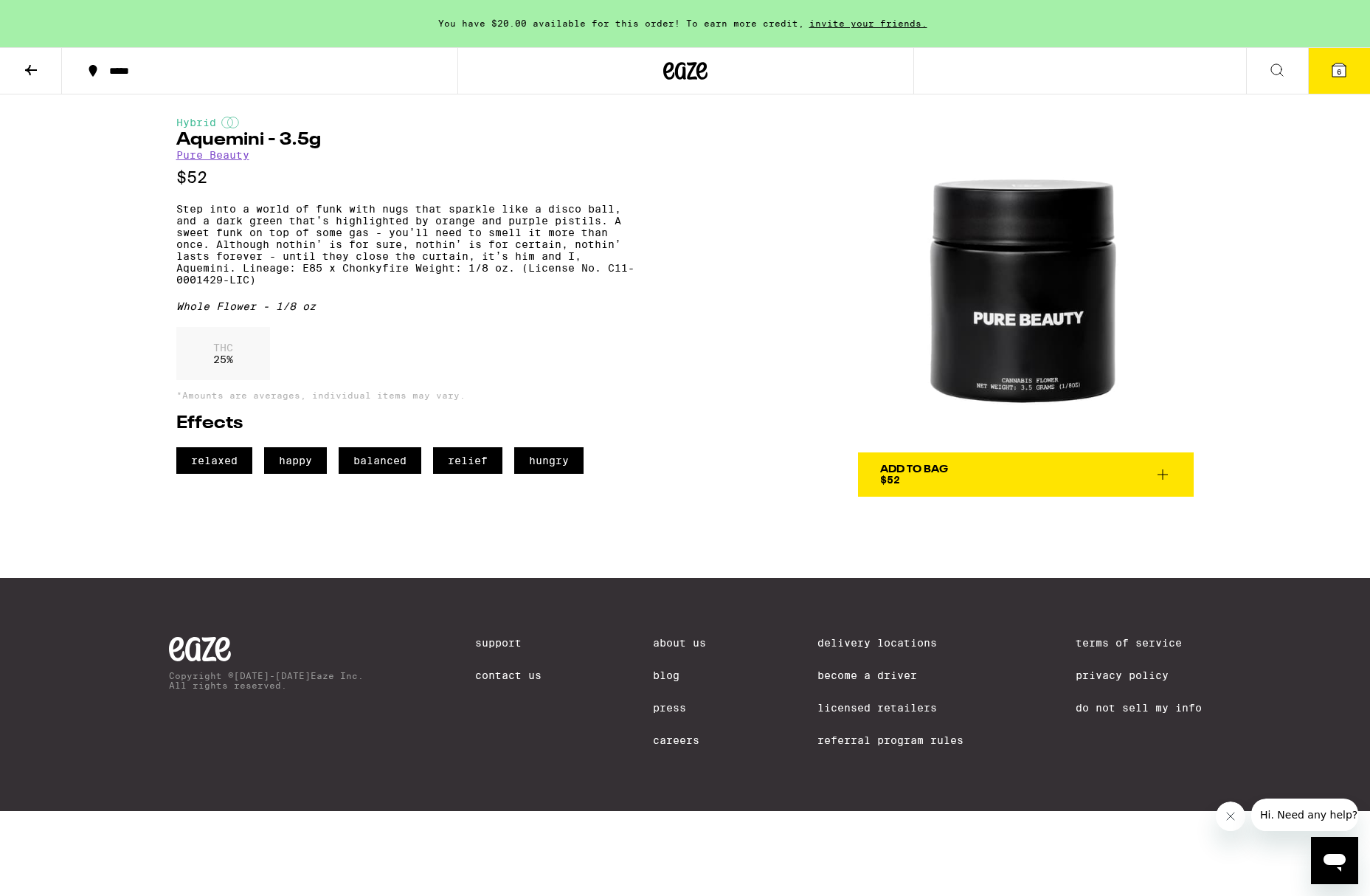
click at [1095, 468] on span "Add To Bag $52" at bounding box center [1026, 474] width 292 height 21
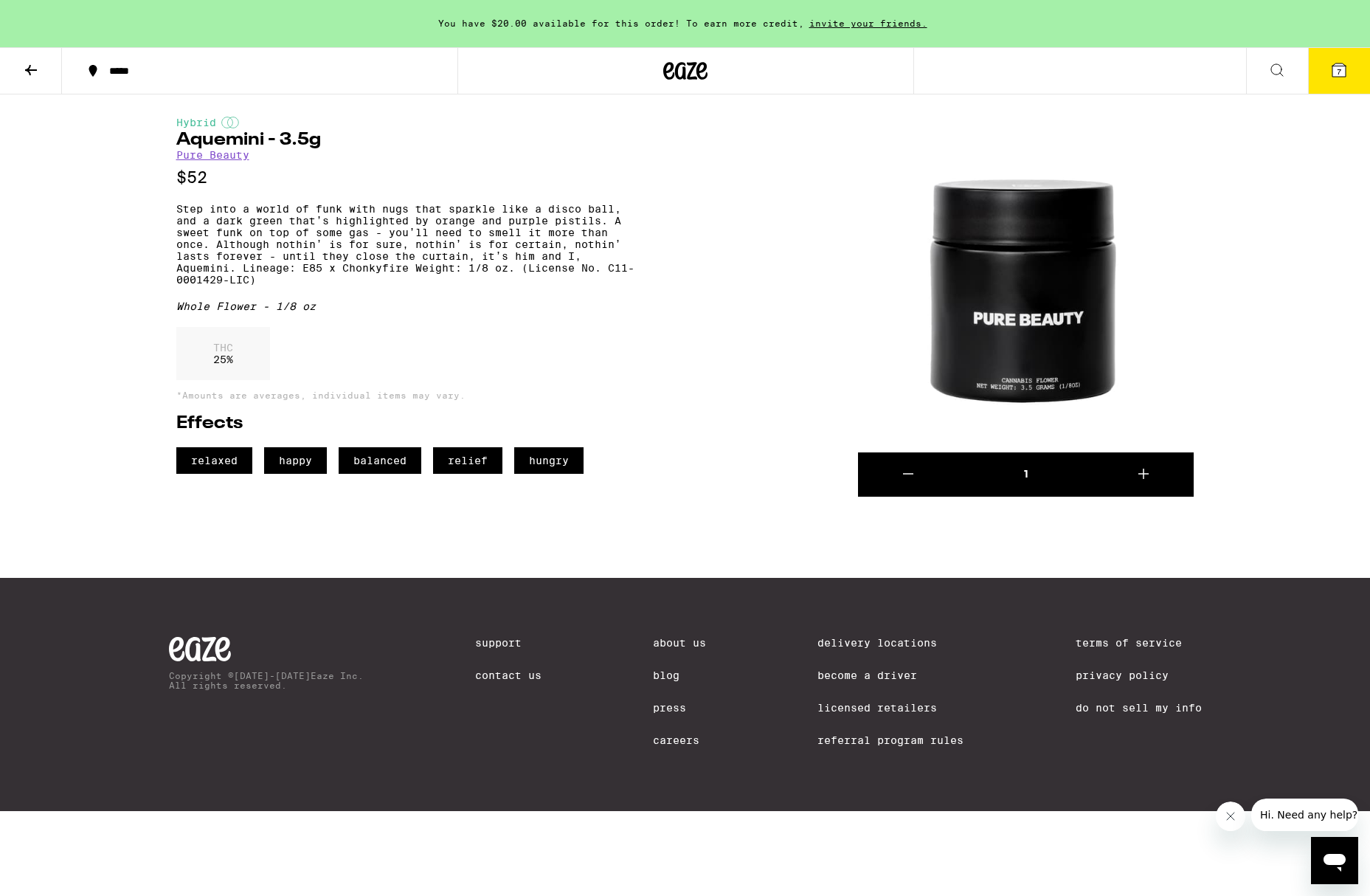
click at [1341, 66] on icon at bounding box center [1339, 70] width 13 height 13
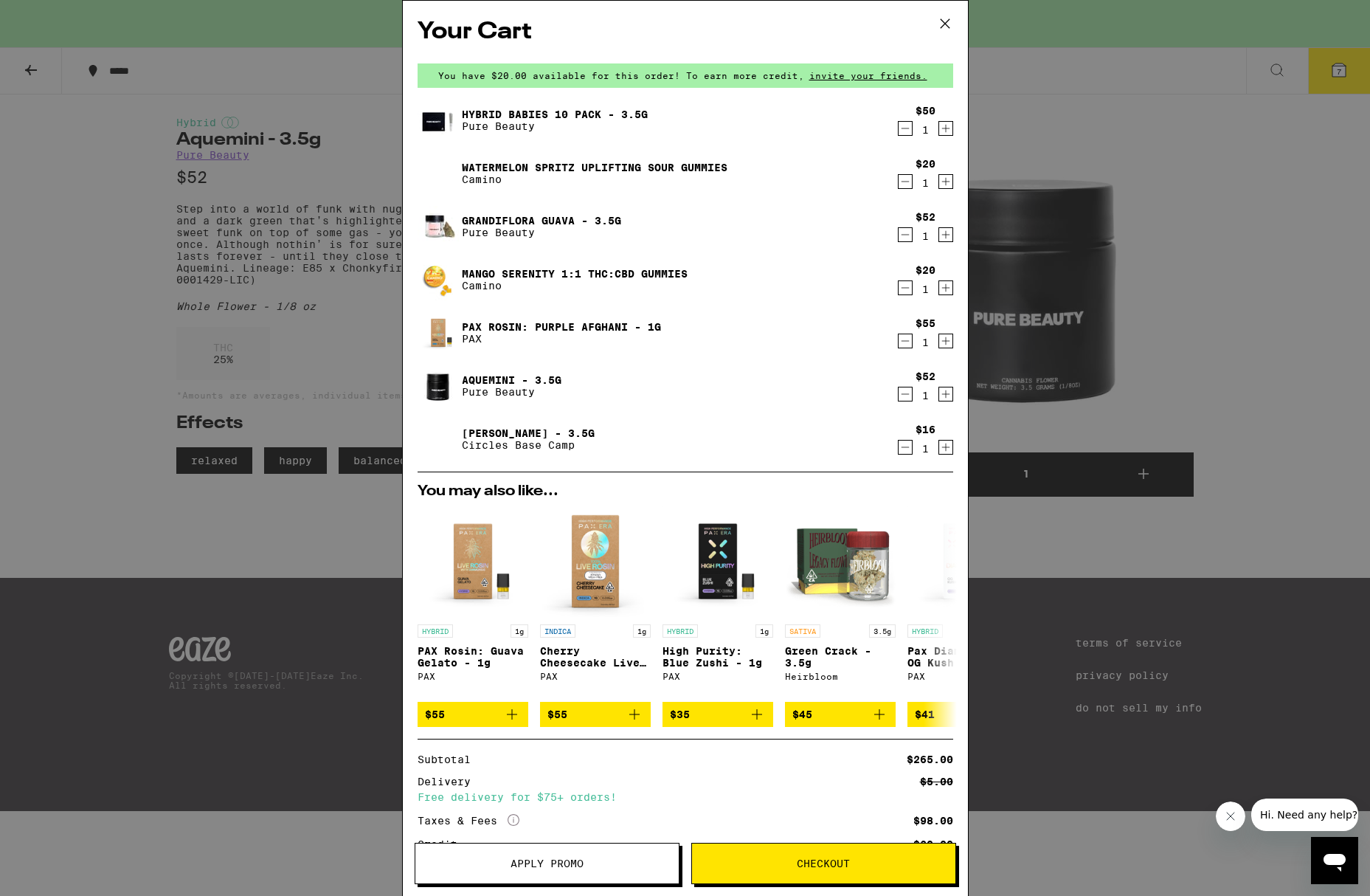
click at [899, 124] on icon "Decrement" at bounding box center [905, 129] width 13 height 18
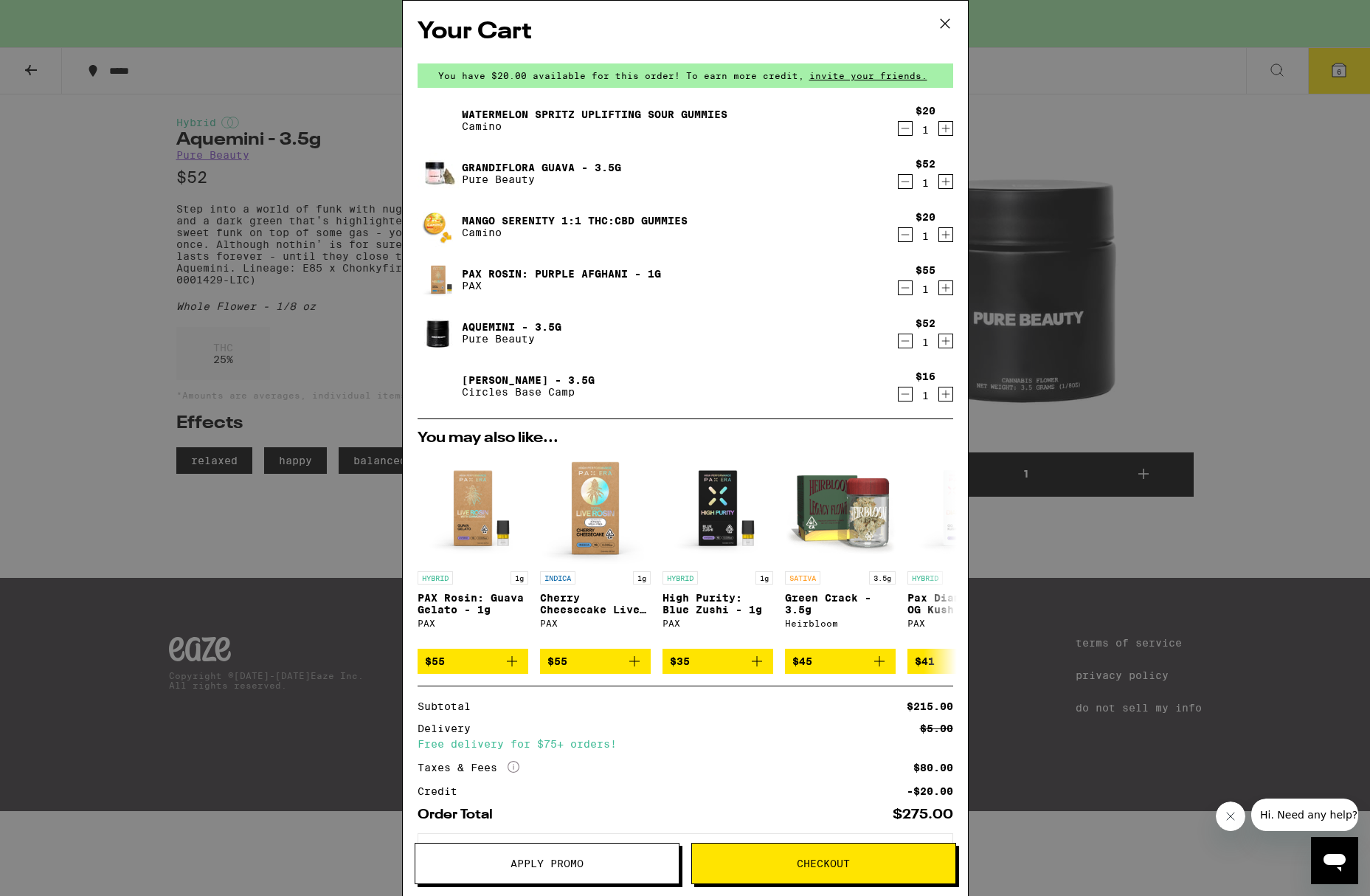
click at [899, 345] on icon "Decrement" at bounding box center [905, 341] width 13 height 18
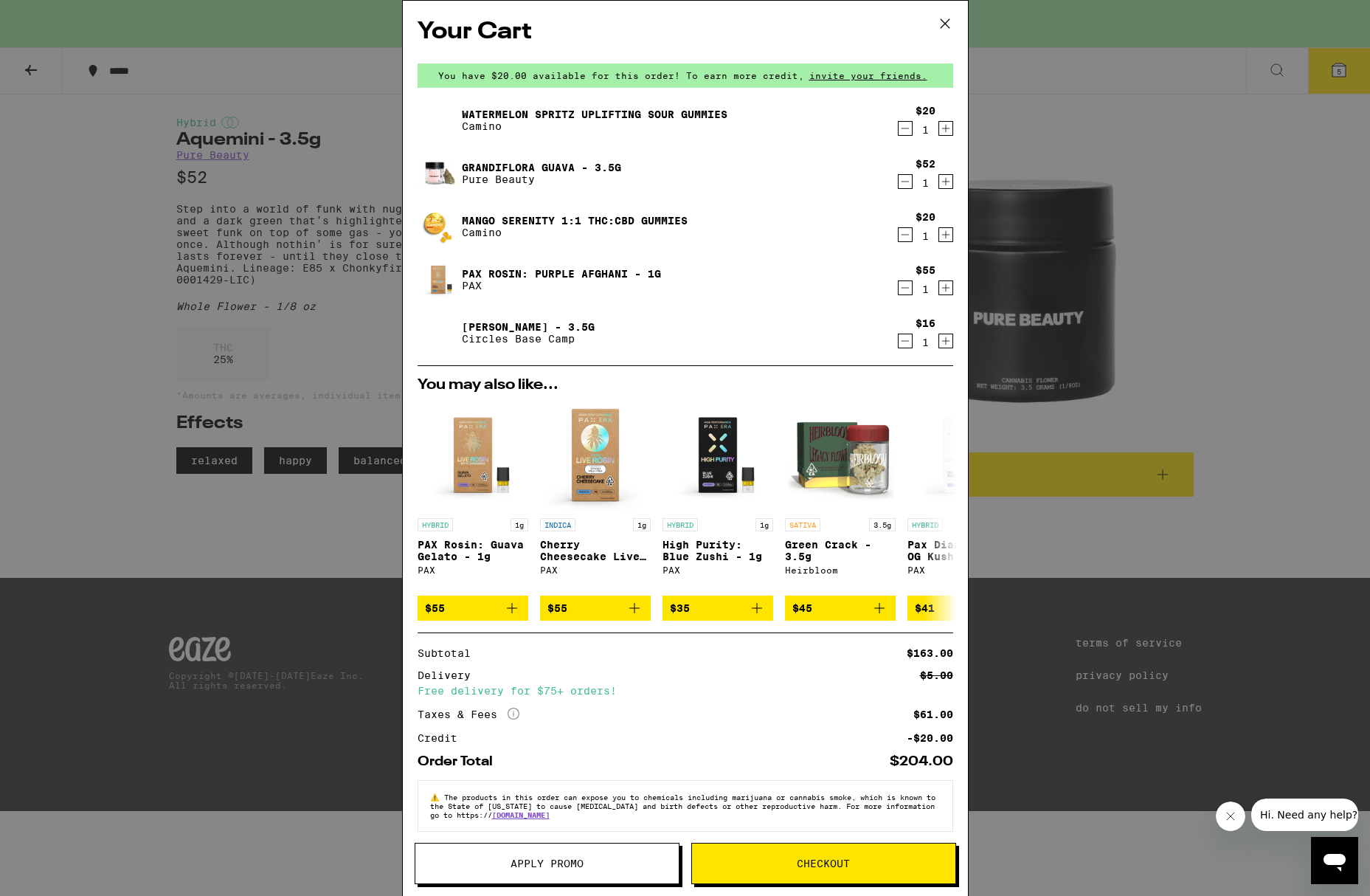
click at [945, 24] on icon at bounding box center [944, 24] width 9 height 9
